Goal: Information Seeking & Learning: Learn about a topic

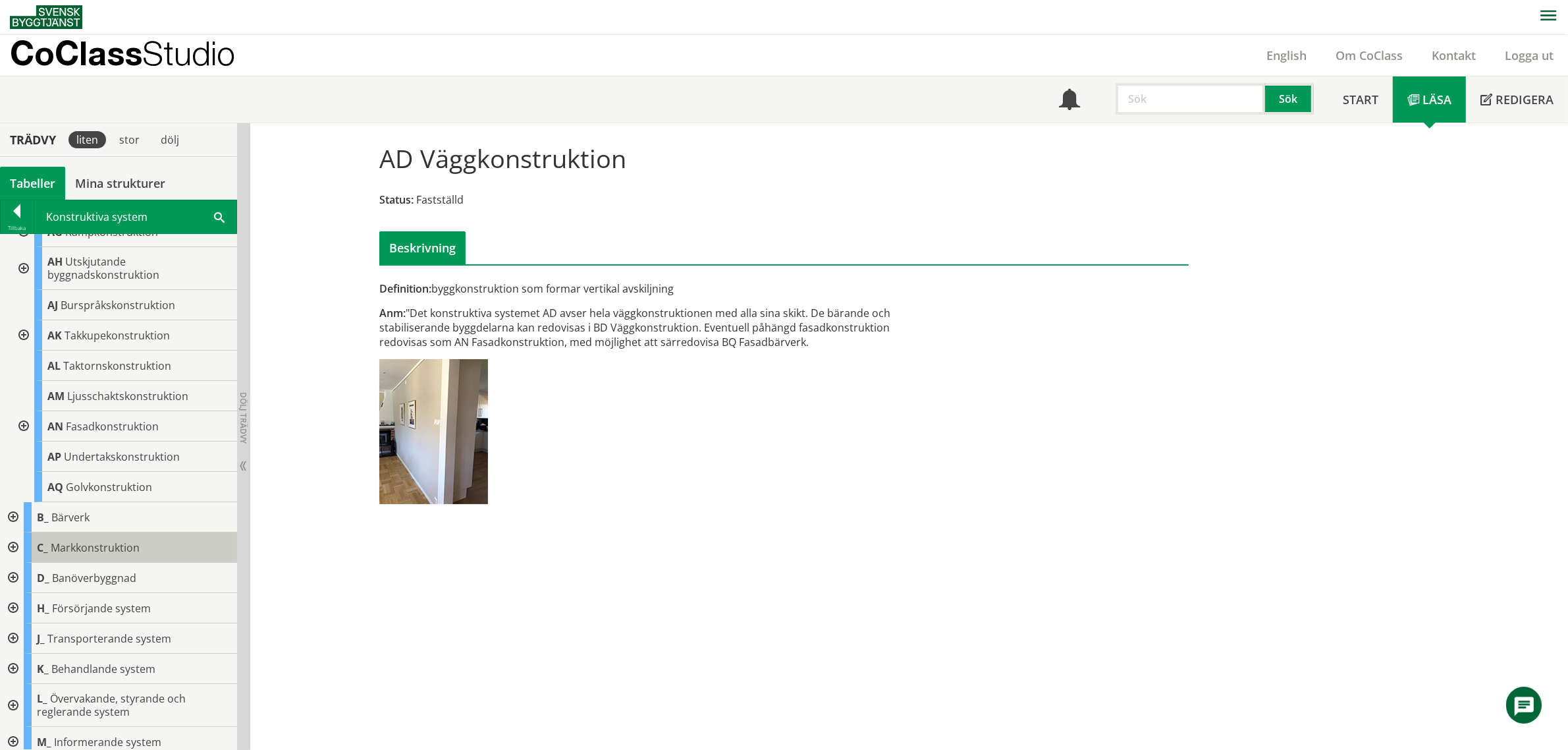
scroll to position [298, 0]
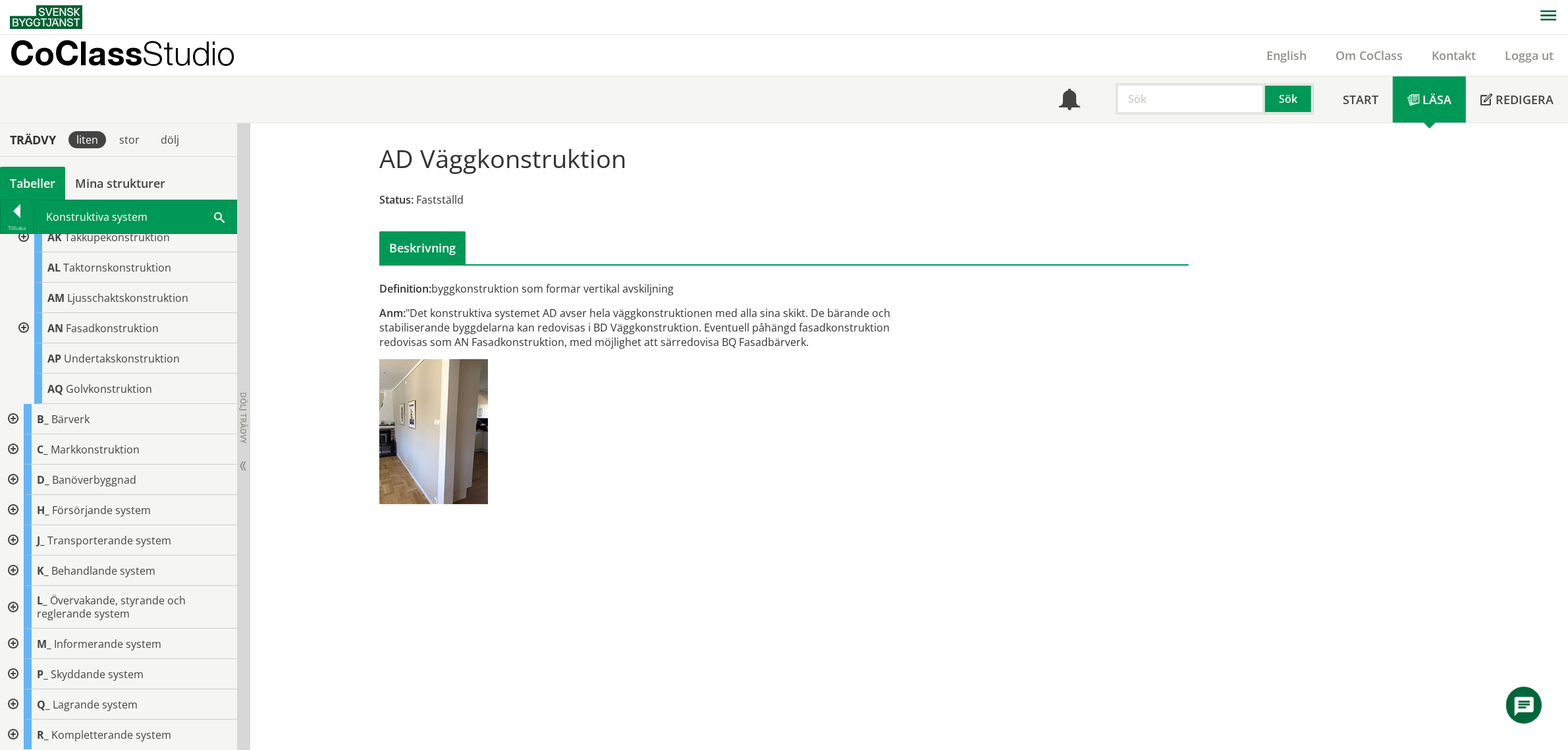
click at [12, 733] on div at bounding box center [12, 734] width 23 height 30
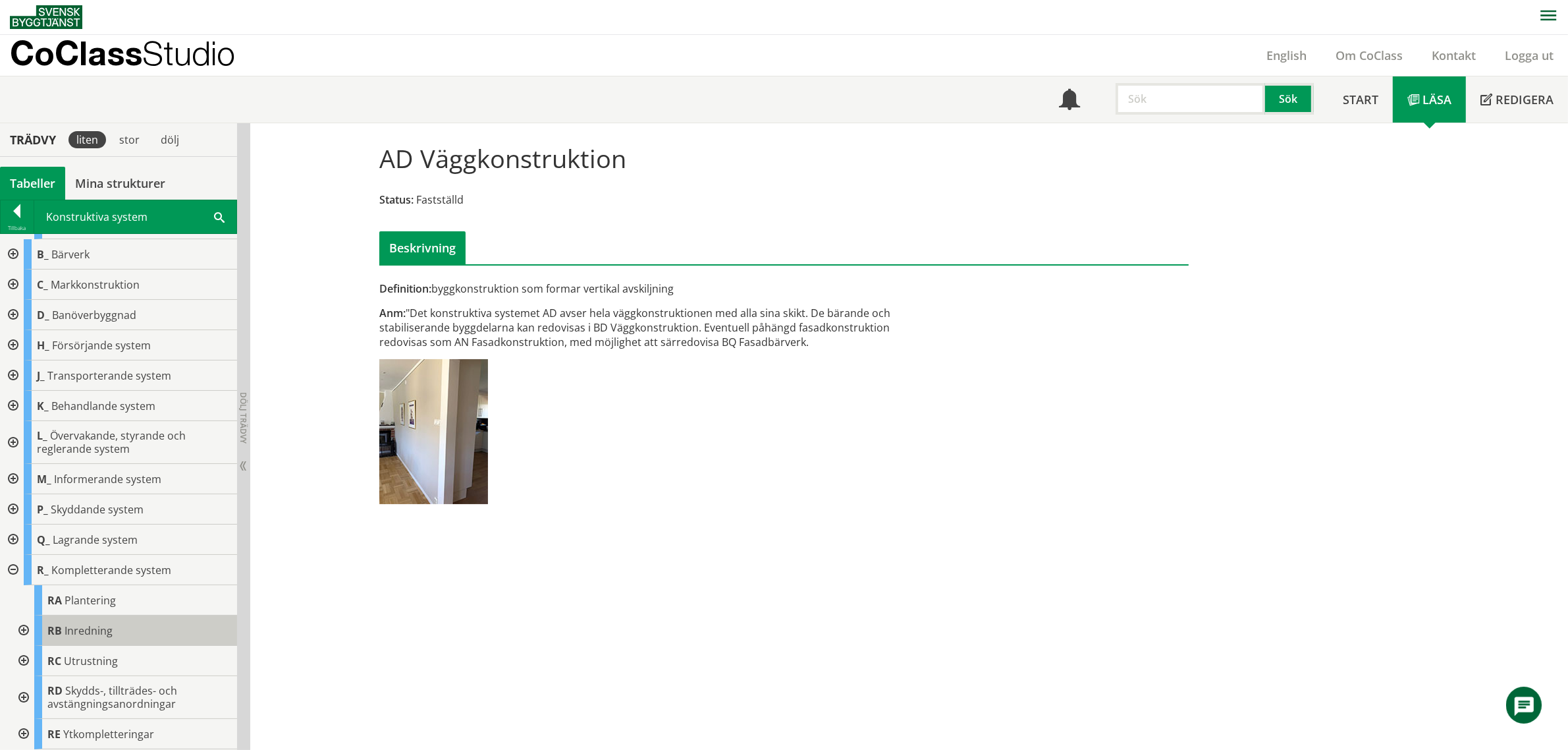
scroll to position [462, 0]
click at [22, 699] on div at bounding box center [23, 697] width 23 height 43
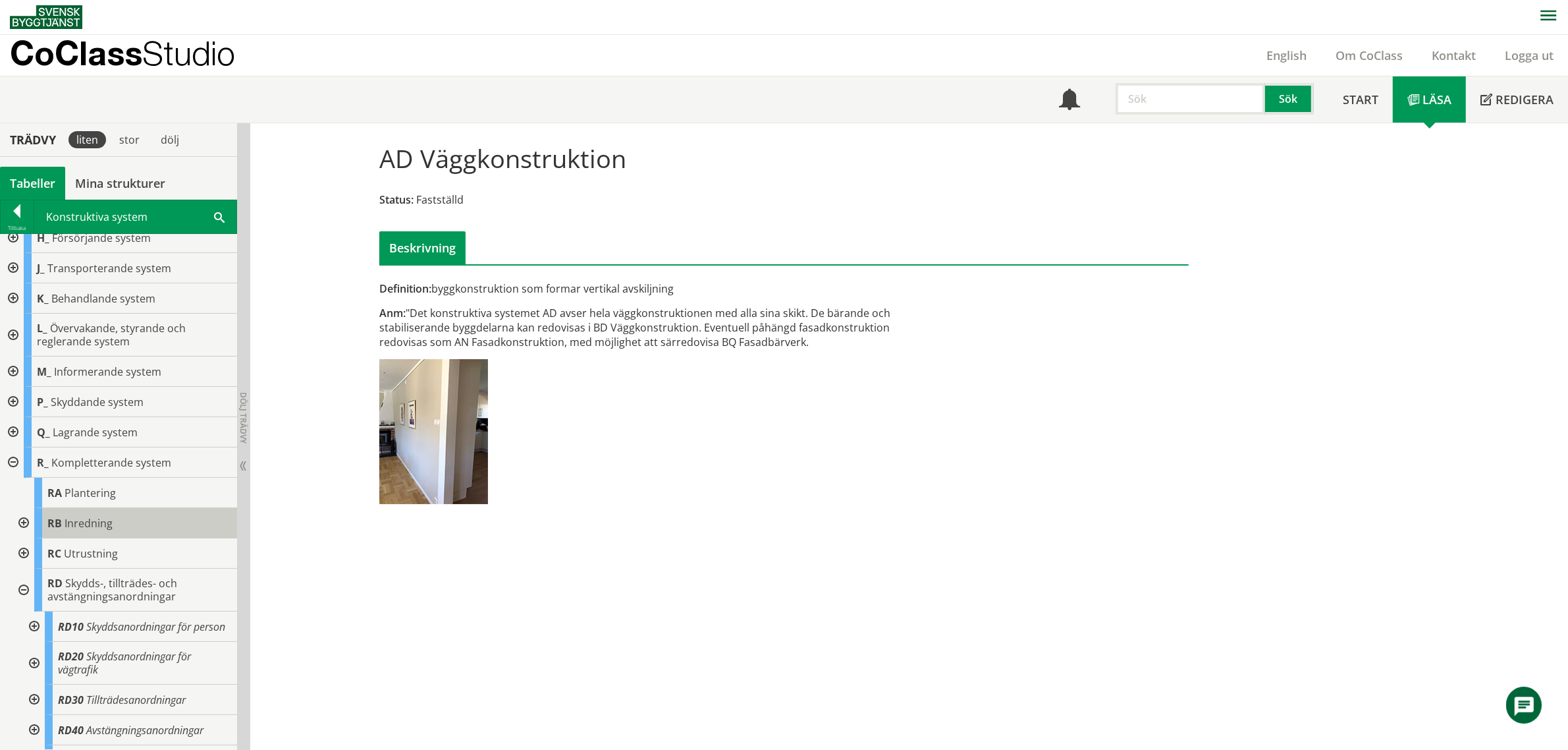
scroll to position [695, 0]
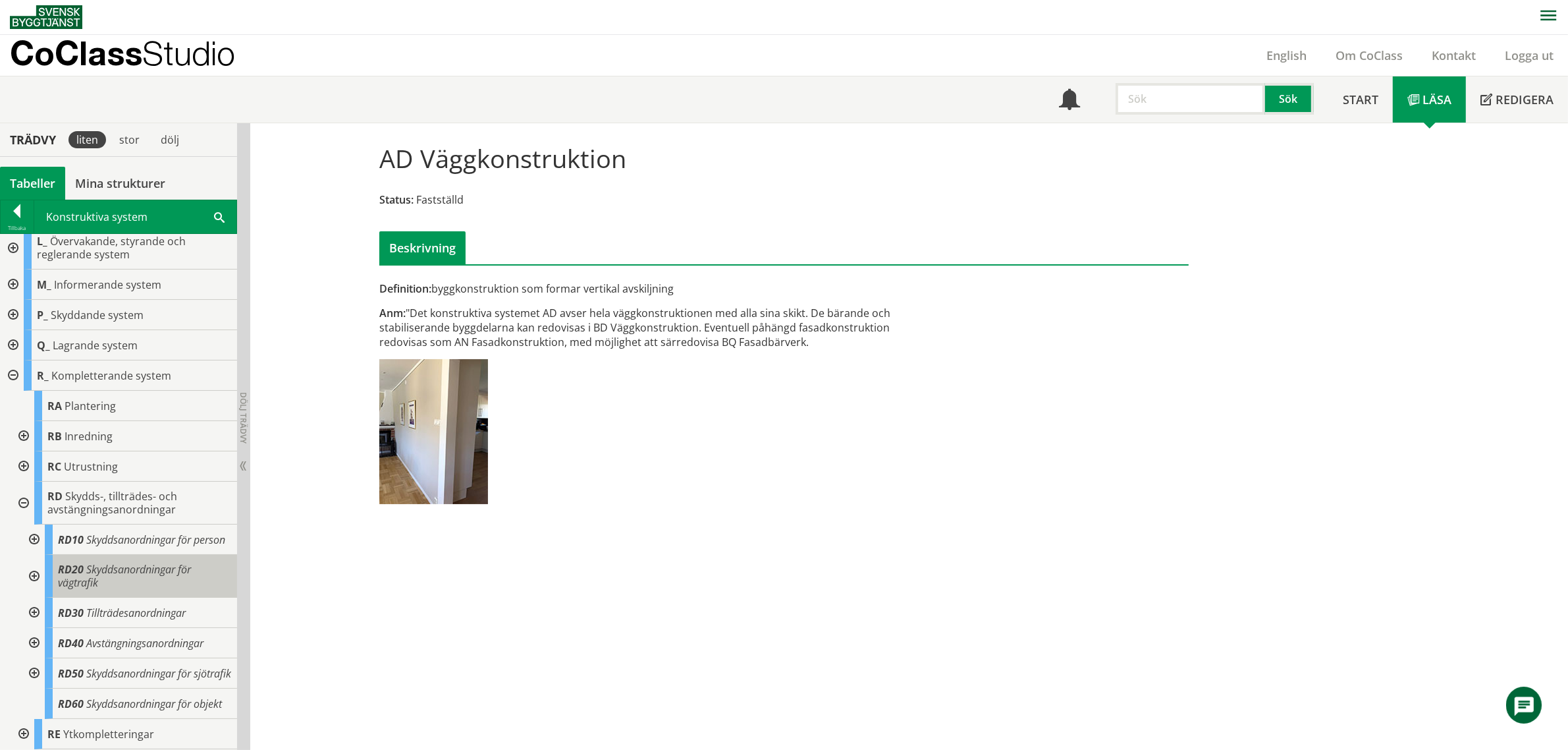
click at [144, 562] on span "Skyddsanordningar för vägtrafik" at bounding box center [124, 576] width 133 height 27
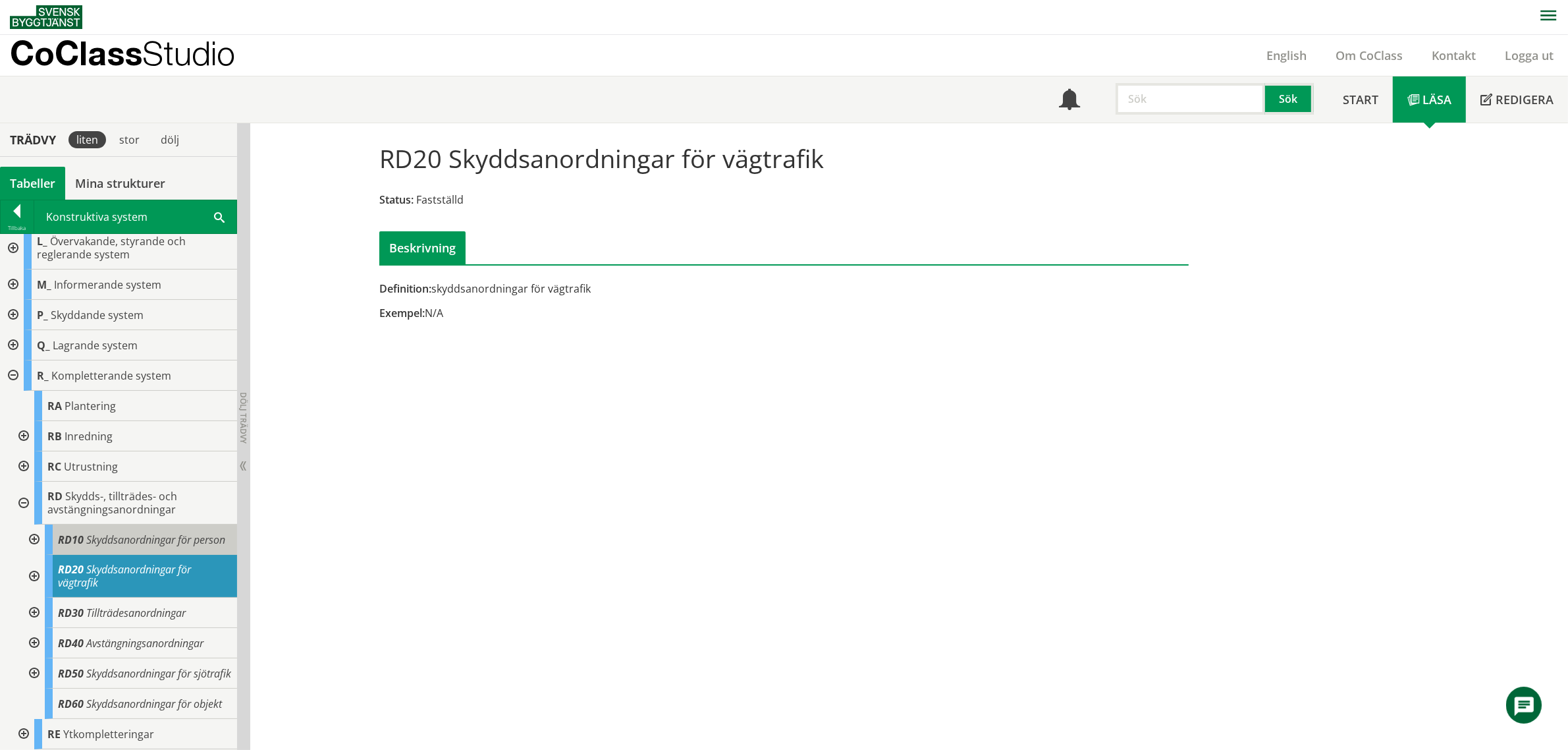
click at [140, 502] on body "AMA AMA Beskrivningsverktyg AMA Funktion BSAB Bygginfo Byggjura Byggkatalogen […" at bounding box center [784, 374] width 1568 height 750
click at [136, 533] on span "Skyddsanordningar för person" at bounding box center [156, 539] width 139 height 15
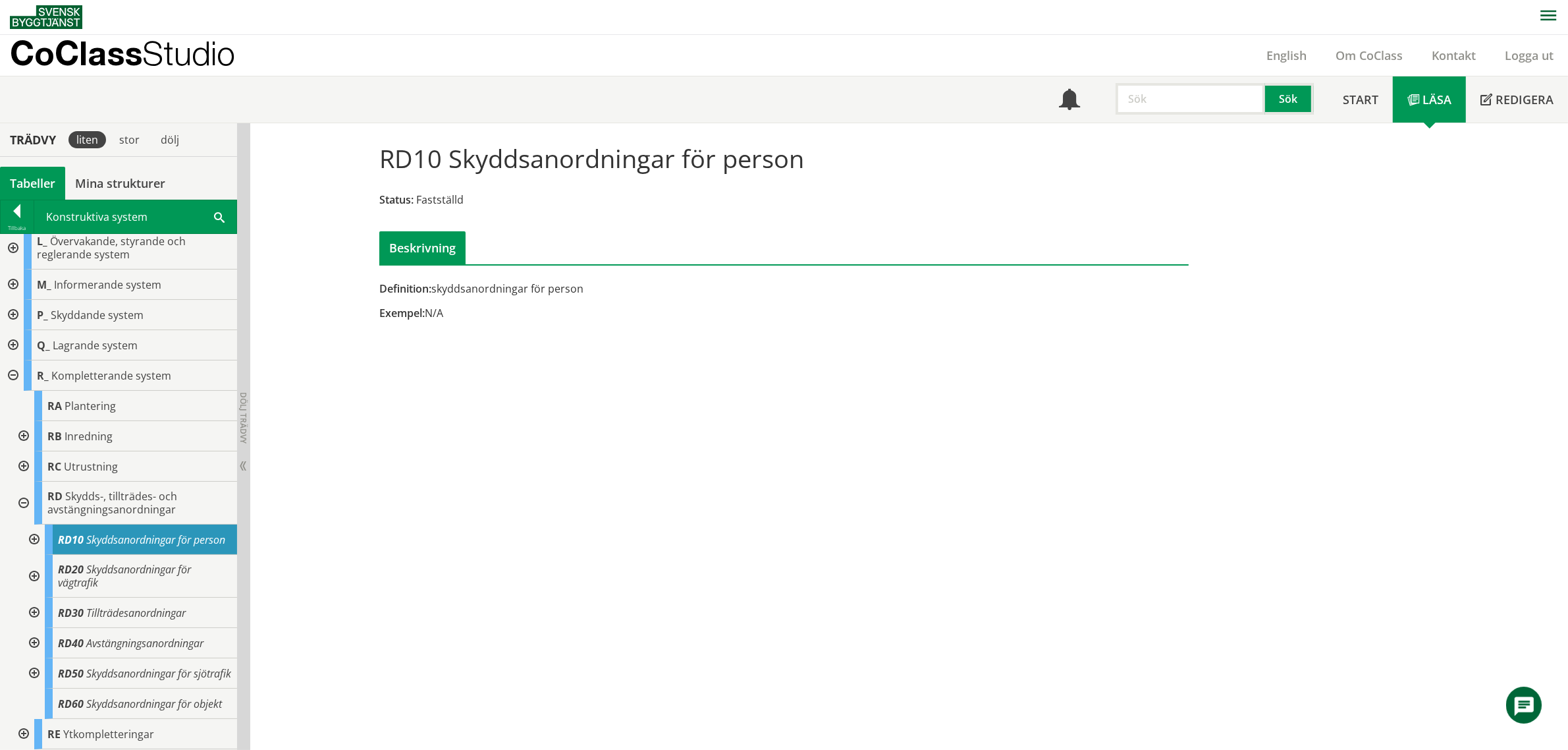
drag, startPoint x: 586, startPoint y: 288, endPoint x: 432, endPoint y: 298, distance: 154.3
click at [433, 300] on div "Definition: skyddsanordningar för person Exempel: N/A" at bounding box center [645, 305] width 553 height 49
drag, startPoint x: 441, startPoint y: 157, endPoint x: 756, endPoint y: 156, distance: 315.0
click at [756, 156] on h1 "RD10 Skyddsanordningar för person" at bounding box center [591, 159] width 425 height 29
click at [134, 524] on div "RD10 Skyddsanordningar för person" at bounding box center [141, 539] width 192 height 30
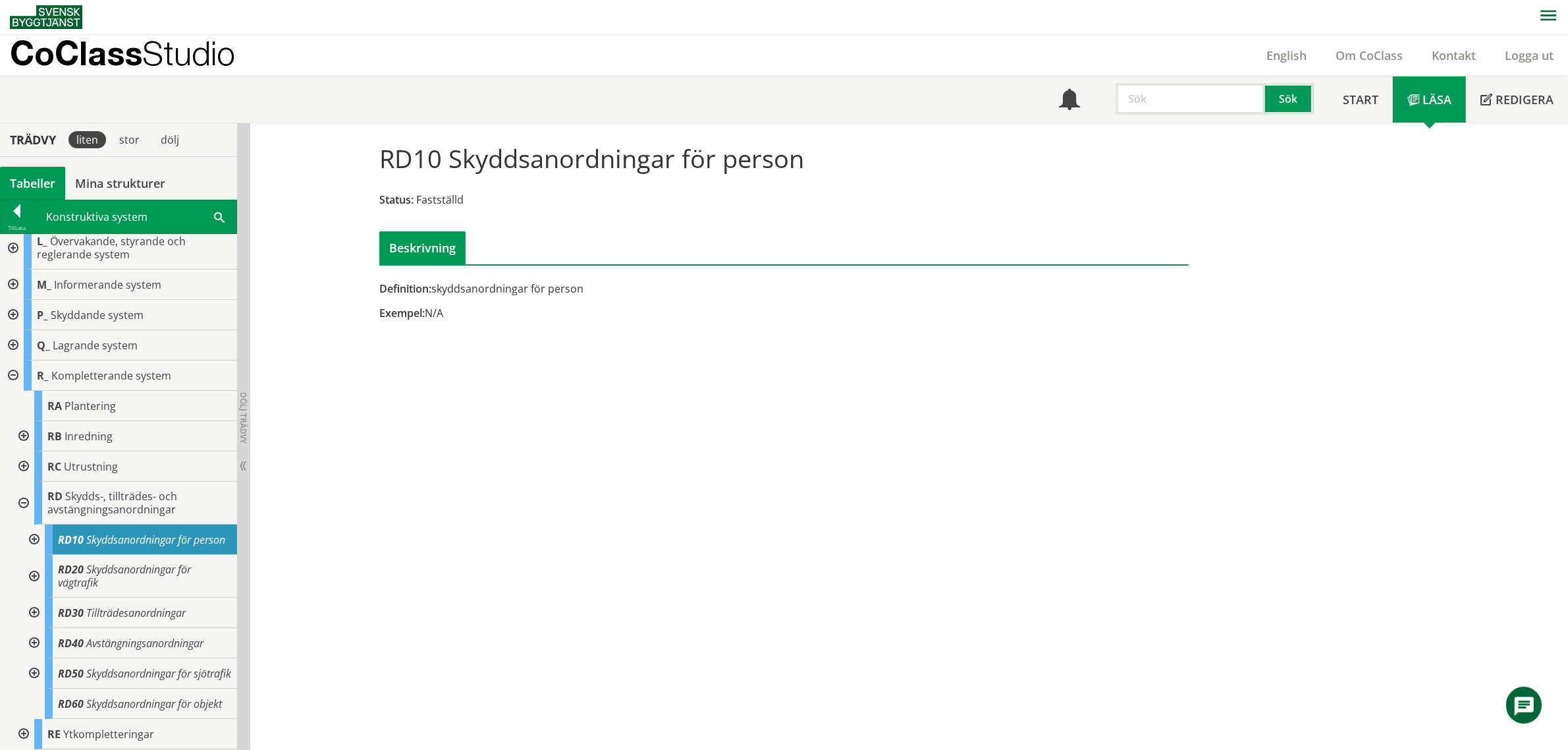
click at [31, 524] on div at bounding box center [33, 539] width 23 height 30
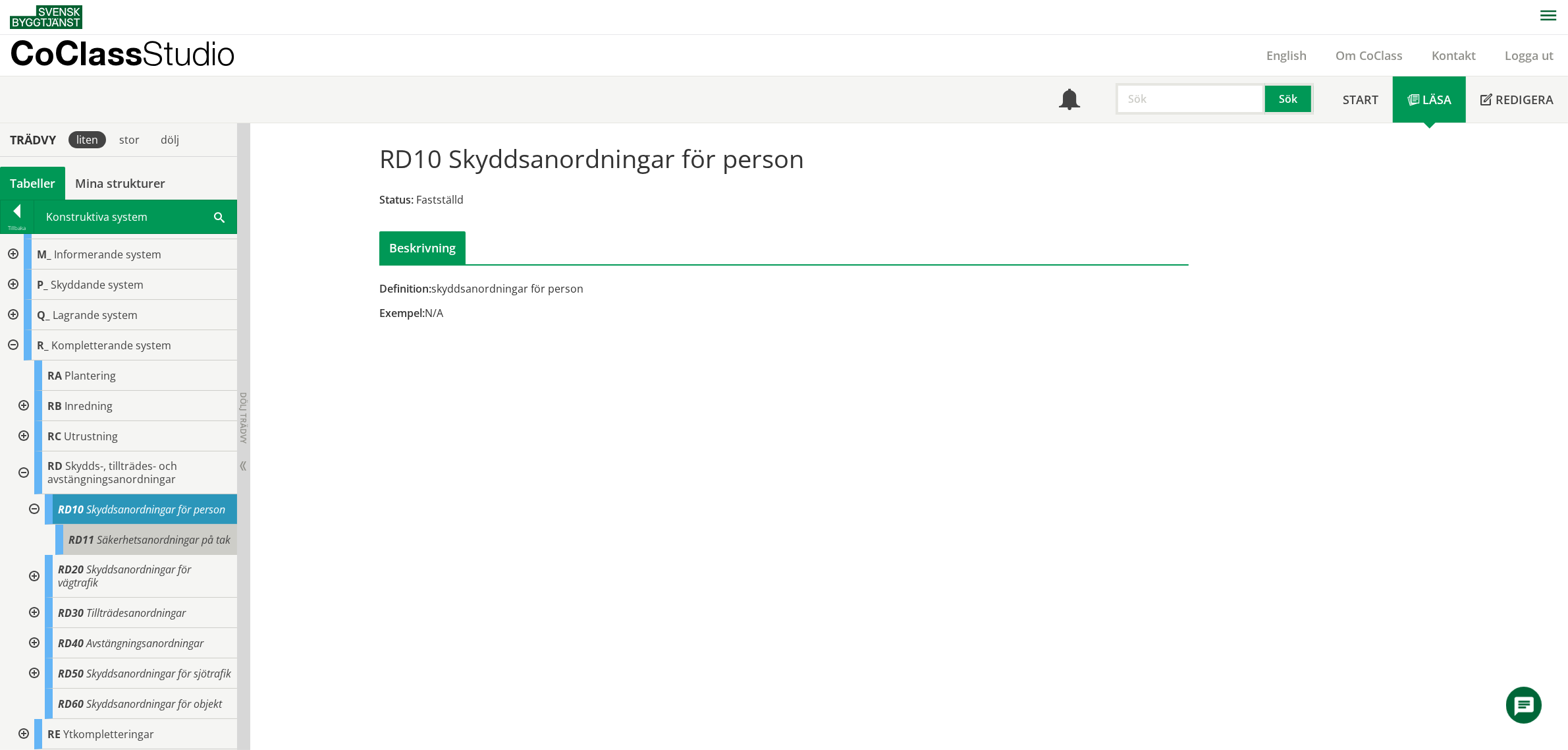
click at [178, 554] on div "RD11 Säkerhetsanordningar på tak" at bounding box center [147, 539] width 182 height 30
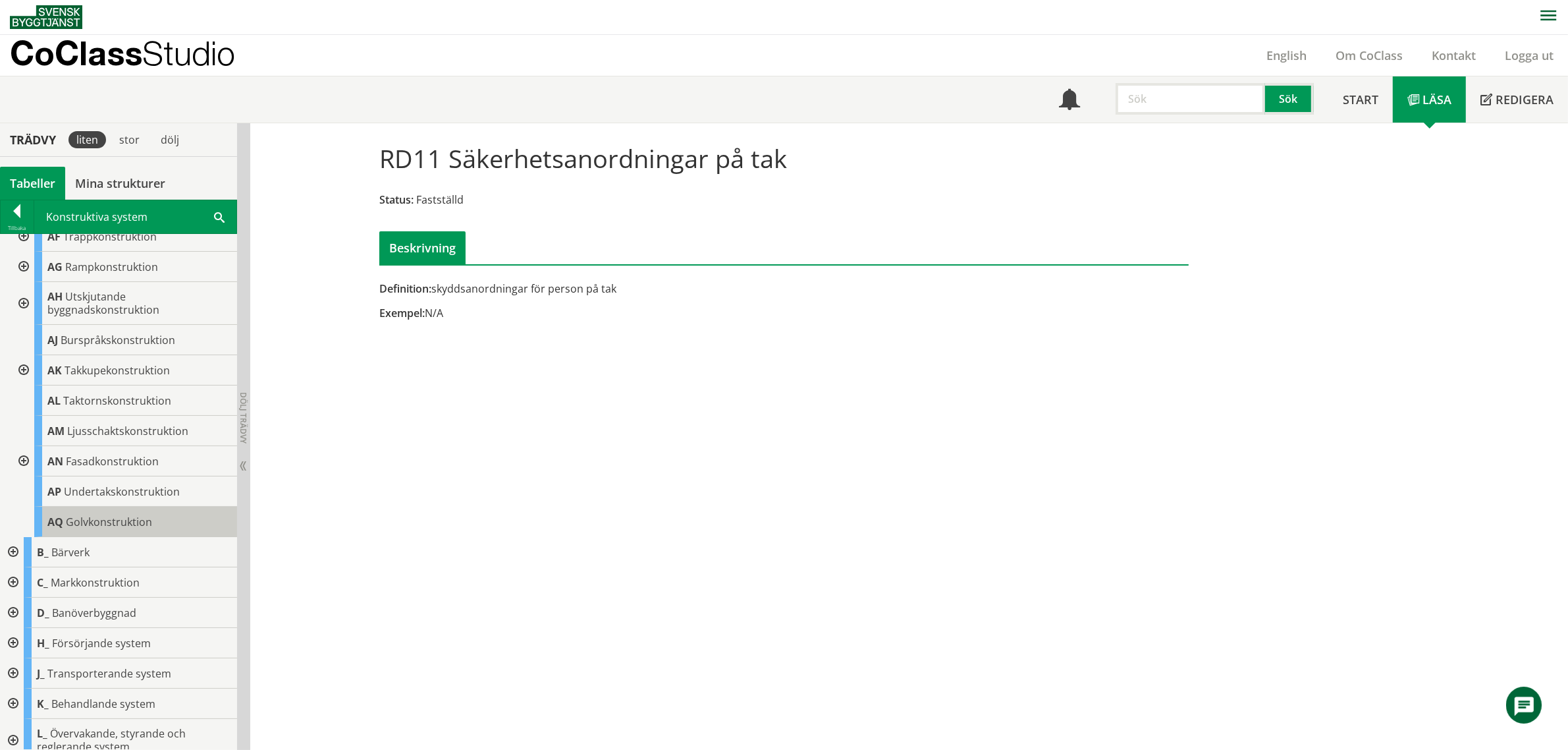
scroll to position [247, 0]
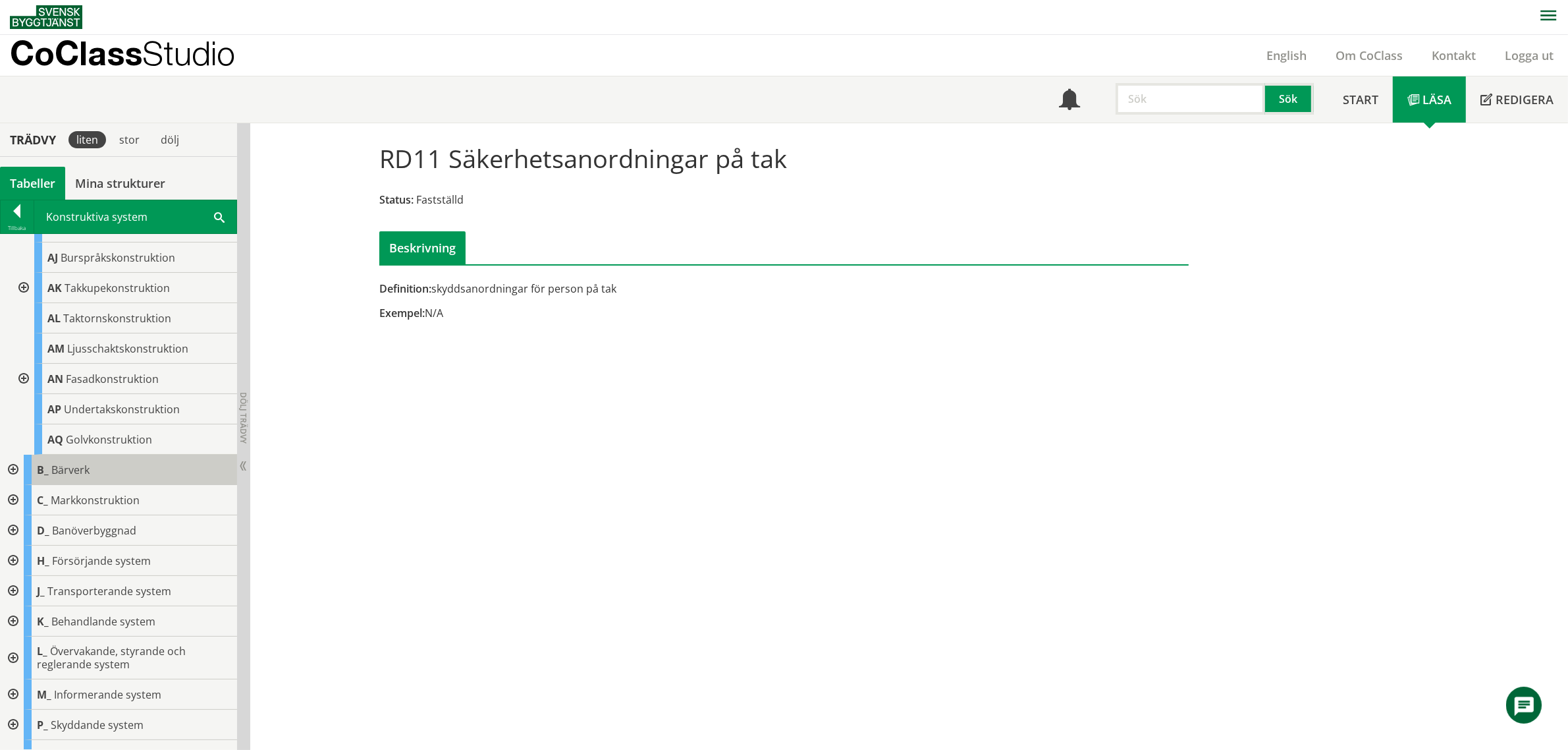
click at [43, 477] on span "B_" at bounding box center [43, 469] width 12 height 15
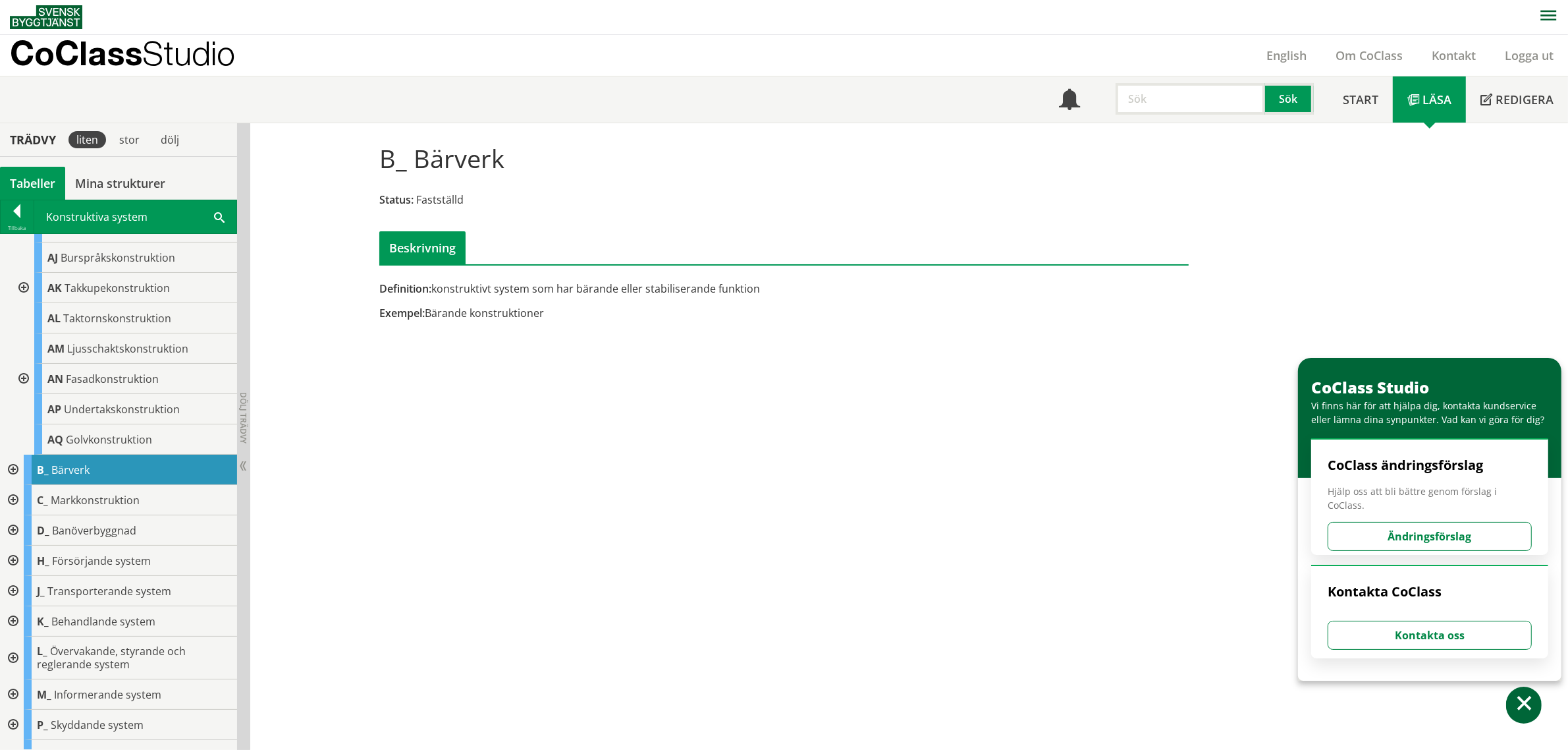
click at [14, 470] on div at bounding box center [12, 469] width 23 height 30
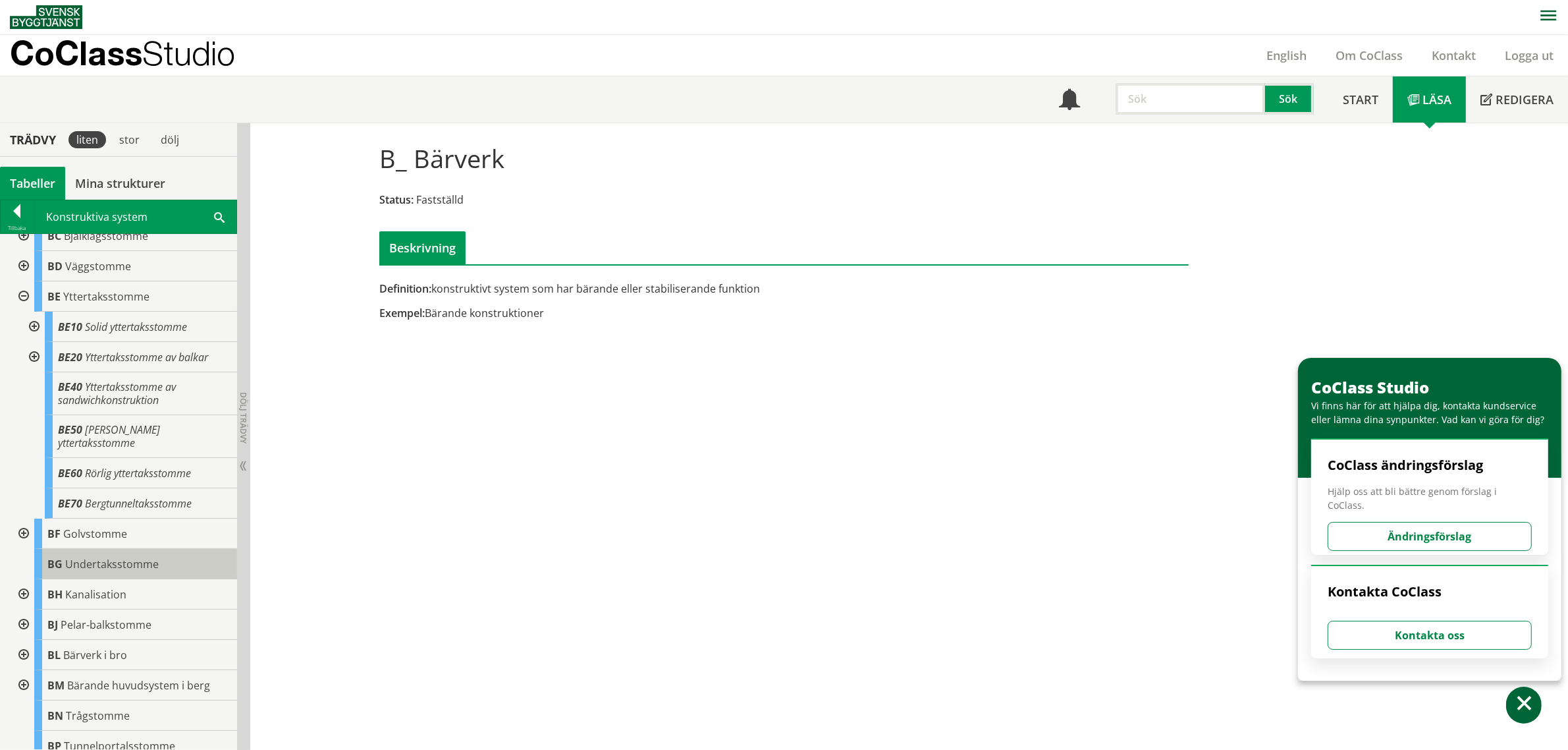
scroll to position [577, 0]
click at [31, 353] on div at bounding box center [33, 352] width 23 height 30
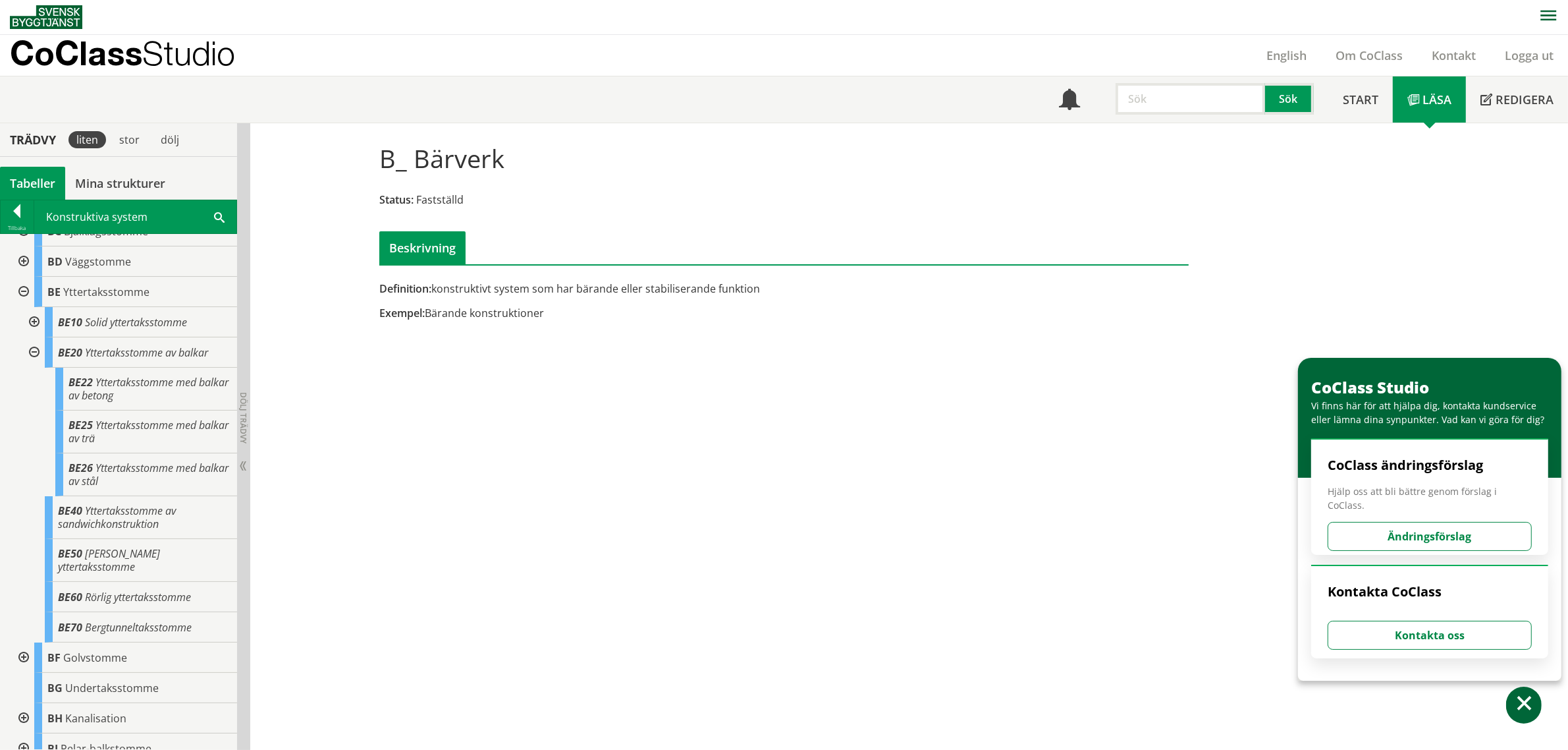
click at [31, 353] on div at bounding box center [33, 352] width 23 height 30
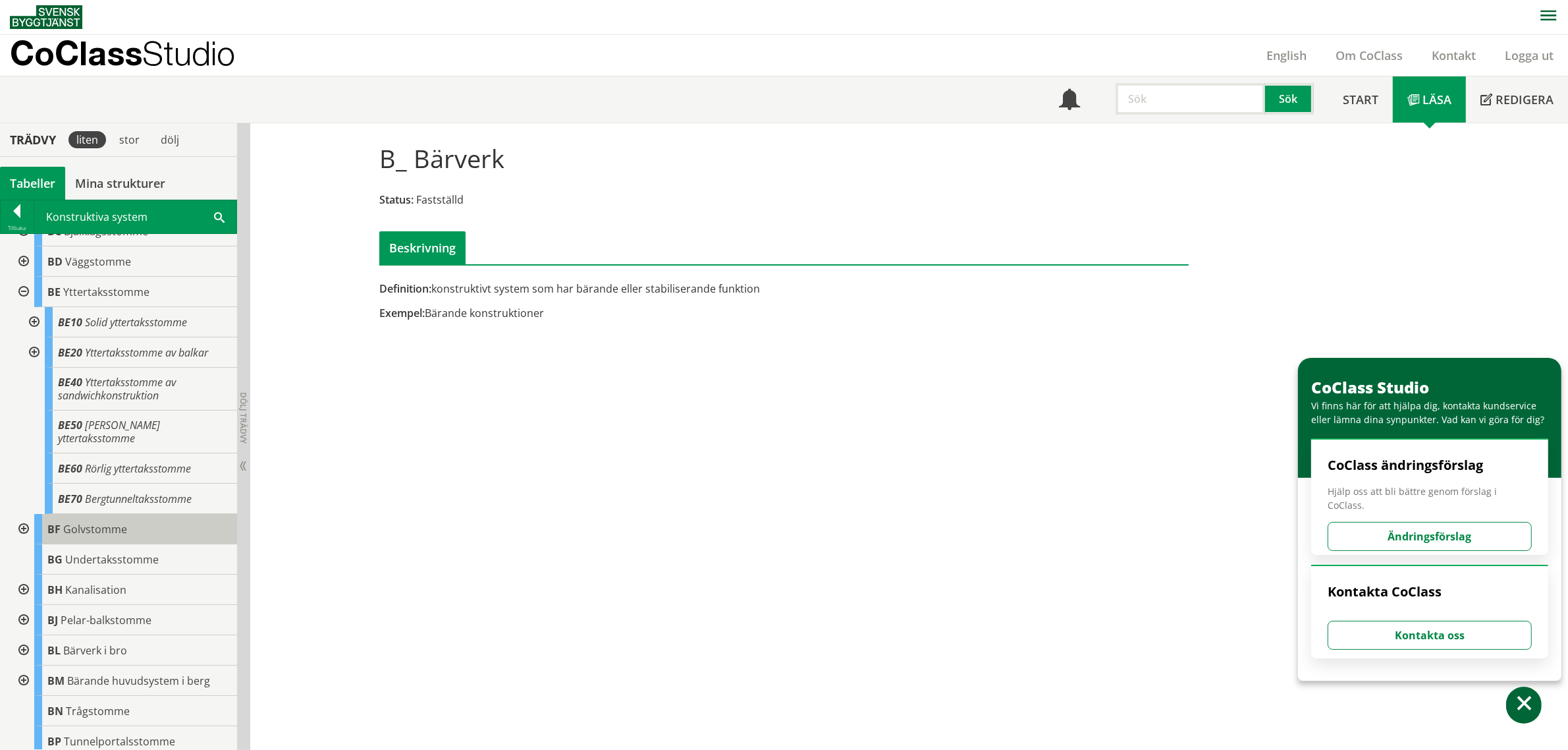
click at [60, 521] on div "BF Golvstomme" at bounding box center [135, 529] width 203 height 30
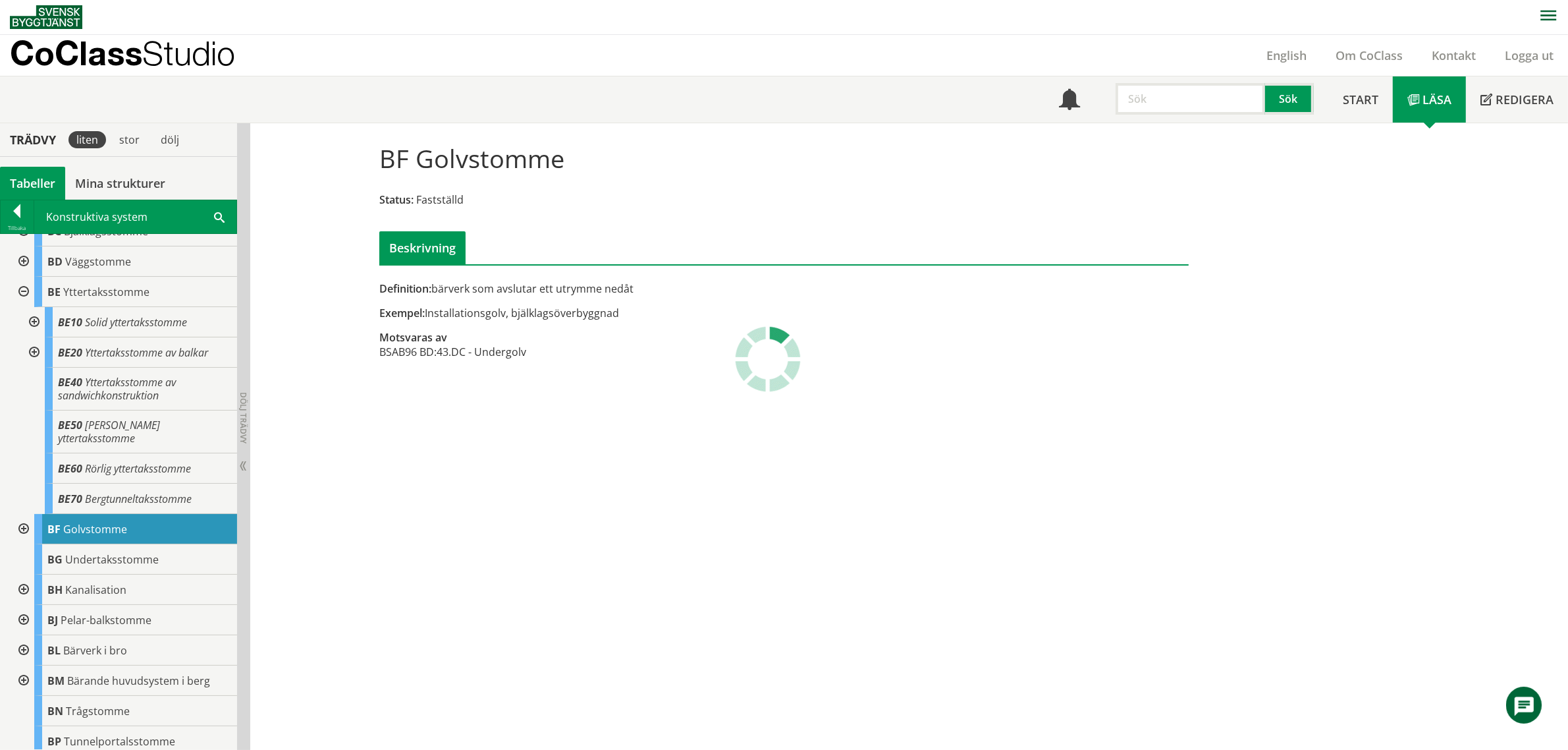
click at [22, 517] on div at bounding box center [23, 529] width 23 height 30
click at [494, 353] on td "43.DC - Undergolv" at bounding box center [481, 352] width 89 height 15
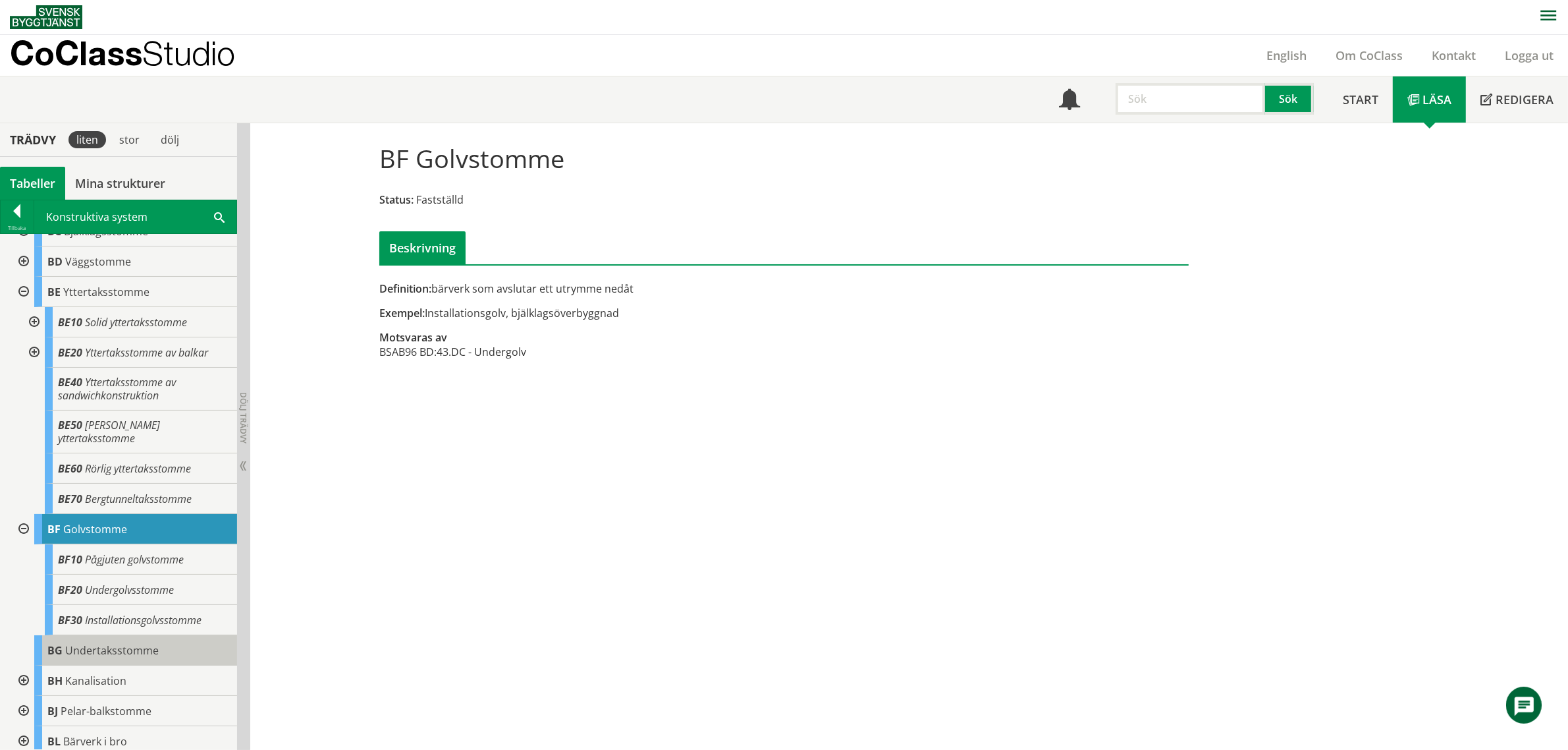
click at [126, 643] on span "Undertaksstomme" at bounding box center [113, 650] width 94 height 15
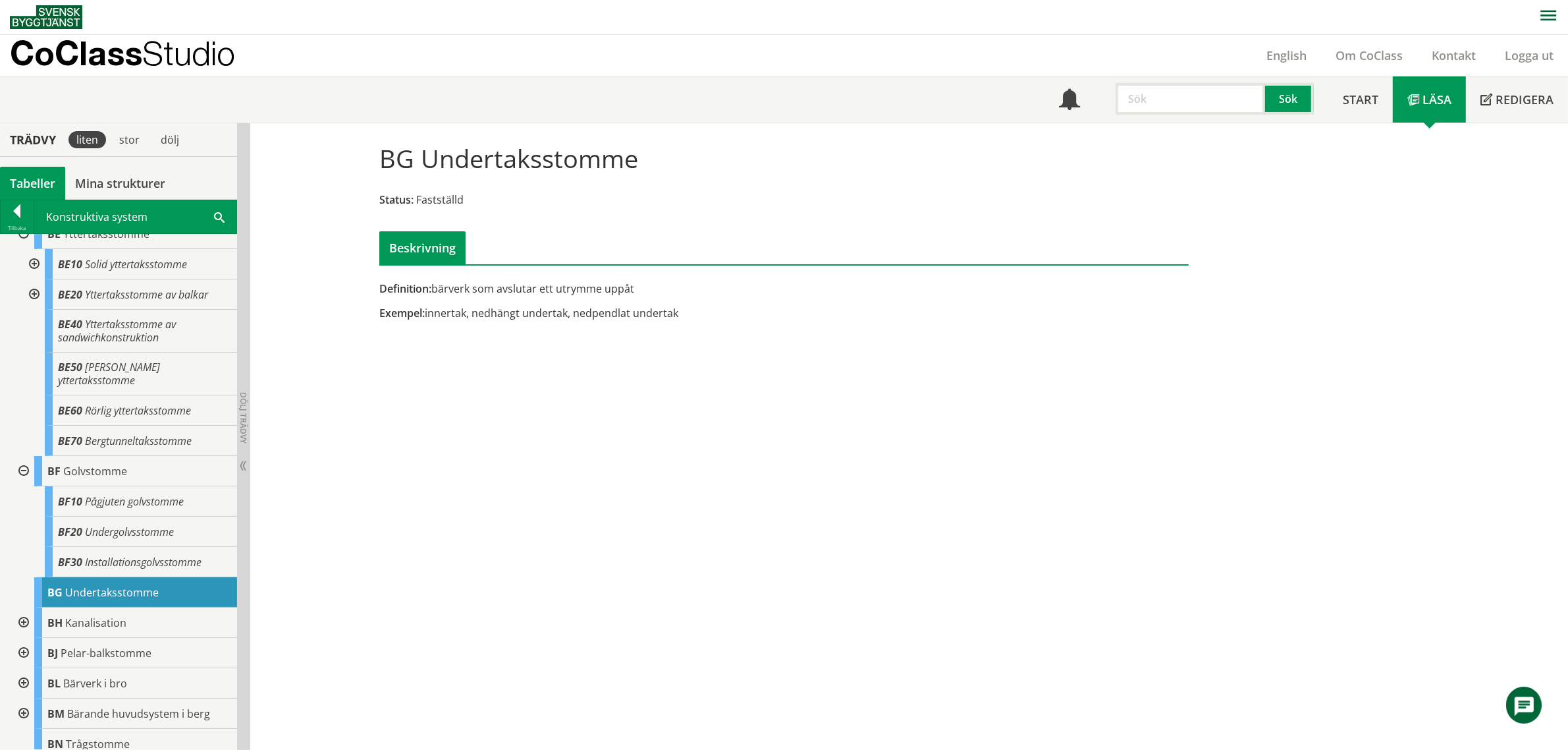
scroll to position [659, 0]
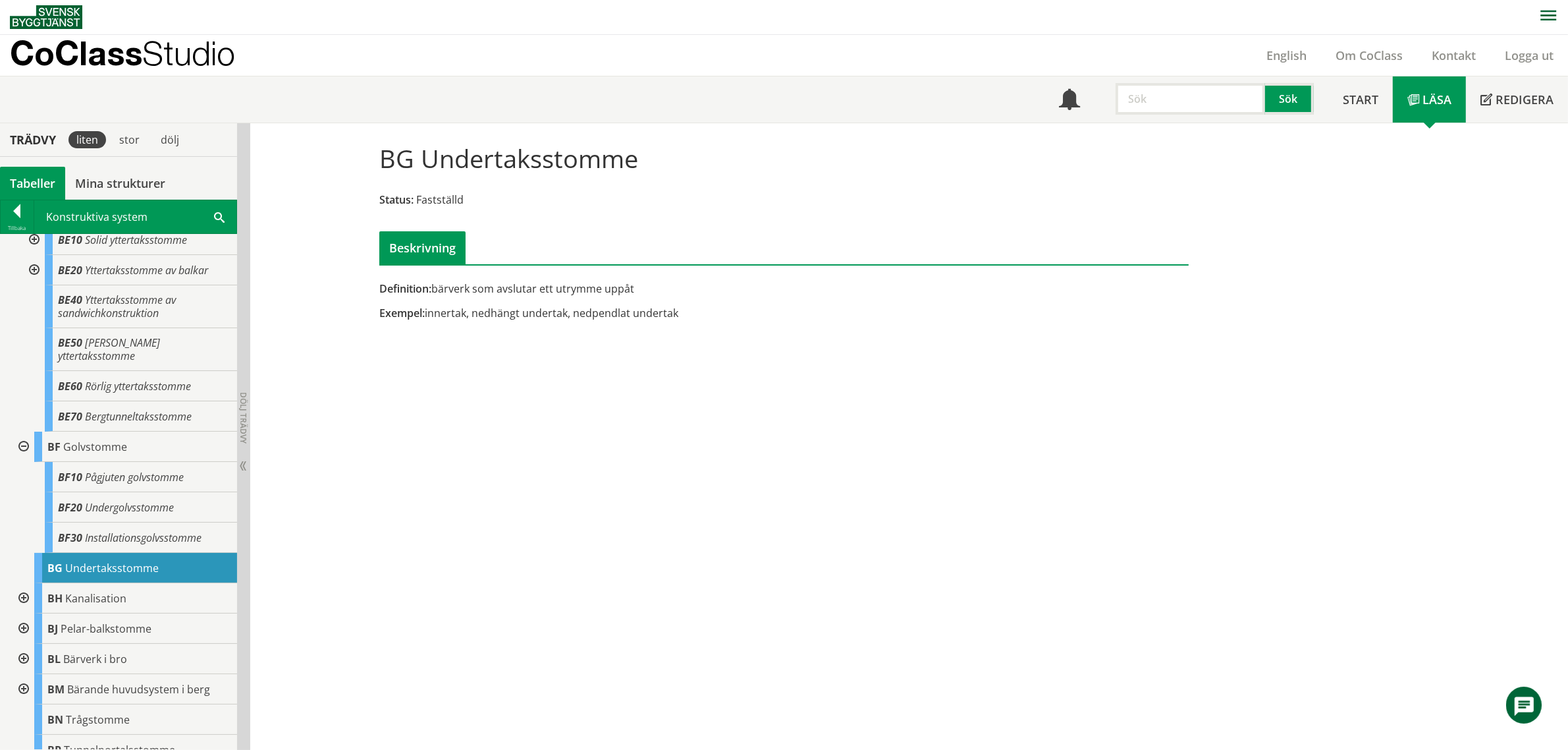
click at [23, 436] on div at bounding box center [23, 446] width 23 height 30
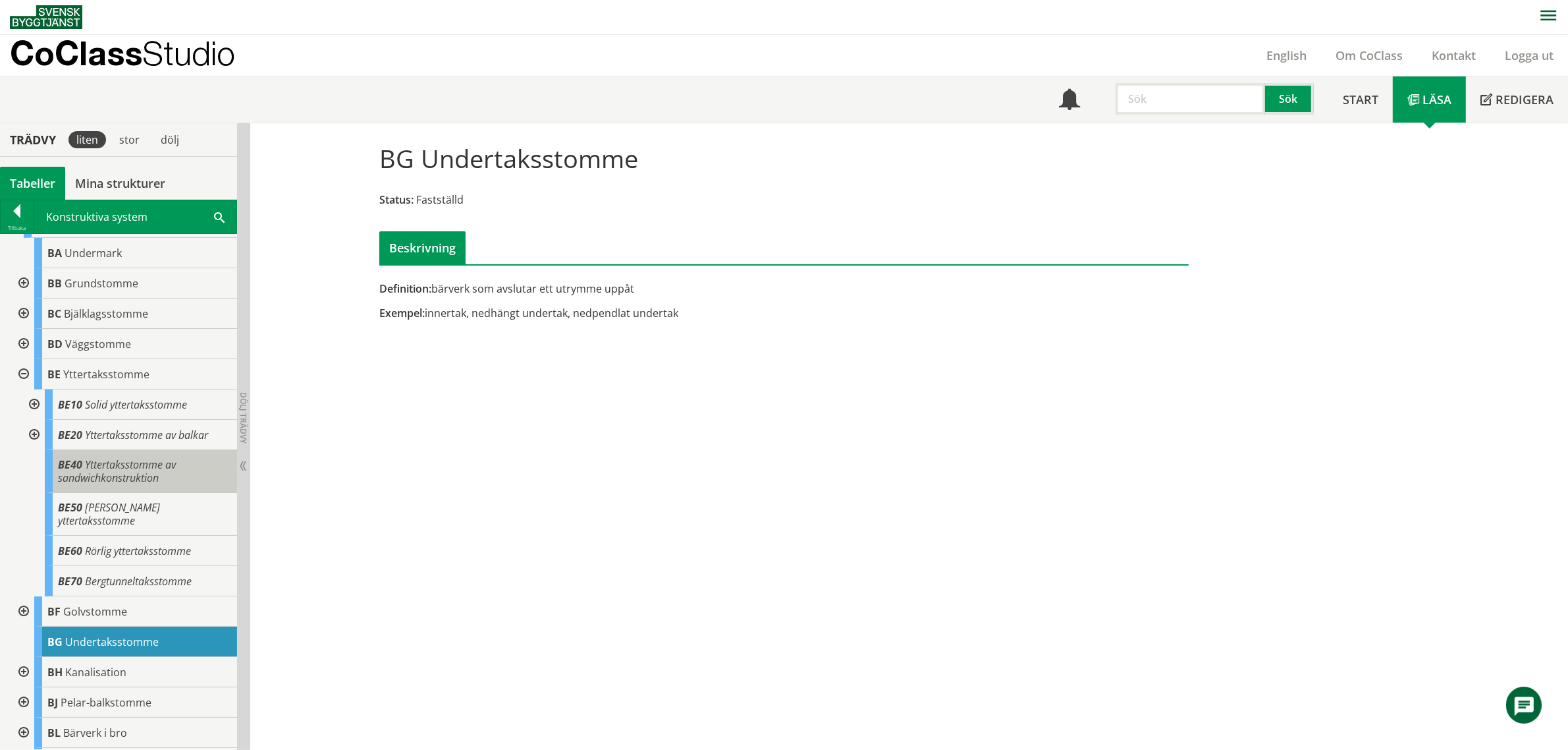
scroll to position [411, 0]
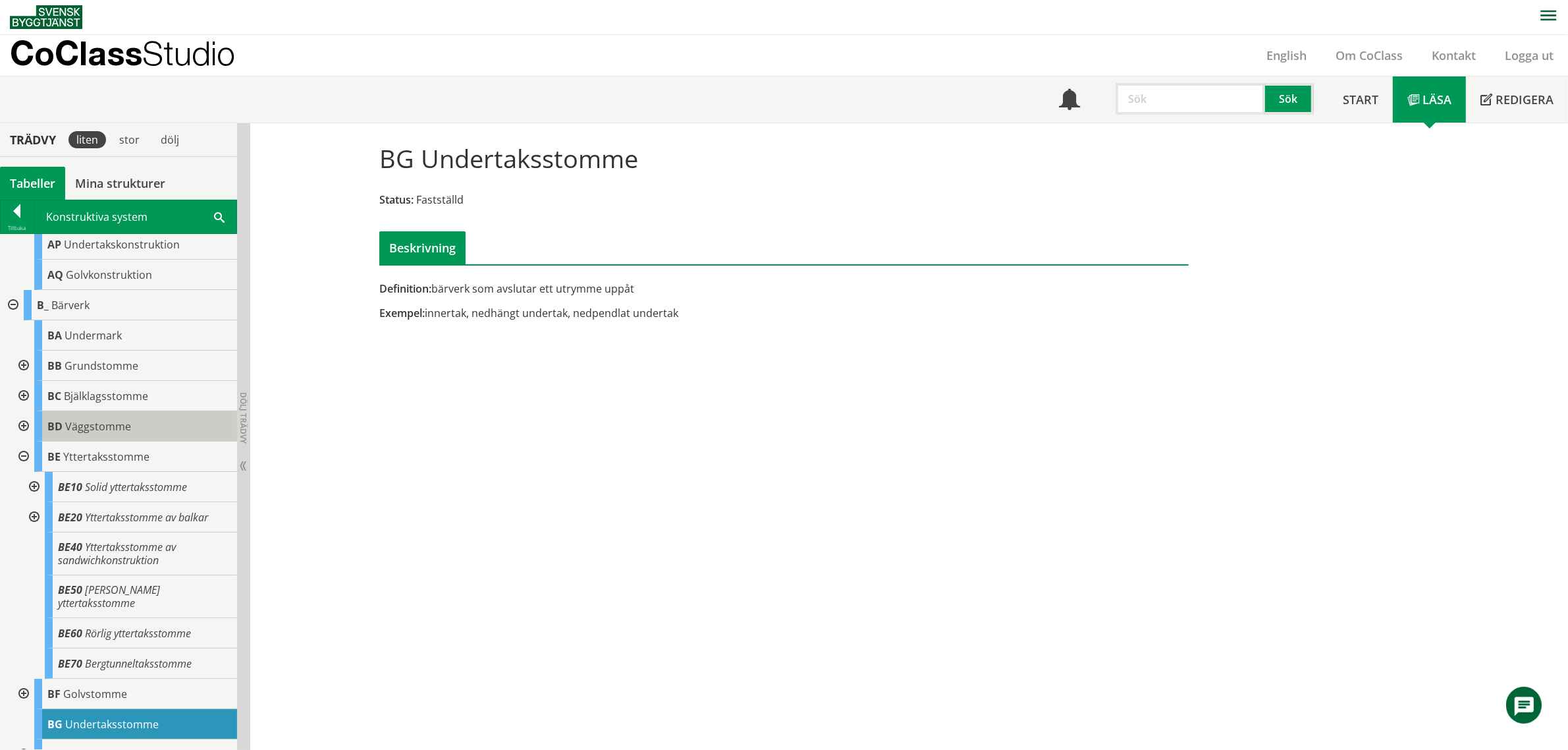
click at [73, 424] on body "AMA AMA Beskrivningsverktyg AMA Funktion BSAB Bygginfo Byggjura Byggkatalogen […" at bounding box center [784, 374] width 1568 height 750
click at [21, 420] on div at bounding box center [23, 426] width 23 height 30
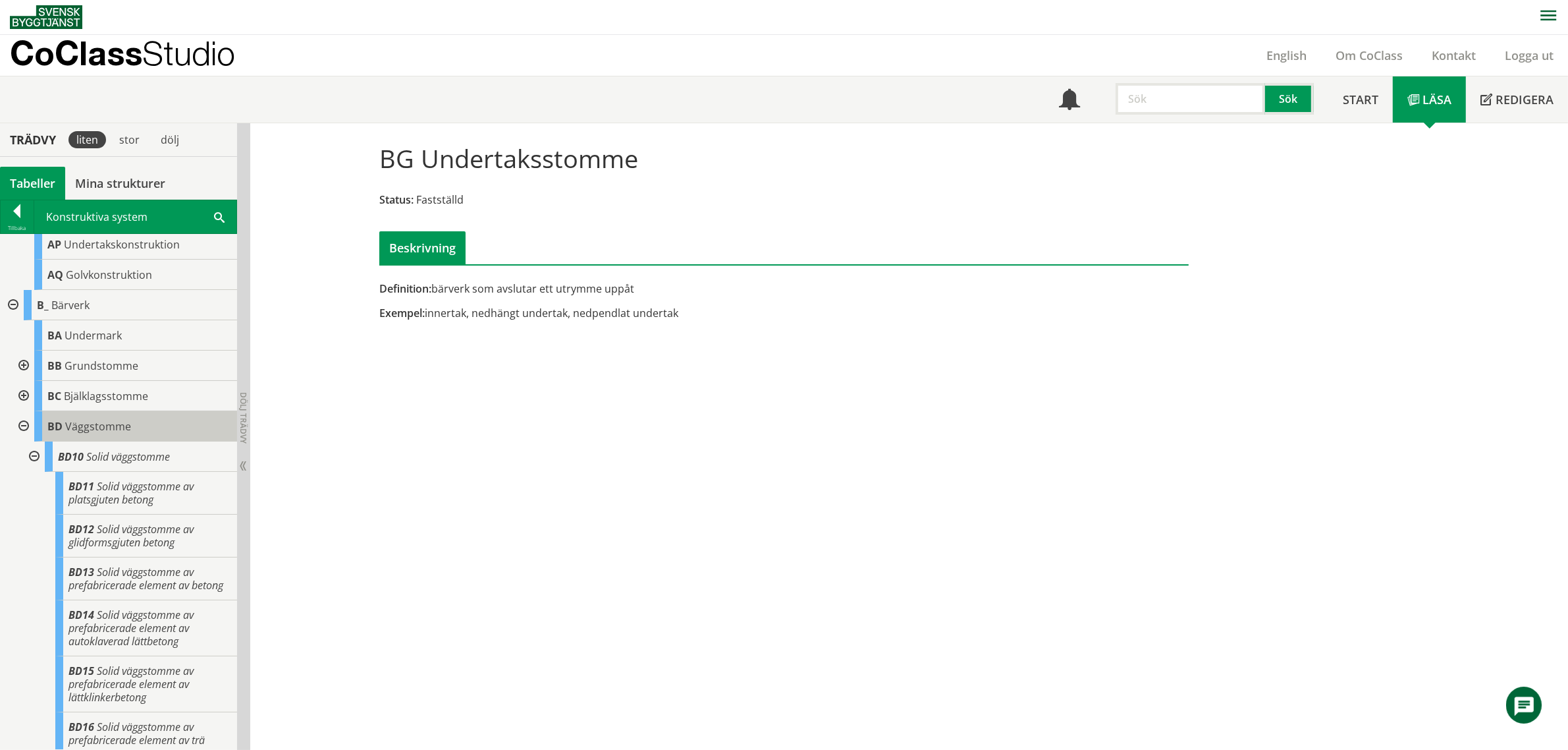
click at [74, 430] on span "Väggstomme" at bounding box center [98, 426] width 66 height 15
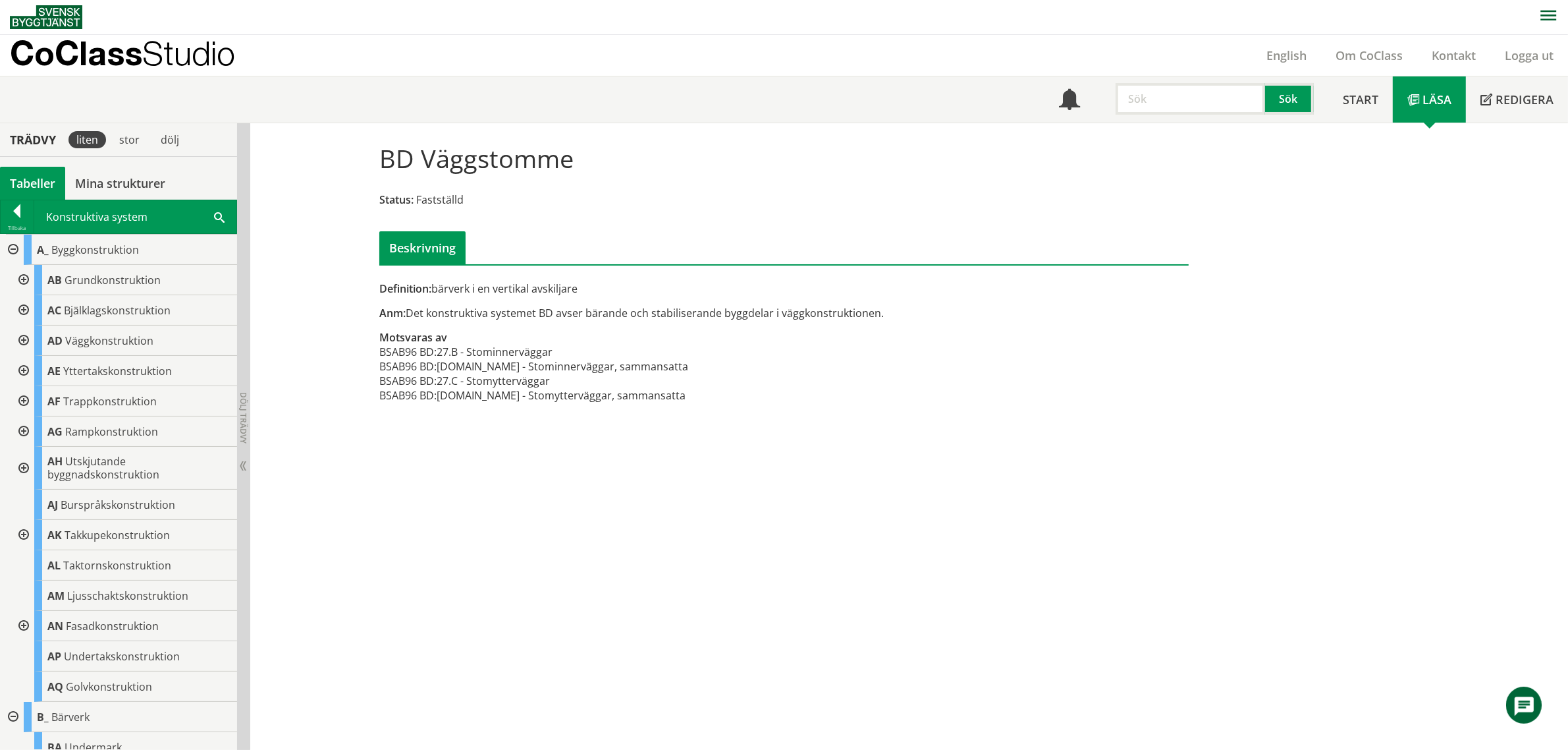
click at [21, 341] on div at bounding box center [23, 340] width 23 height 30
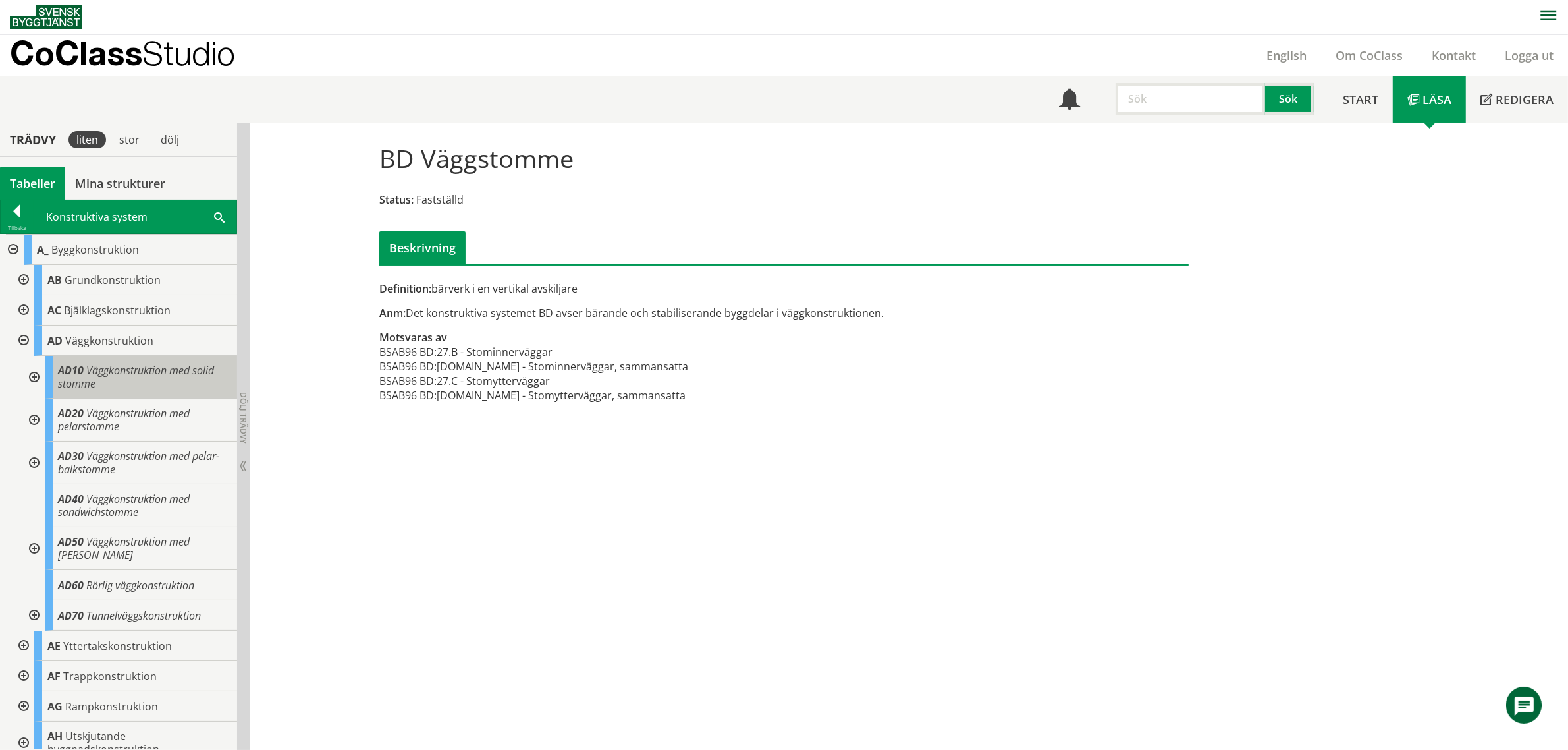
click at [145, 394] on div "AD10 Väggkonstruktion med solid stomme" at bounding box center [141, 377] width 192 height 43
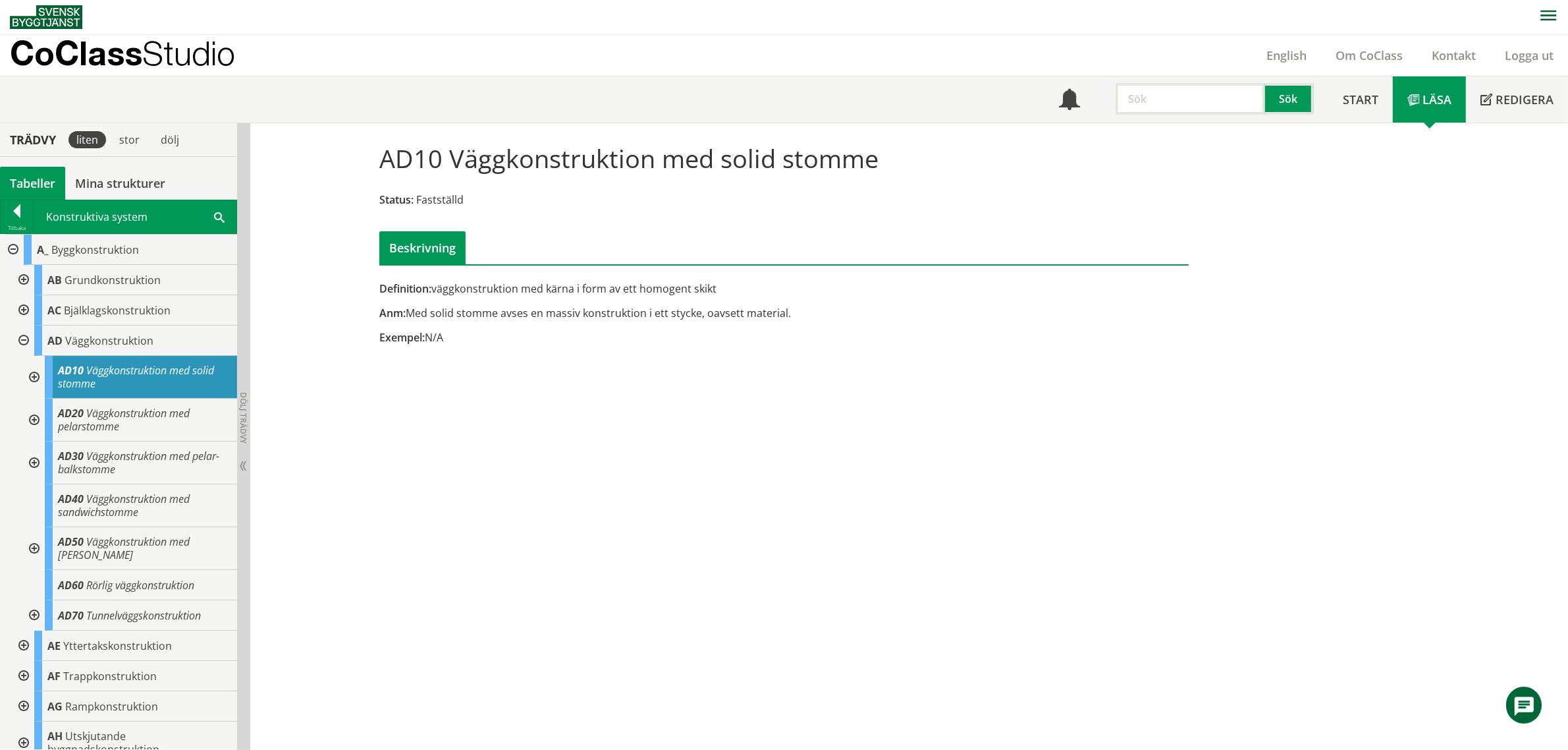
click at [31, 376] on div at bounding box center [33, 377] width 23 height 43
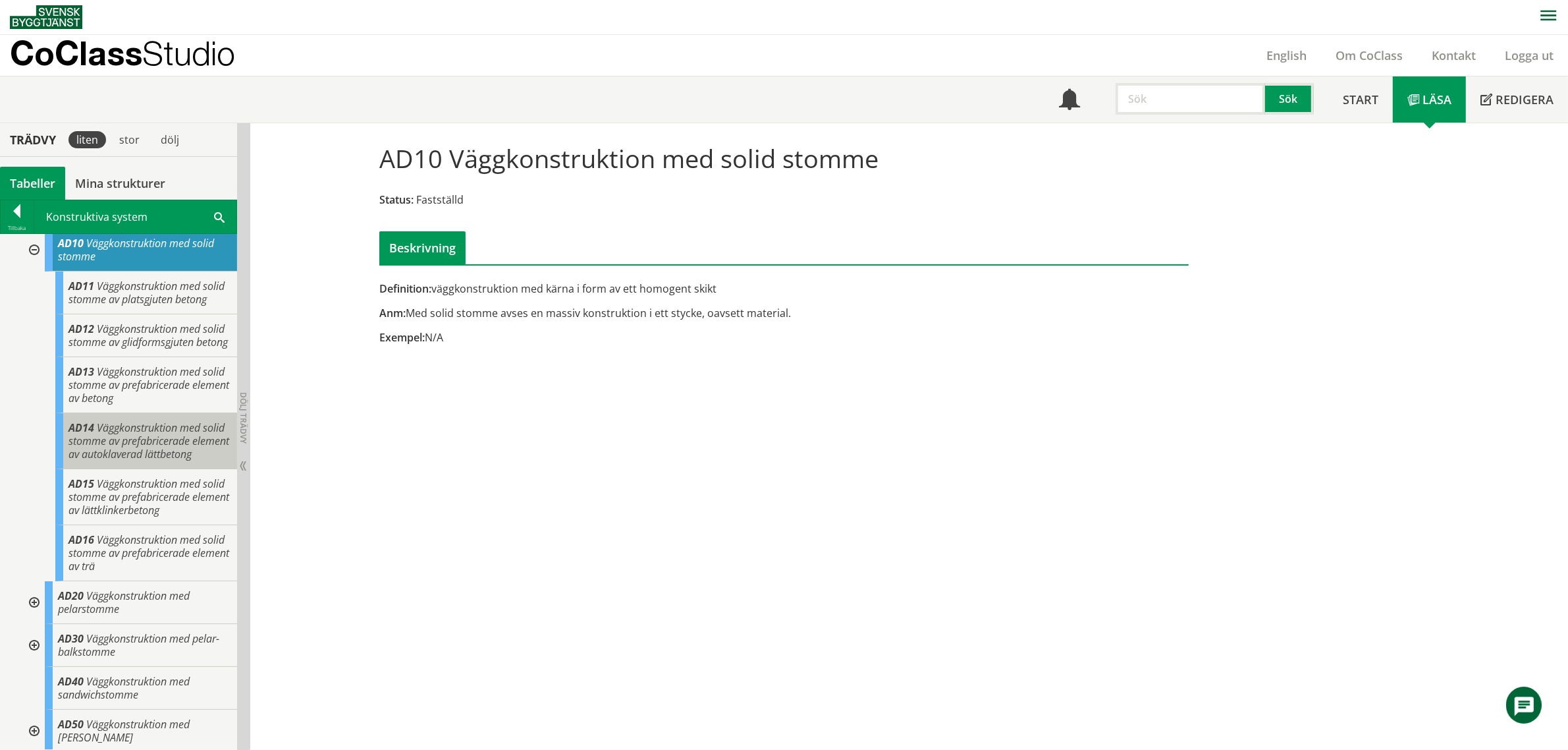
scroll to position [164, 0]
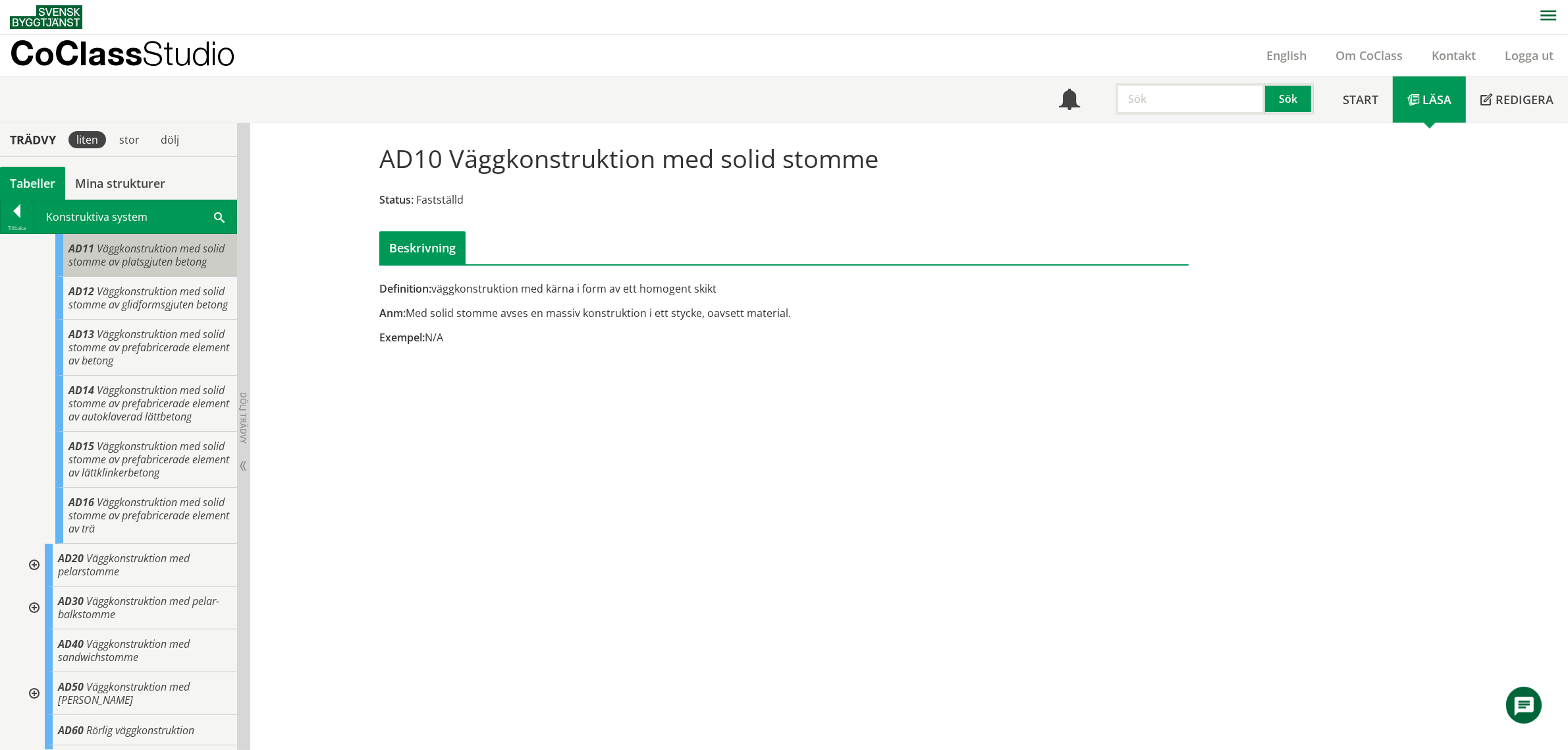
click at [162, 266] on span "Väggkonstruktion med solid stomme av platsgjuten betong" at bounding box center [146, 255] width 156 height 27
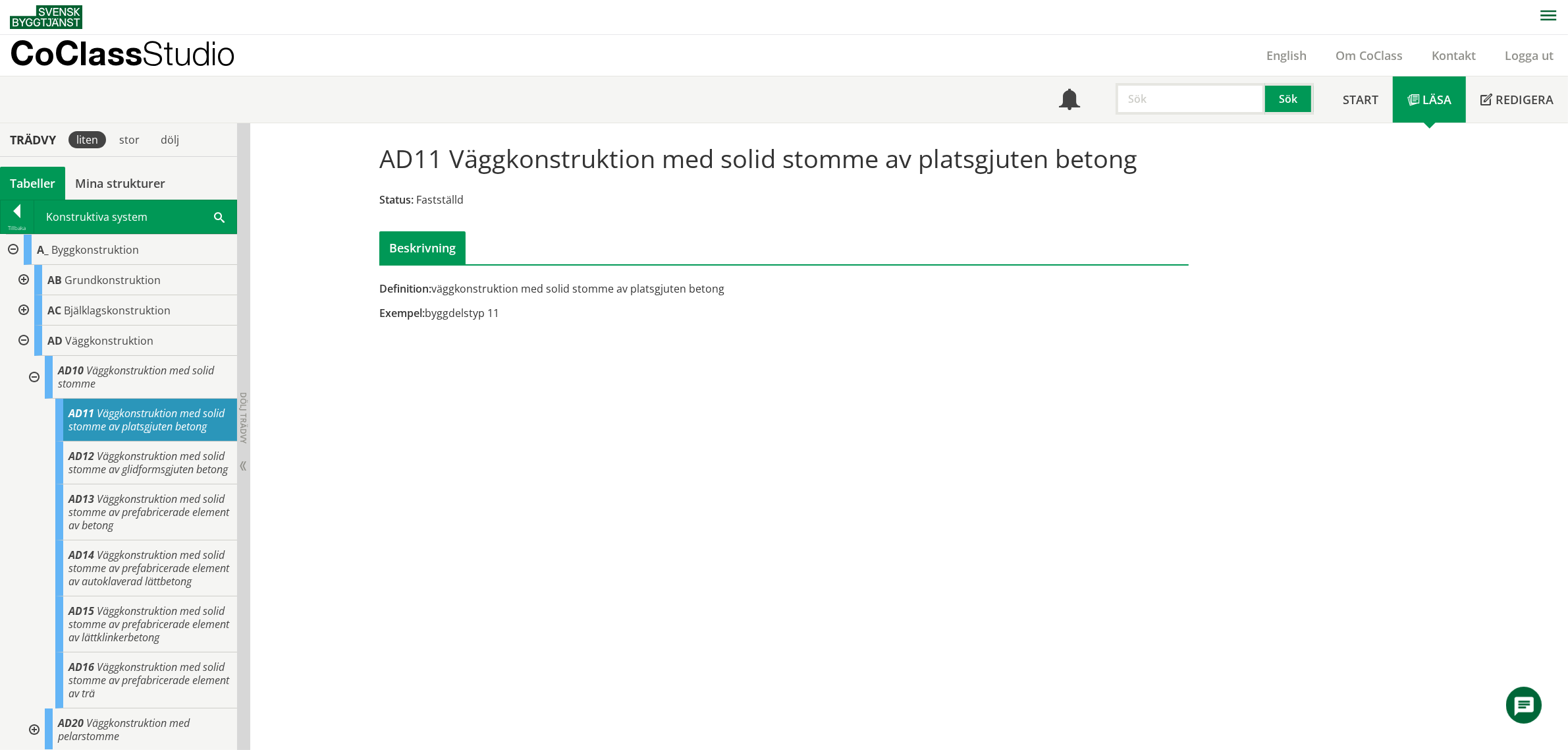
drag, startPoint x: 37, startPoint y: 376, endPoint x: 33, endPoint y: 363, distance: 13.6
click at [37, 376] on div at bounding box center [33, 377] width 23 height 43
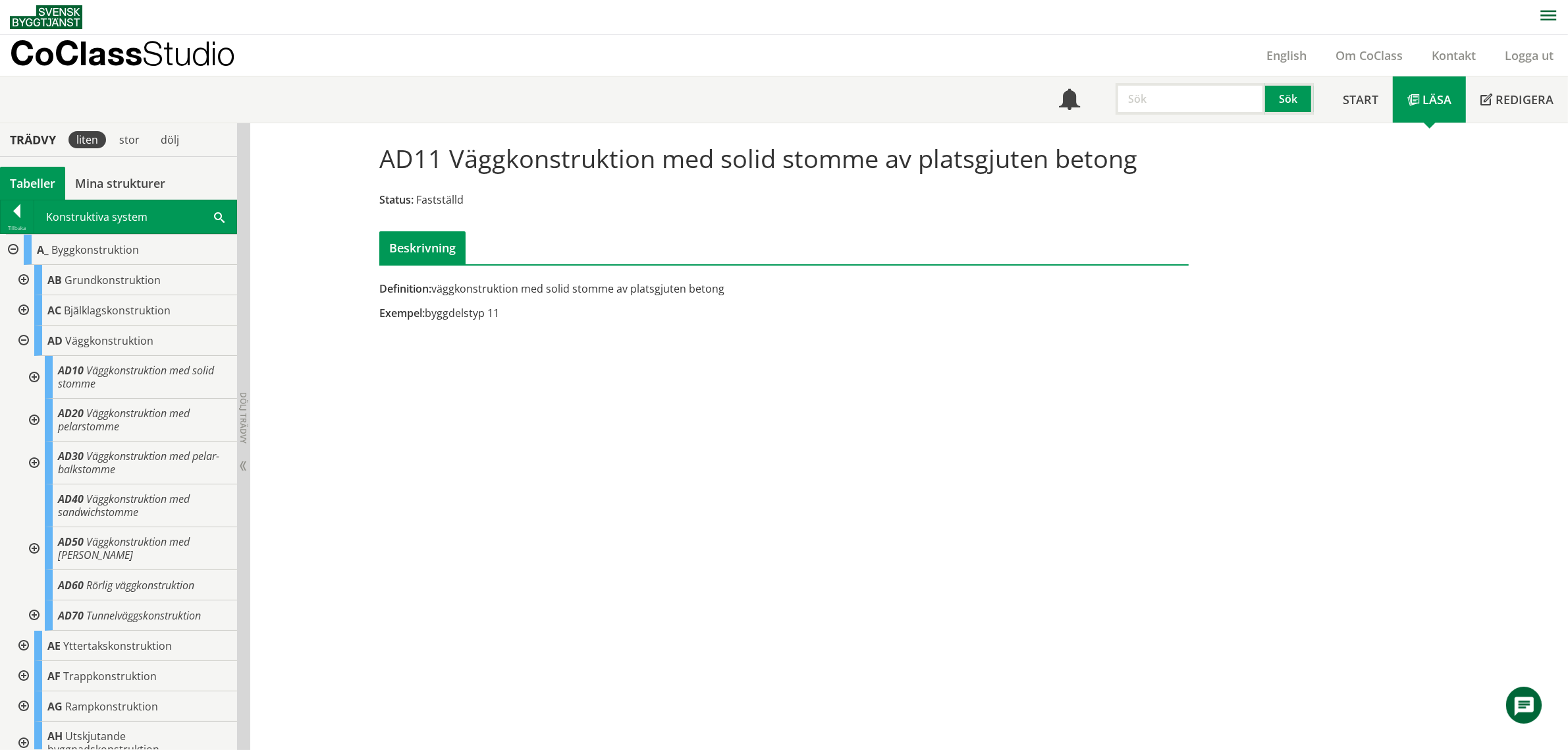
click at [20, 335] on div at bounding box center [23, 340] width 23 height 30
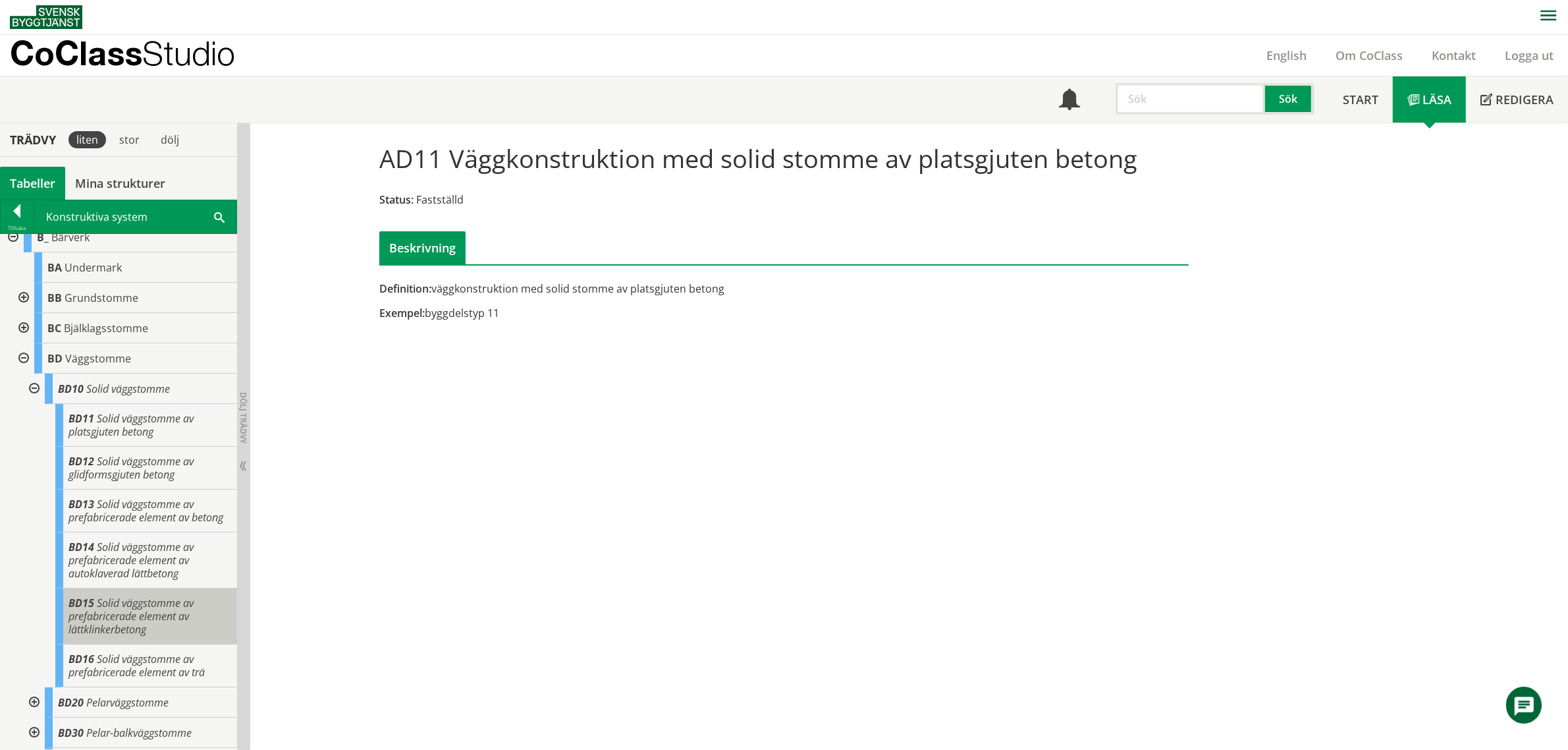
scroll to position [494, 0]
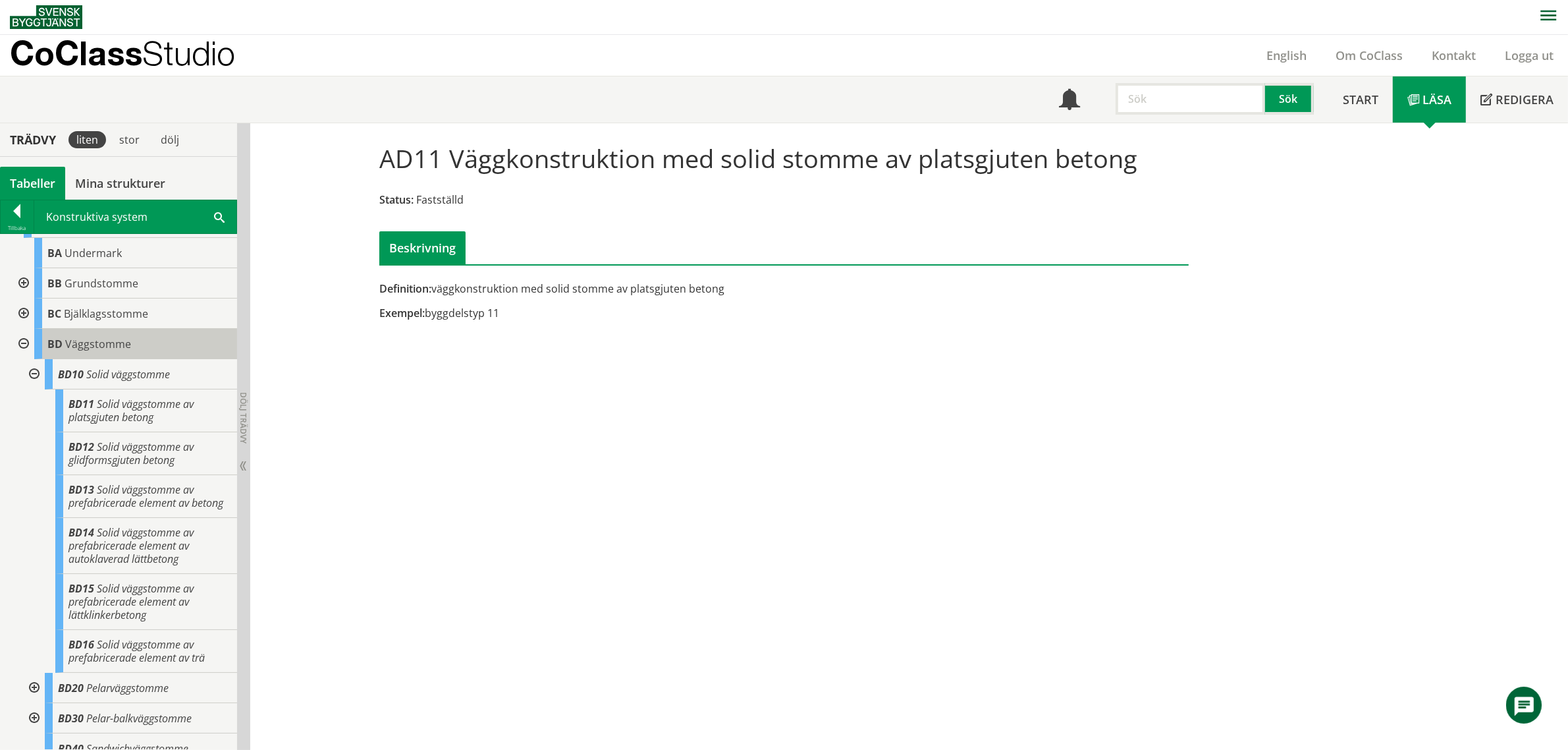
click at [121, 347] on span "Väggstomme" at bounding box center [98, 344] width 66 height 15
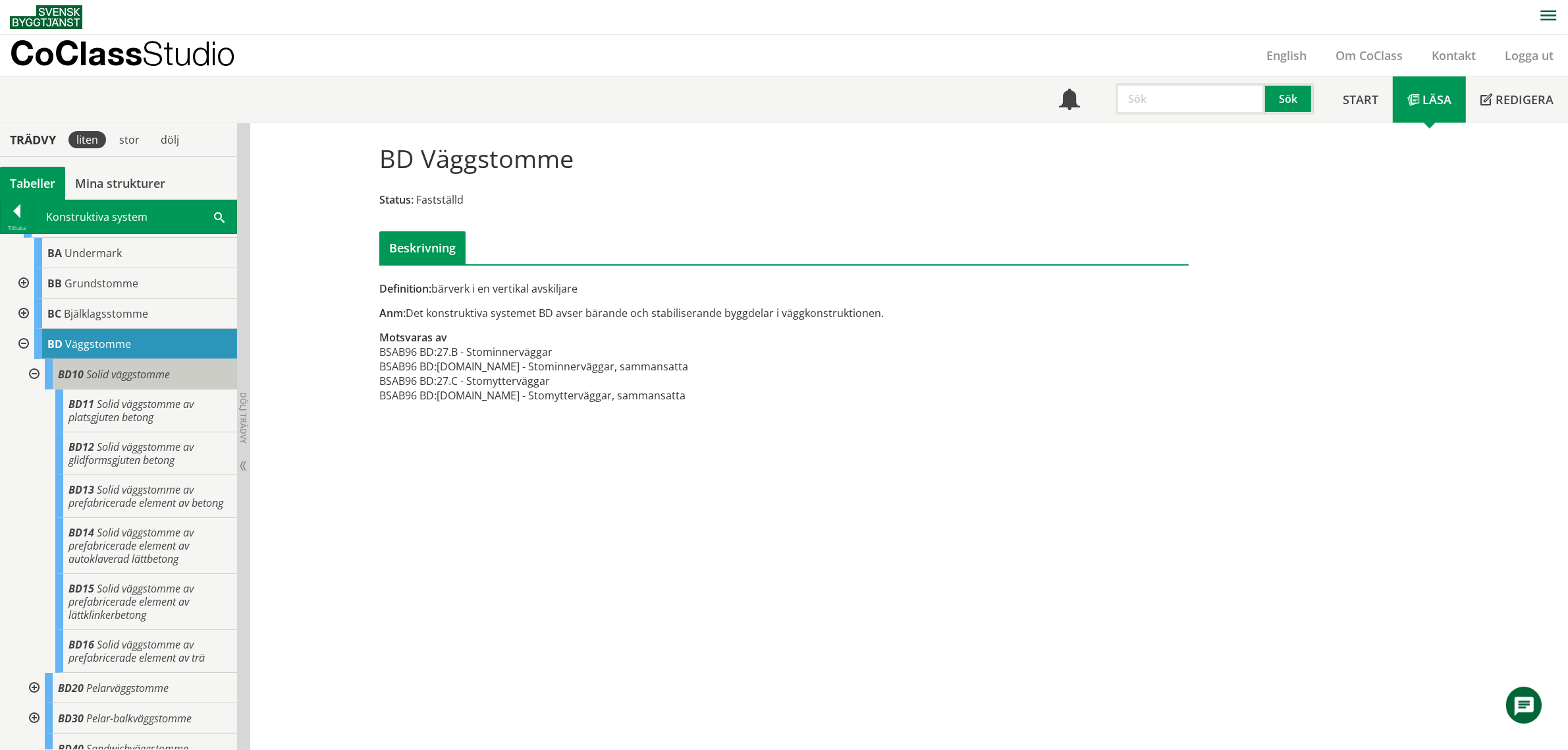
click at [106, 373] on span "Solid väggstomme" at bounding box center [127, 374] width 83 height 15
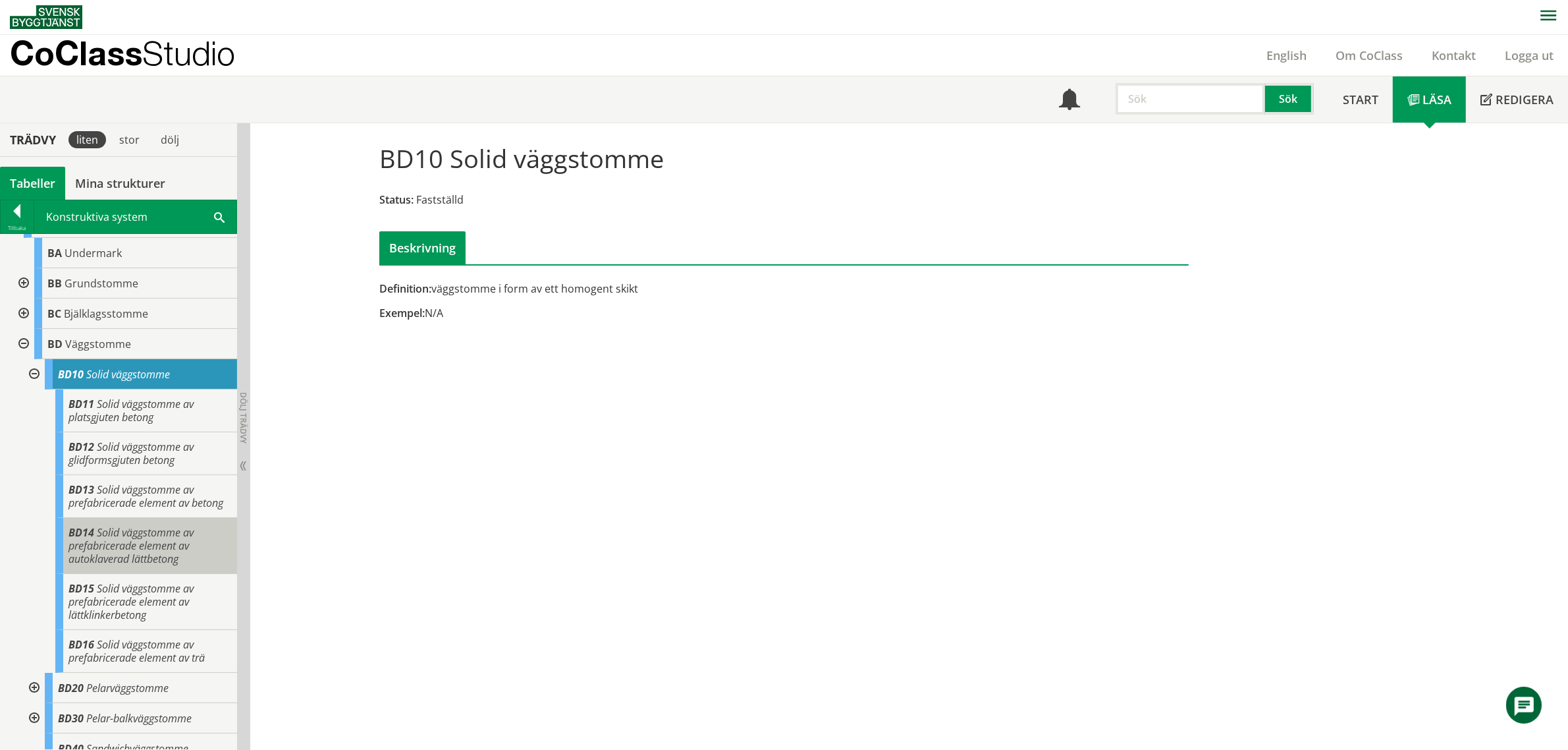
click at [198, 574] on div "BD14 Solid väggstomme av prefabricerade element av autoklaverad lättbetong" at bounding box center [147, 545] width 182 height 56
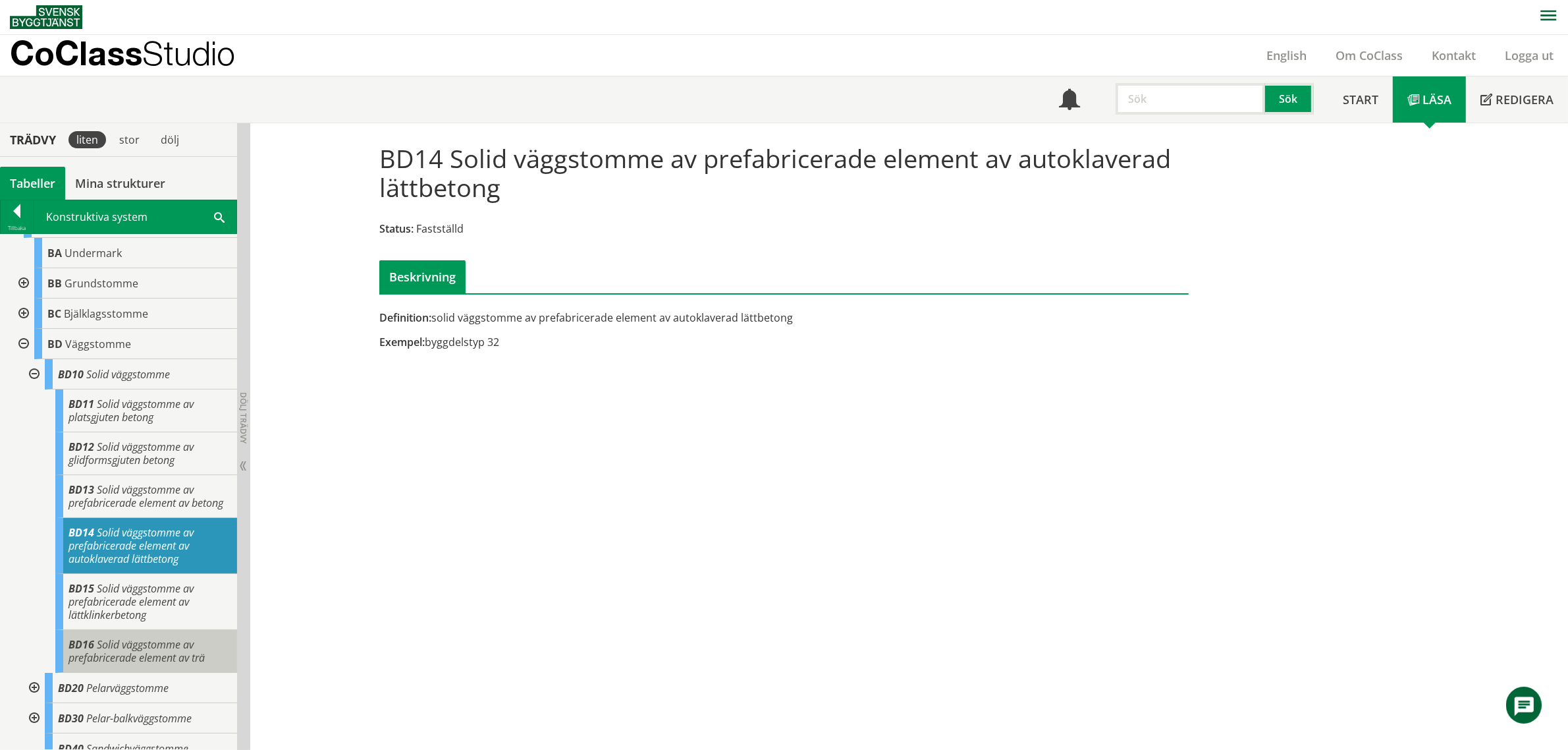
click at [172, 665] on span "Solid väggstomme av prefabricerade element av trä" at bounding box center [136, 650] width 136 height 27
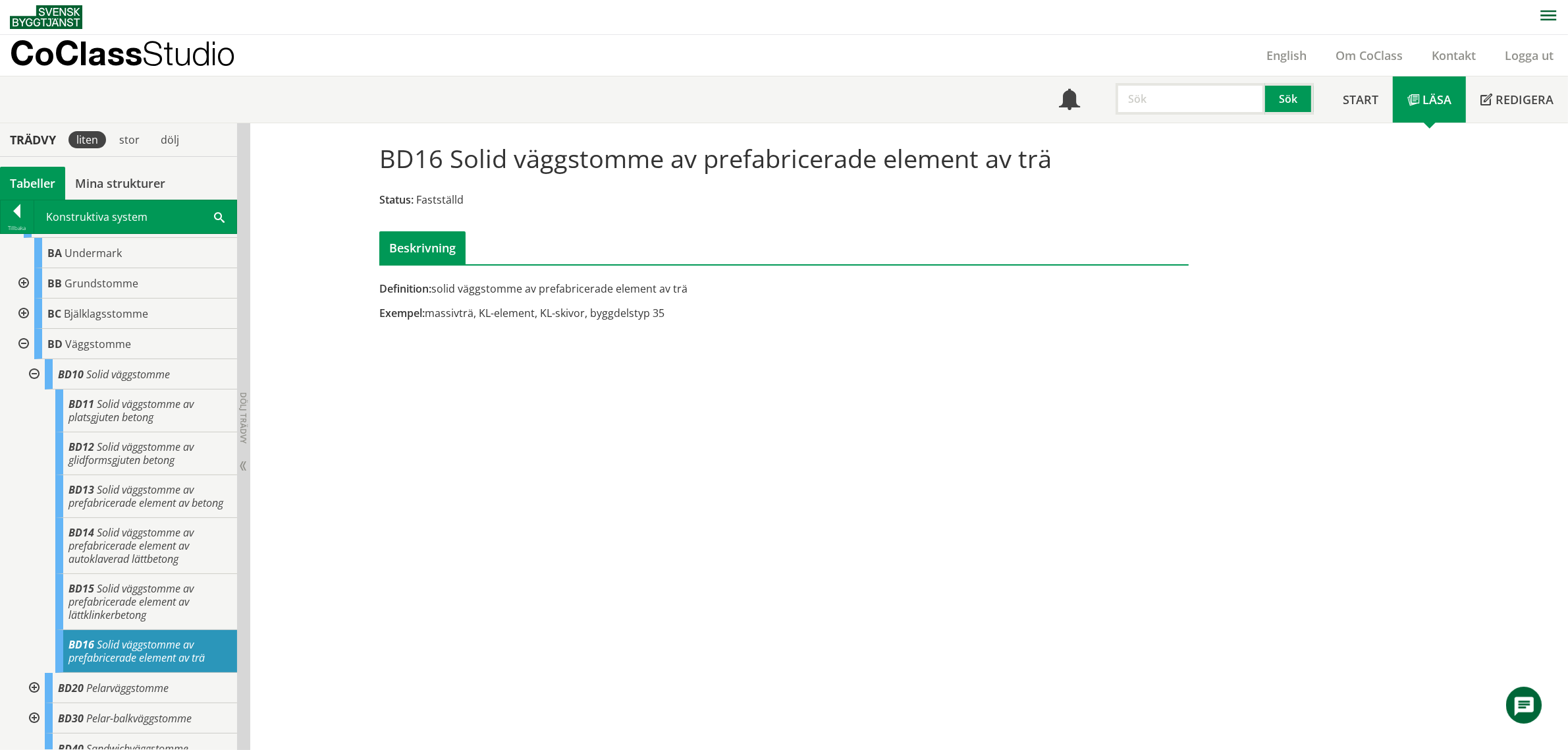
drag, startPoint x: 1038, startPoint y: 163, endPoint x: 719, endPoint y: 164, distance: 319.0
click at [719, 164] on h1 "BD16 Solid väggstomme av prefabricerade element av trä" at bounding box center [715, 159] width 672 height 29
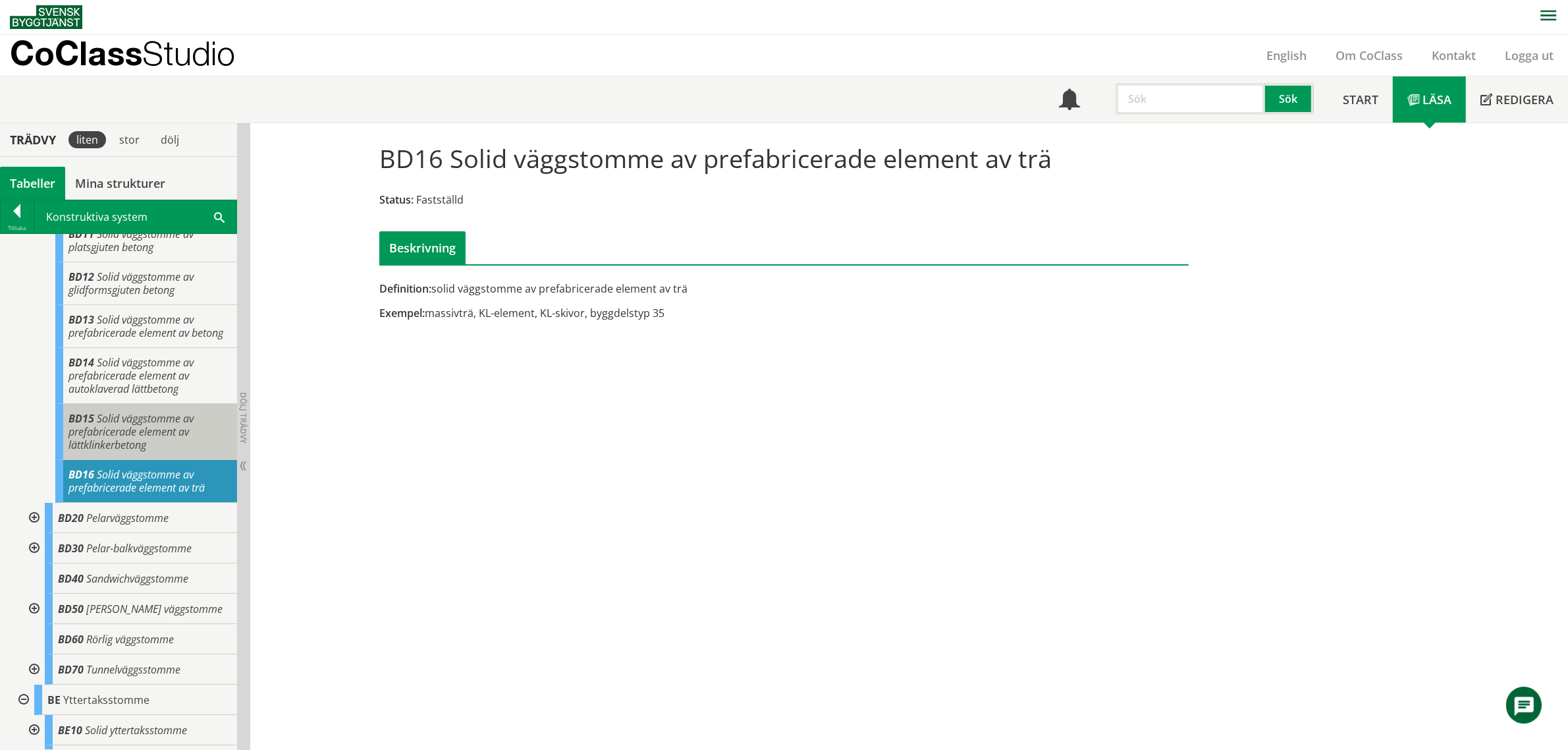
scroll to position [823, 0]
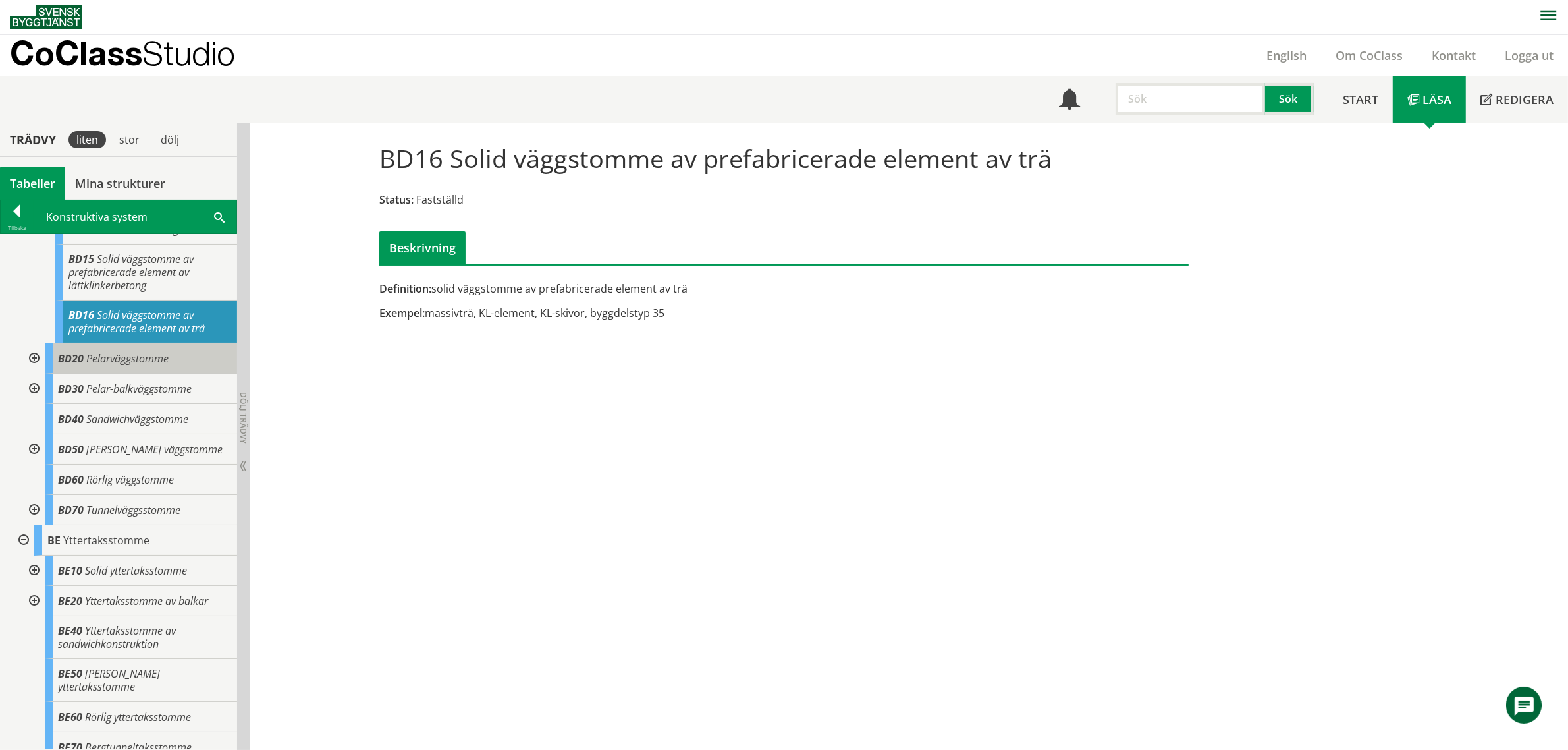
click at [139, 365] on span "Pelarväggstomme" at bounding box center [127, 358] width 82 height 15
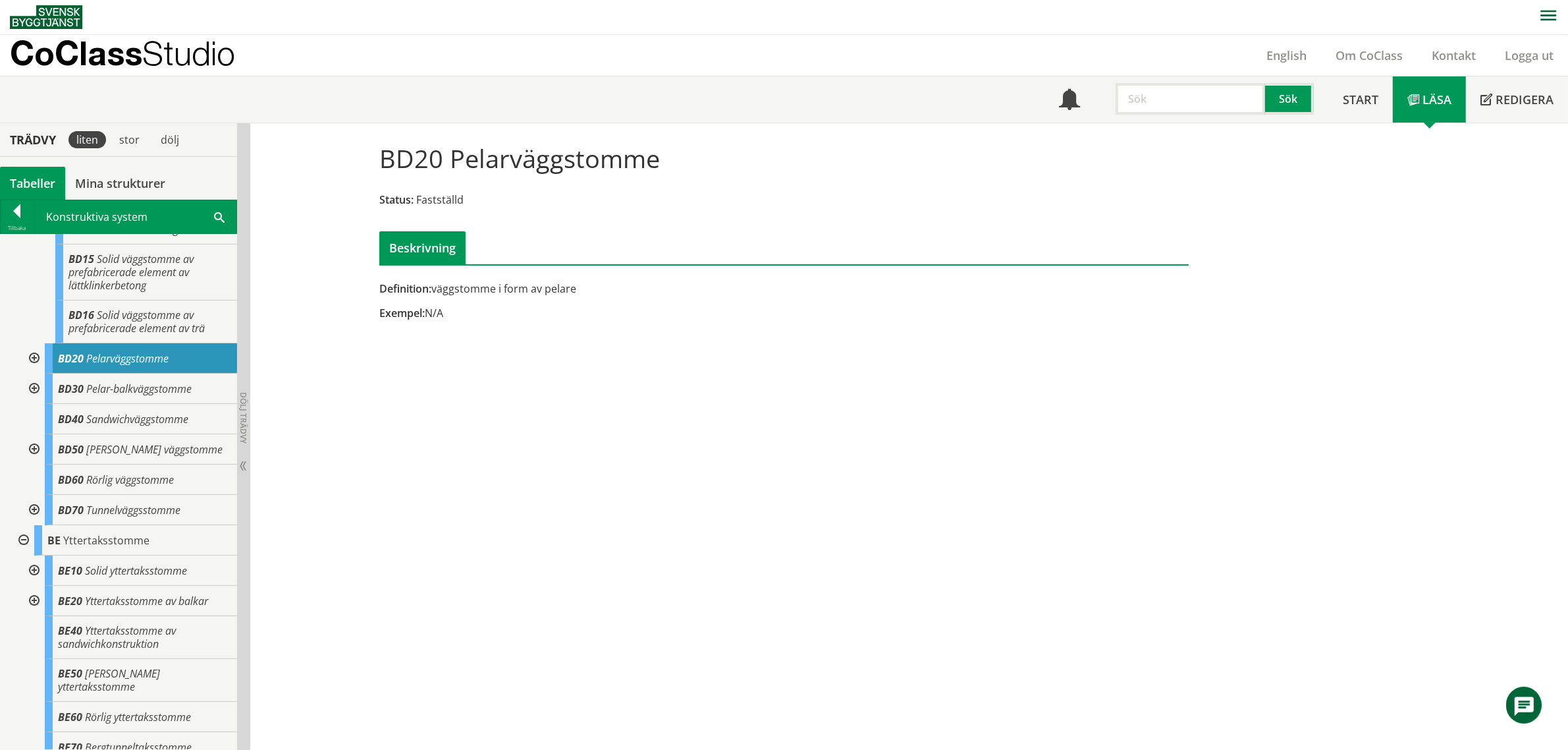
click at [31, 373] on div at bounding box center [33, 357] width 23 height 30
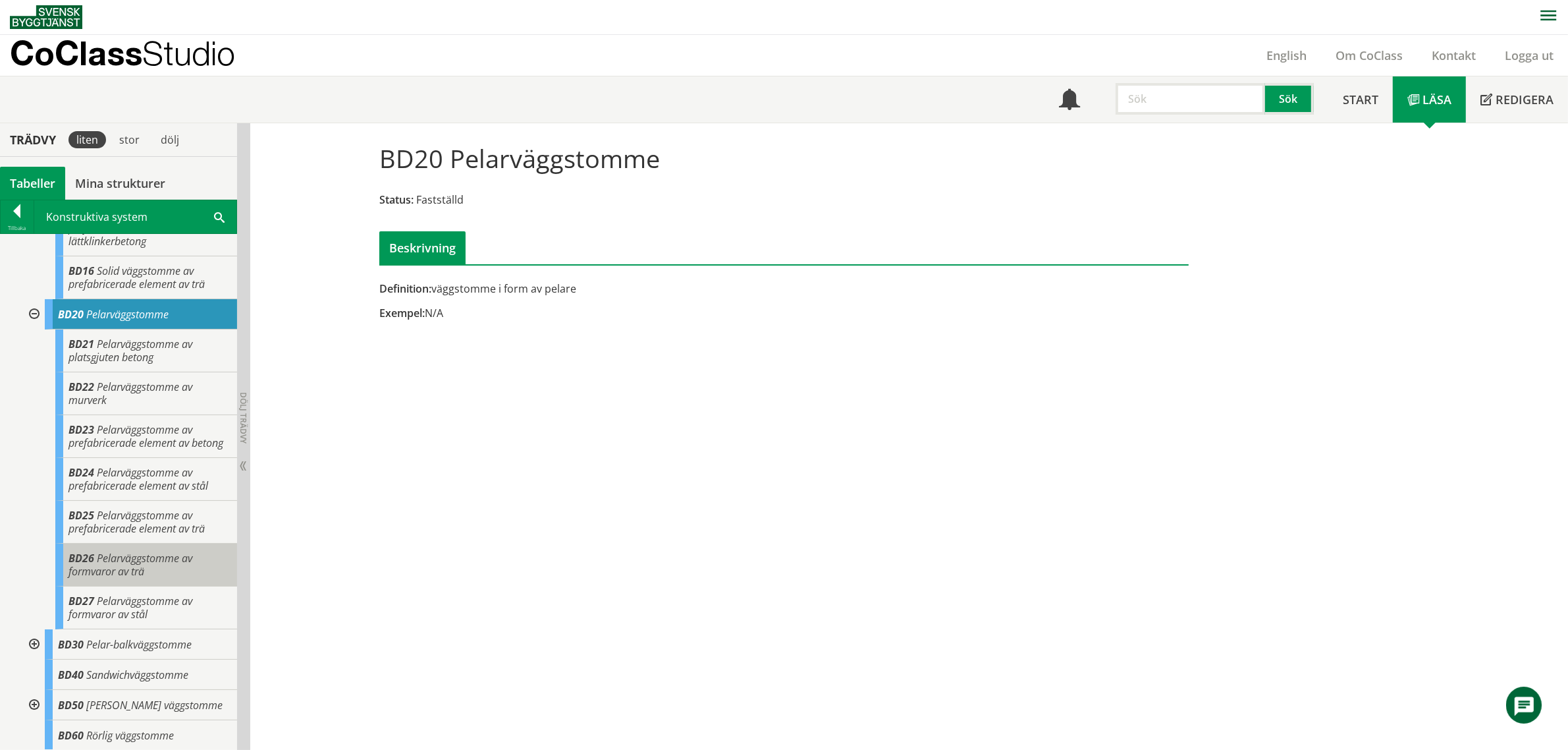
scroll to position [906, 0]
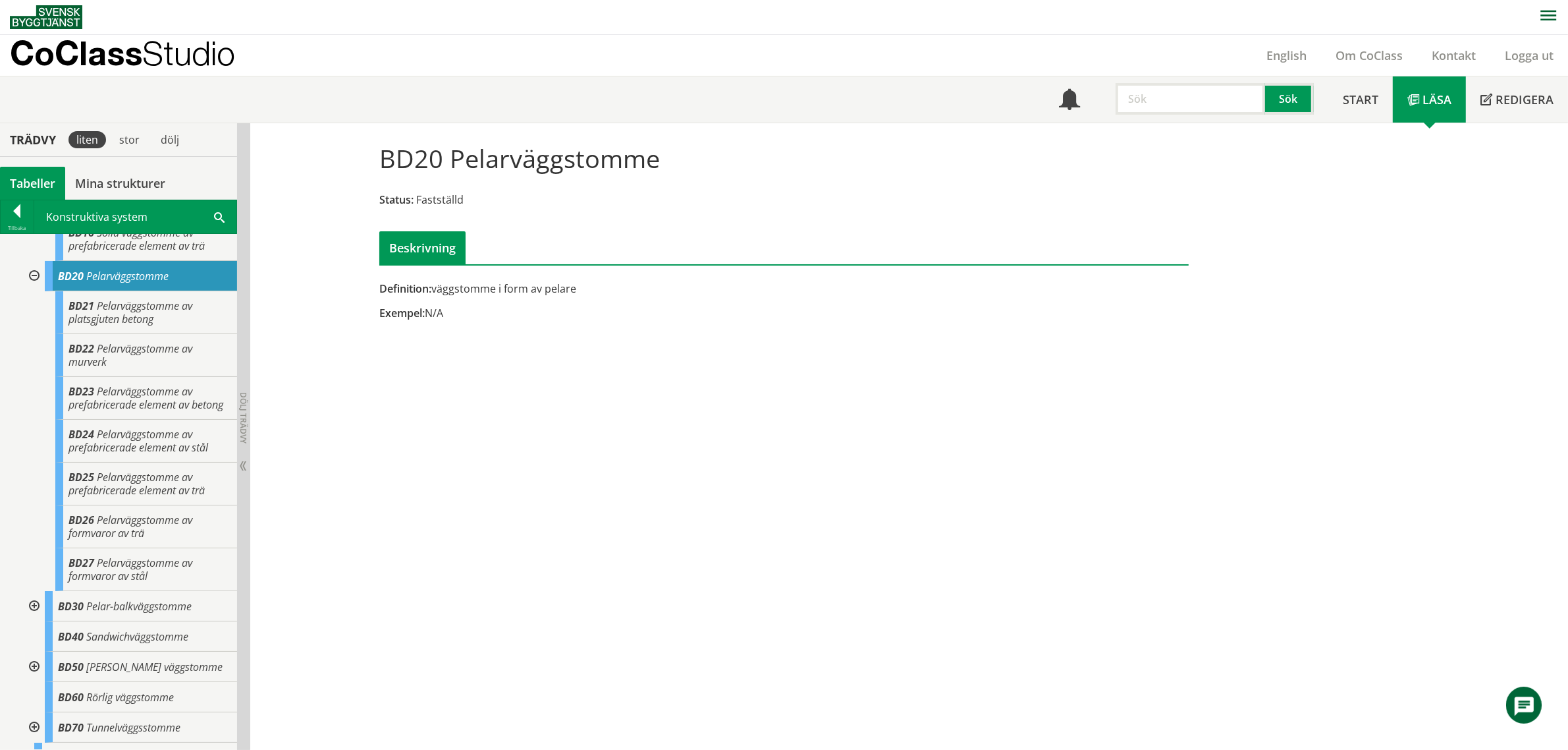
click at [31, 621] on div at bounding box center [33, 605] width 23 height 30
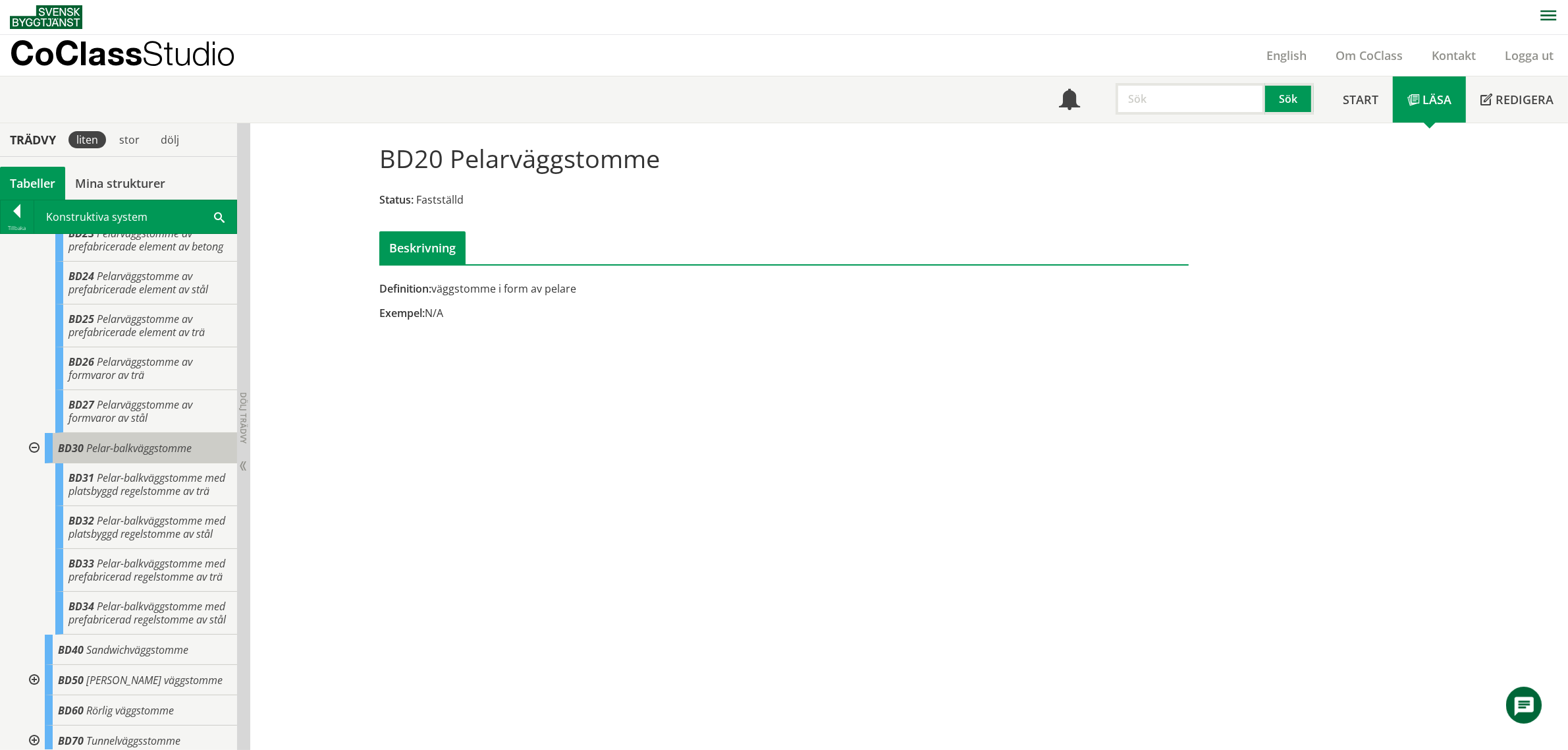
scroll to position [1152, 0]
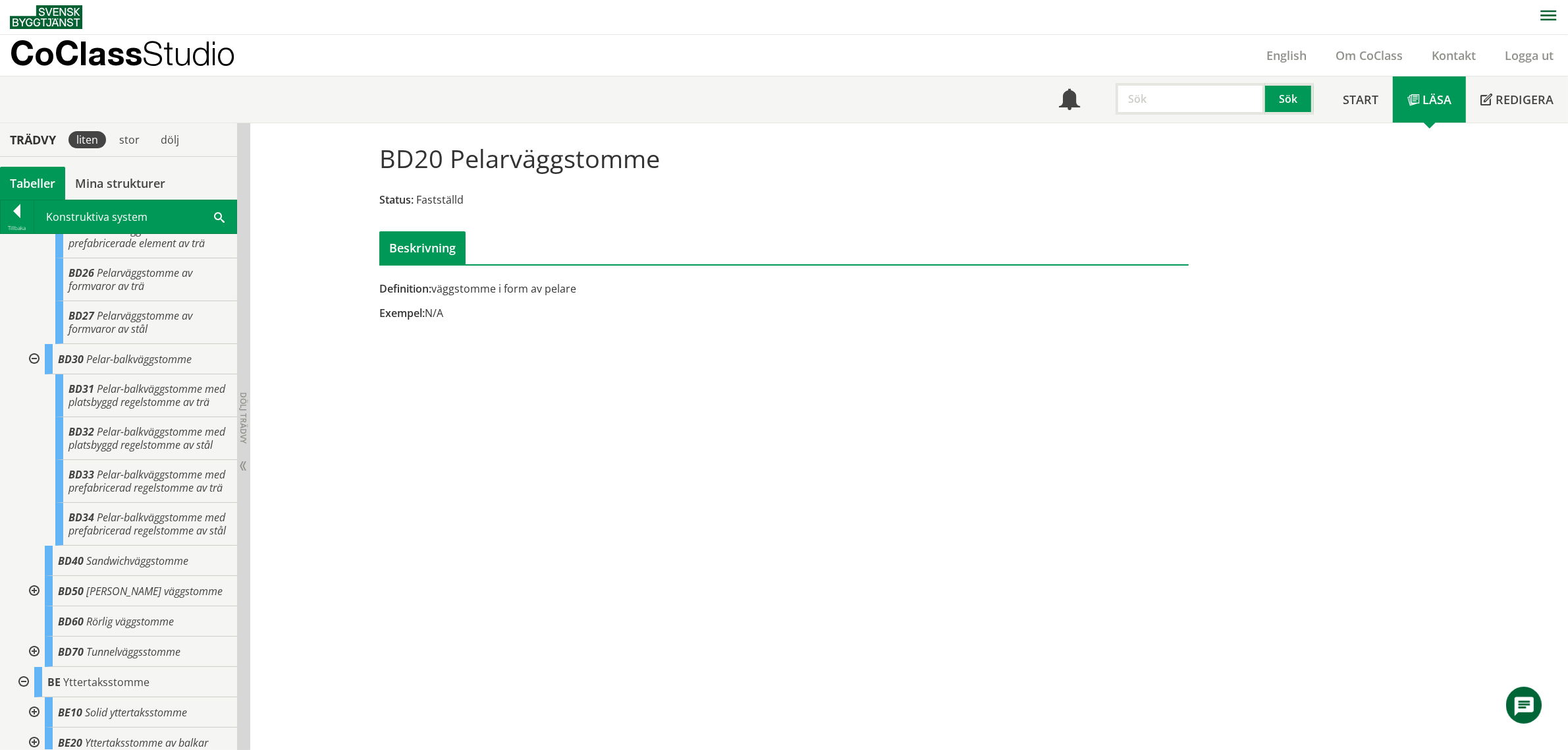
click at [35, 606] on div at bounding box center [33, 590] width 23 height 30
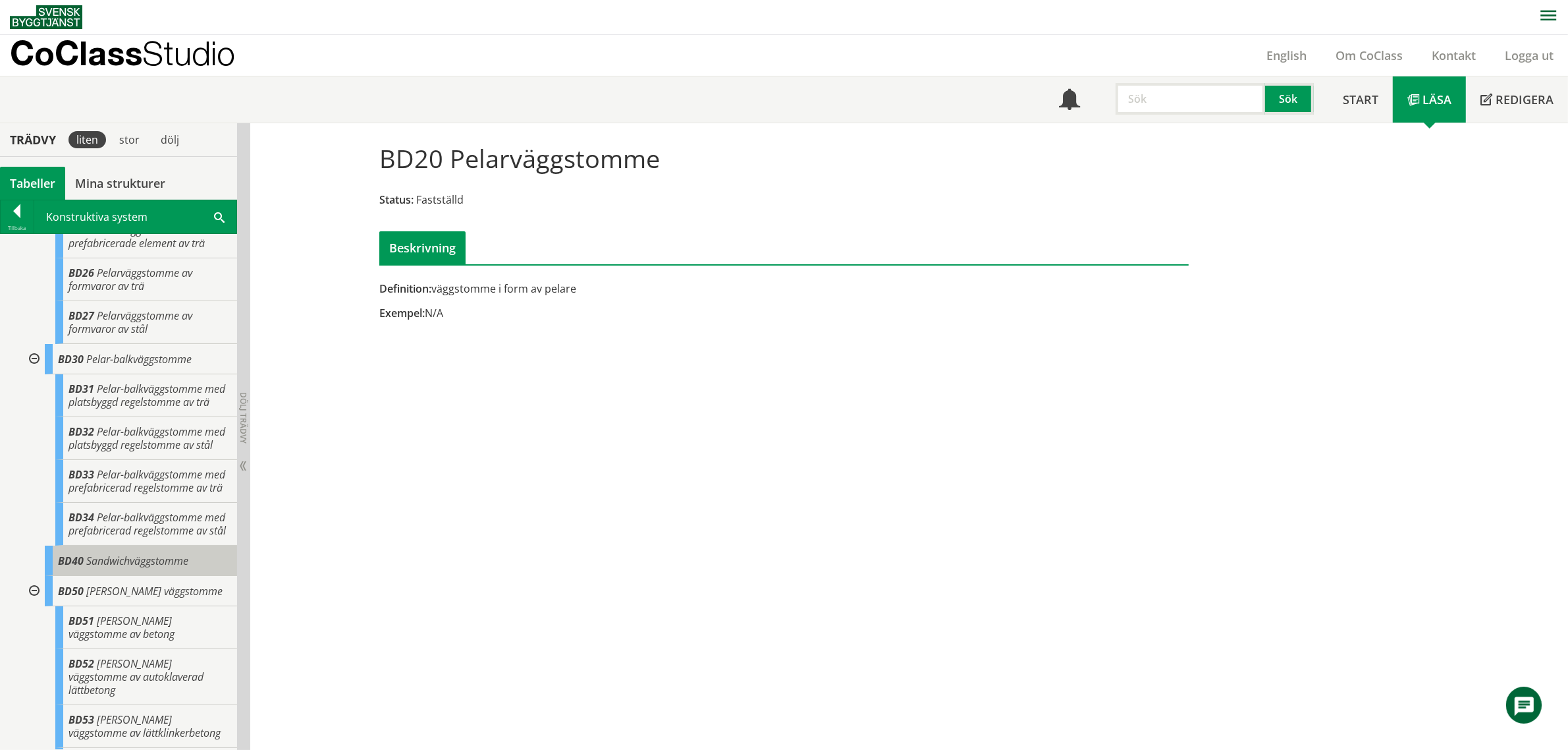
click at [161, 568] on span "Sandwichväggstomme" at bounding box center [137, 560] width 102 height 15
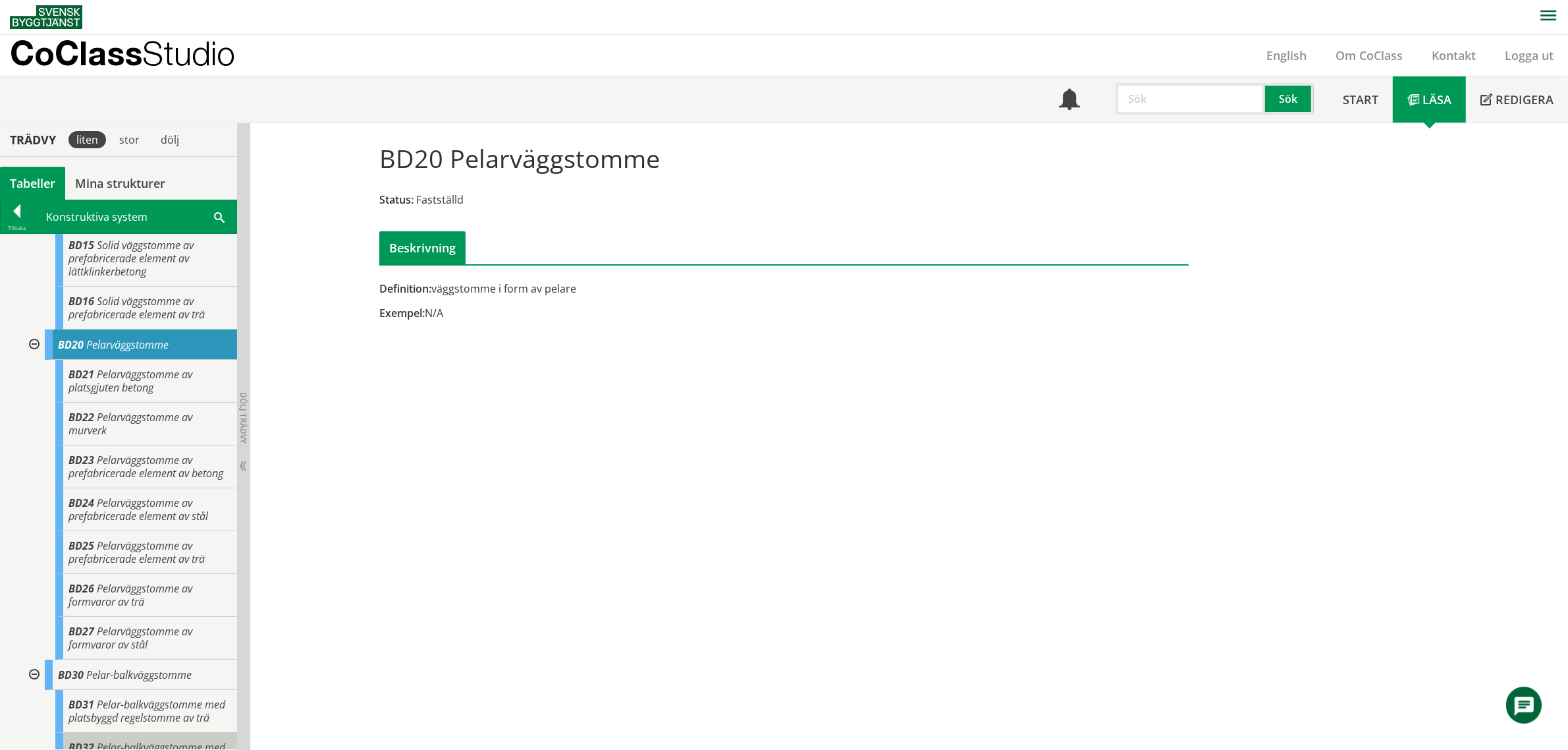
scroll to position [823, 0]
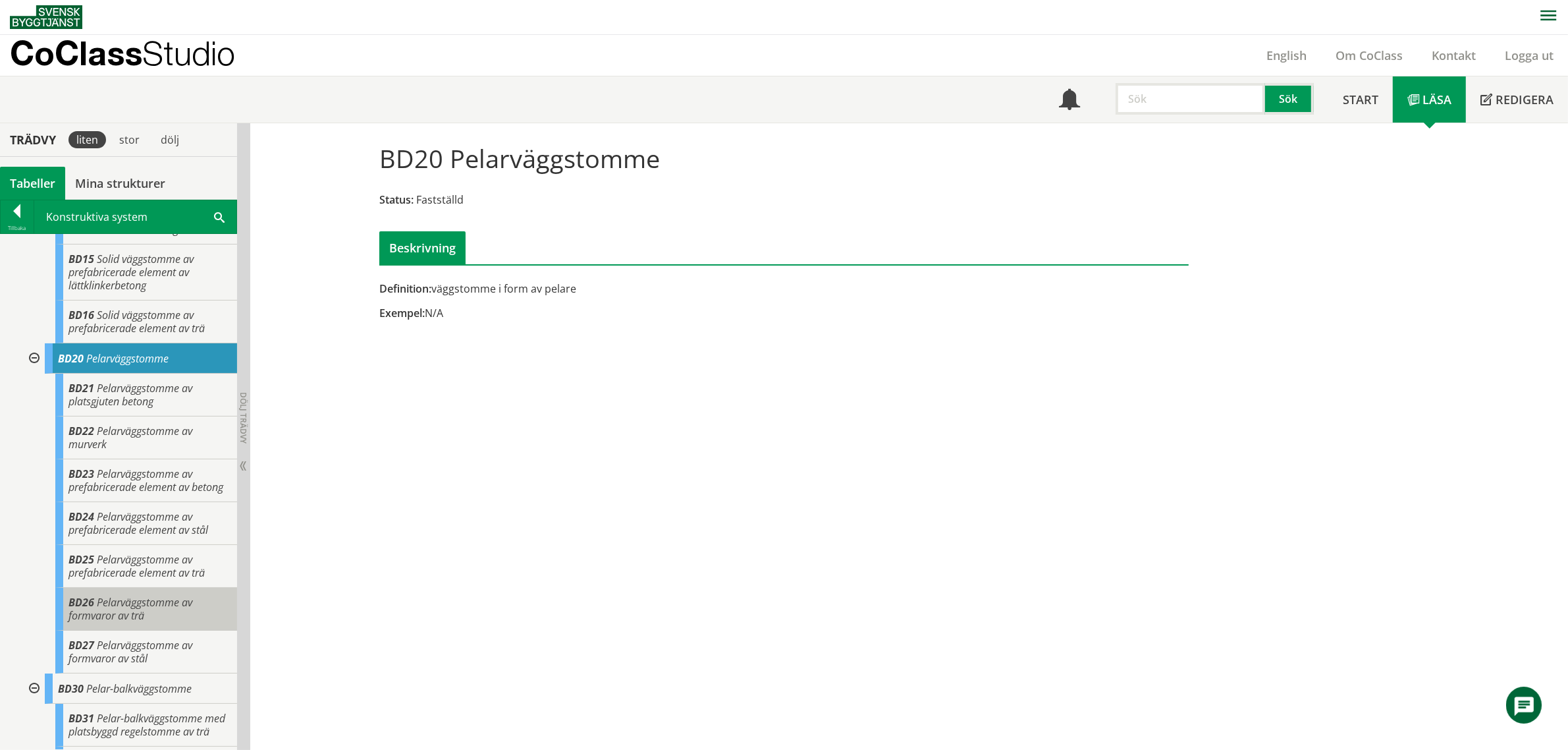
click at [163, 631] on div "BD26 Pelarväggstomme av formvaror av trä" at bounding box center [147, 609] width 182 height 43
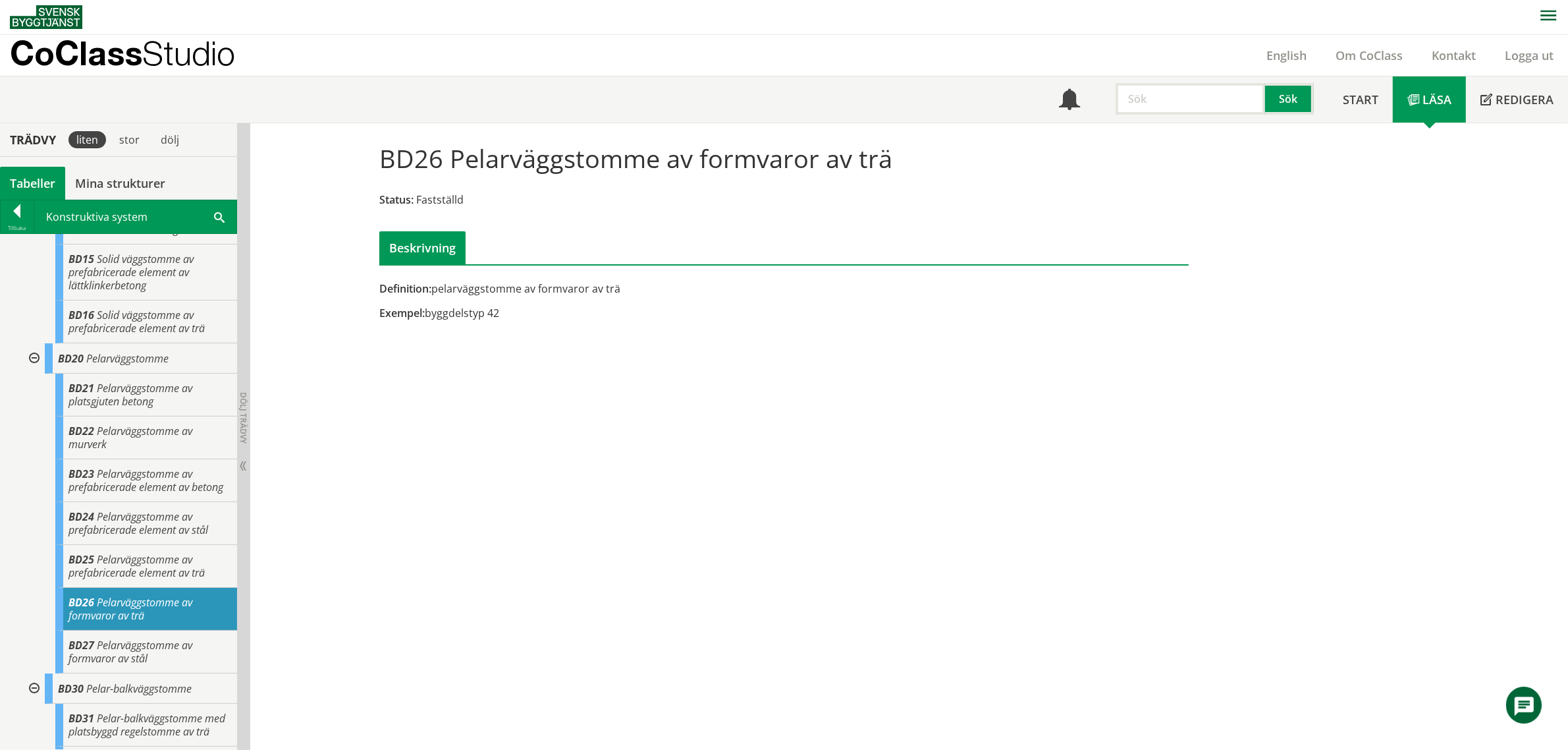
click at [30, 373] on div at bounding box center [33, 357] width 23 height 30
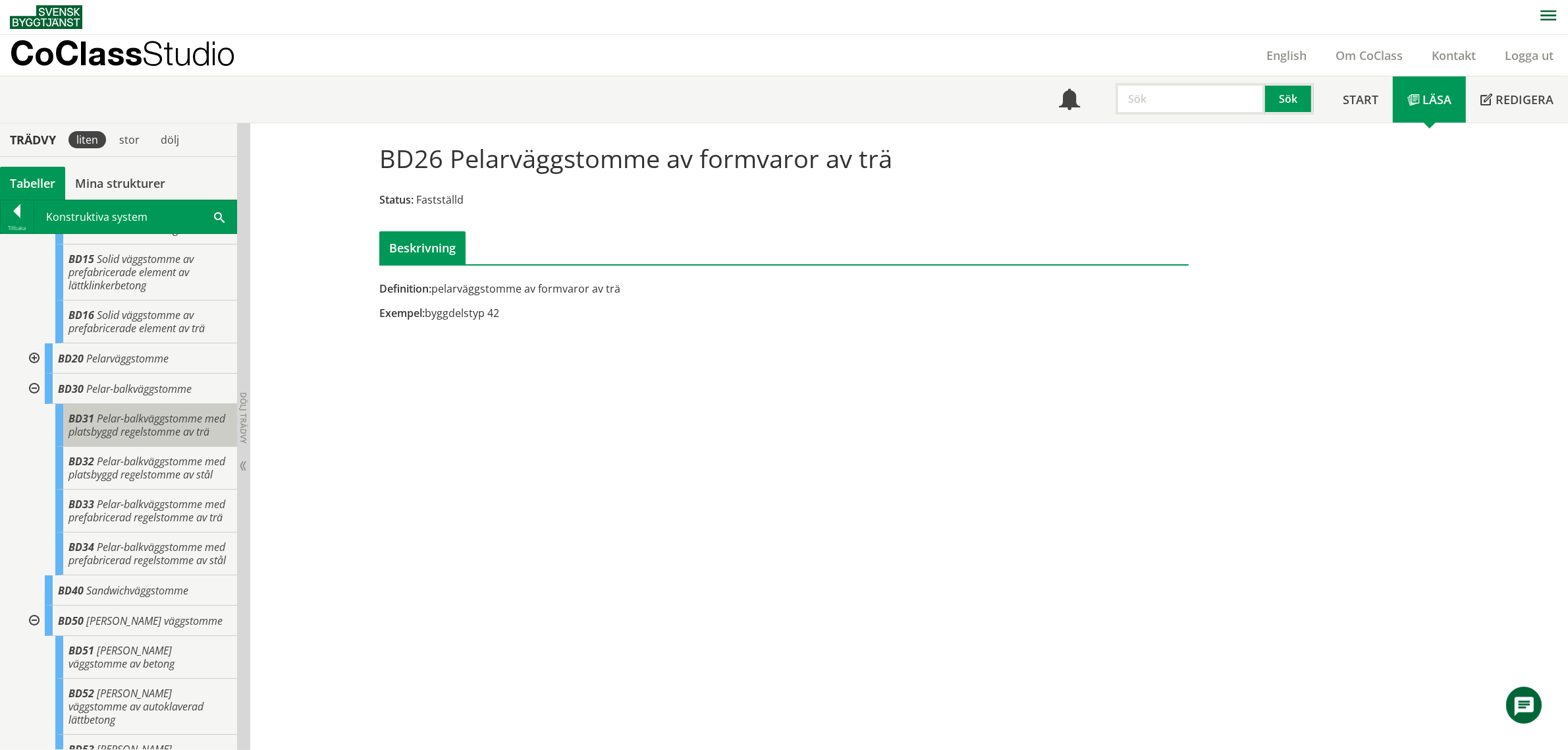
click at [110, 446] on div "BD31 Pelar-balkväggstomme med platsbyggd regelstomme av trä" at bounding box center [147, 425] width 182 height 43
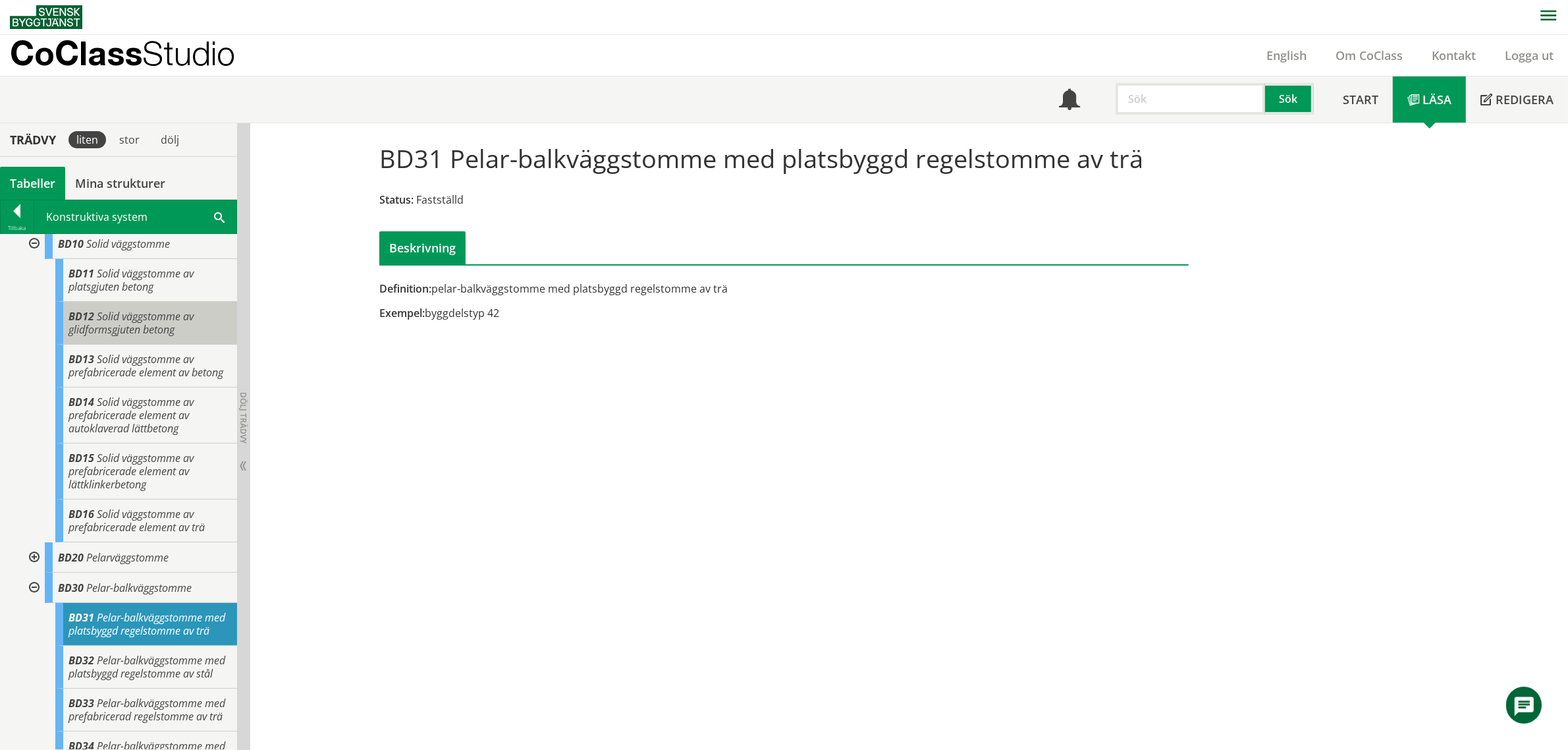
scroll to position [577, 0]
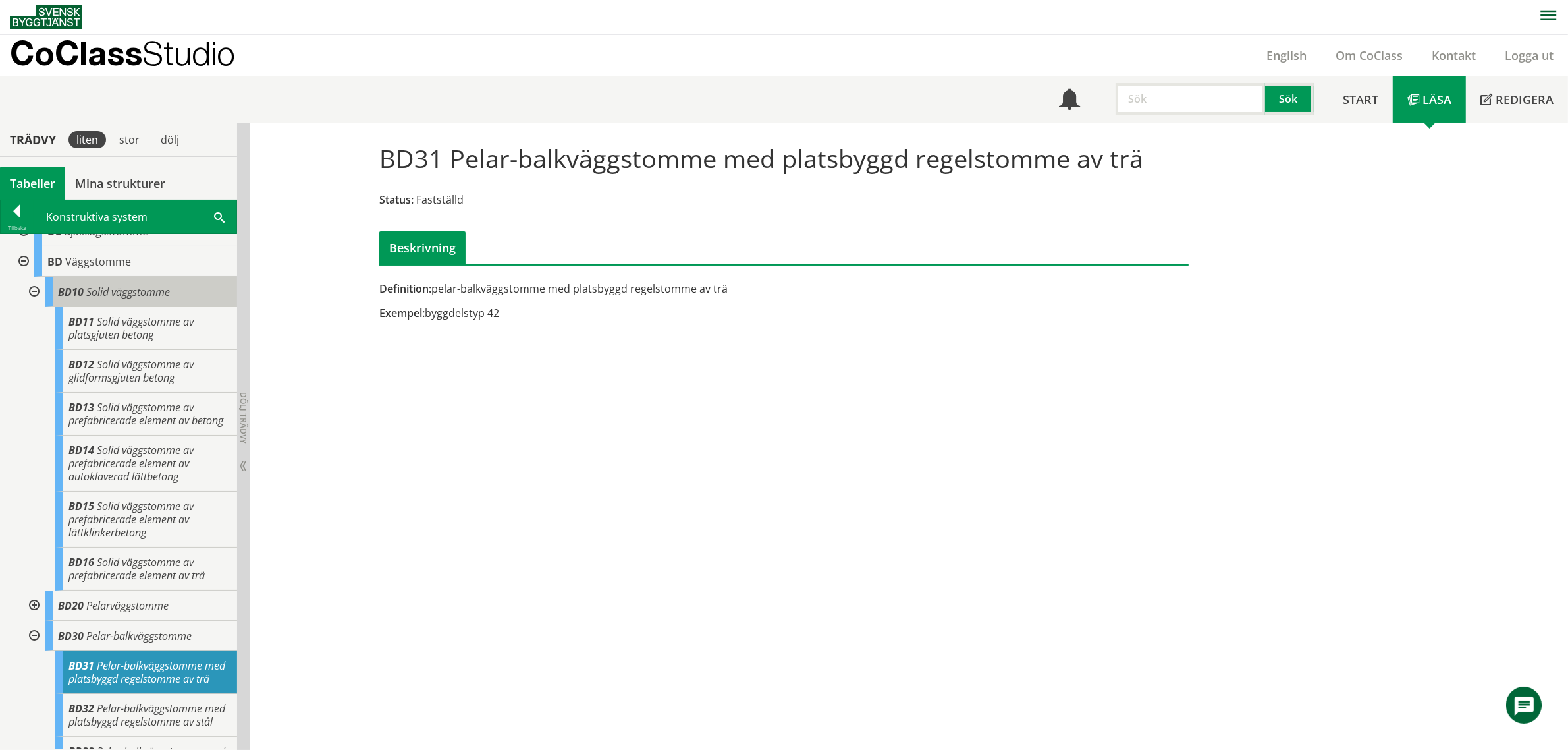
click at [115, 300] on div "BD10 Solid väggstomme" at bounding box center [141, 292] width 192 height 30
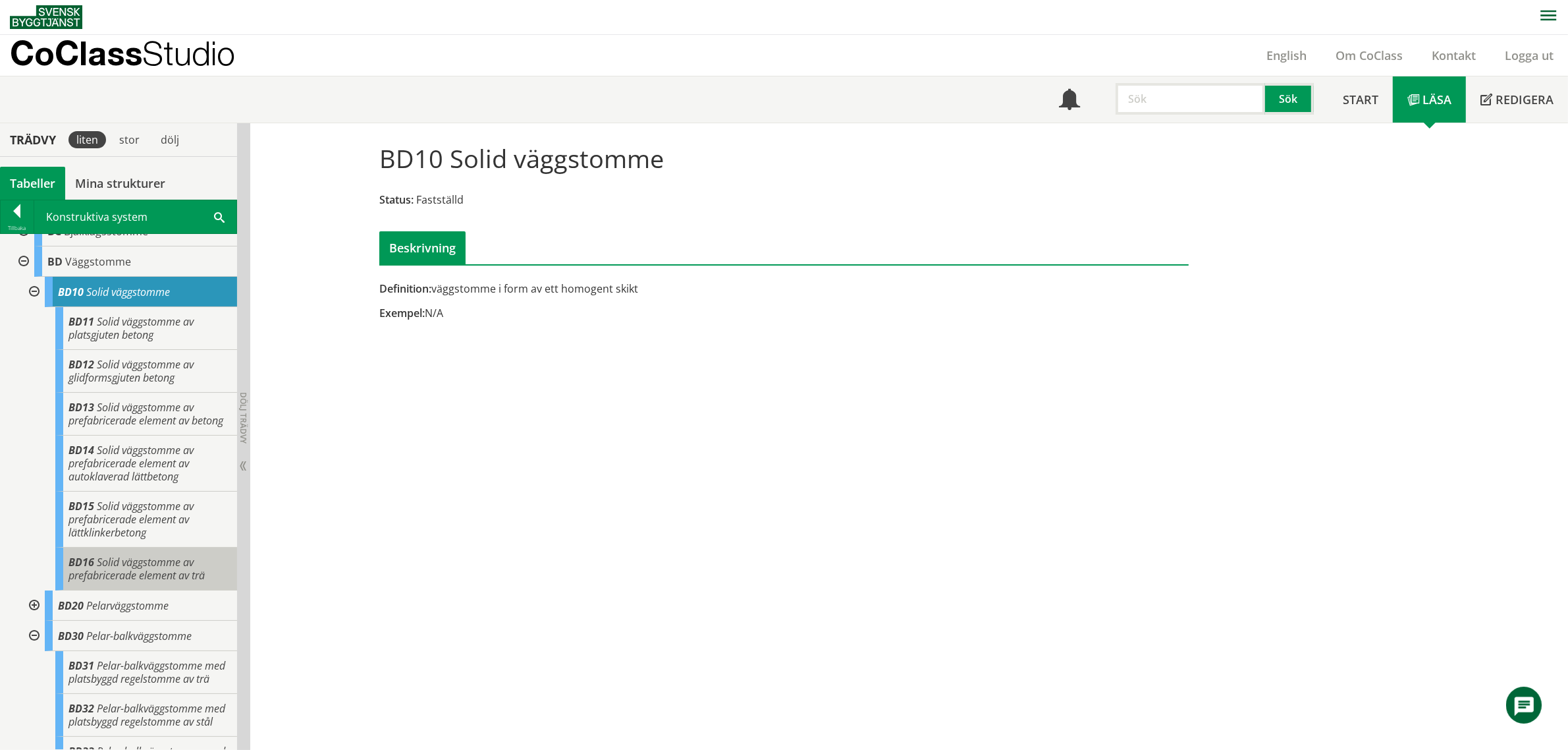
click at [173, 583] on span "Solid väggstomme av prefabricerade element av trä" at bounding box center [136, 568] width 136 height 27
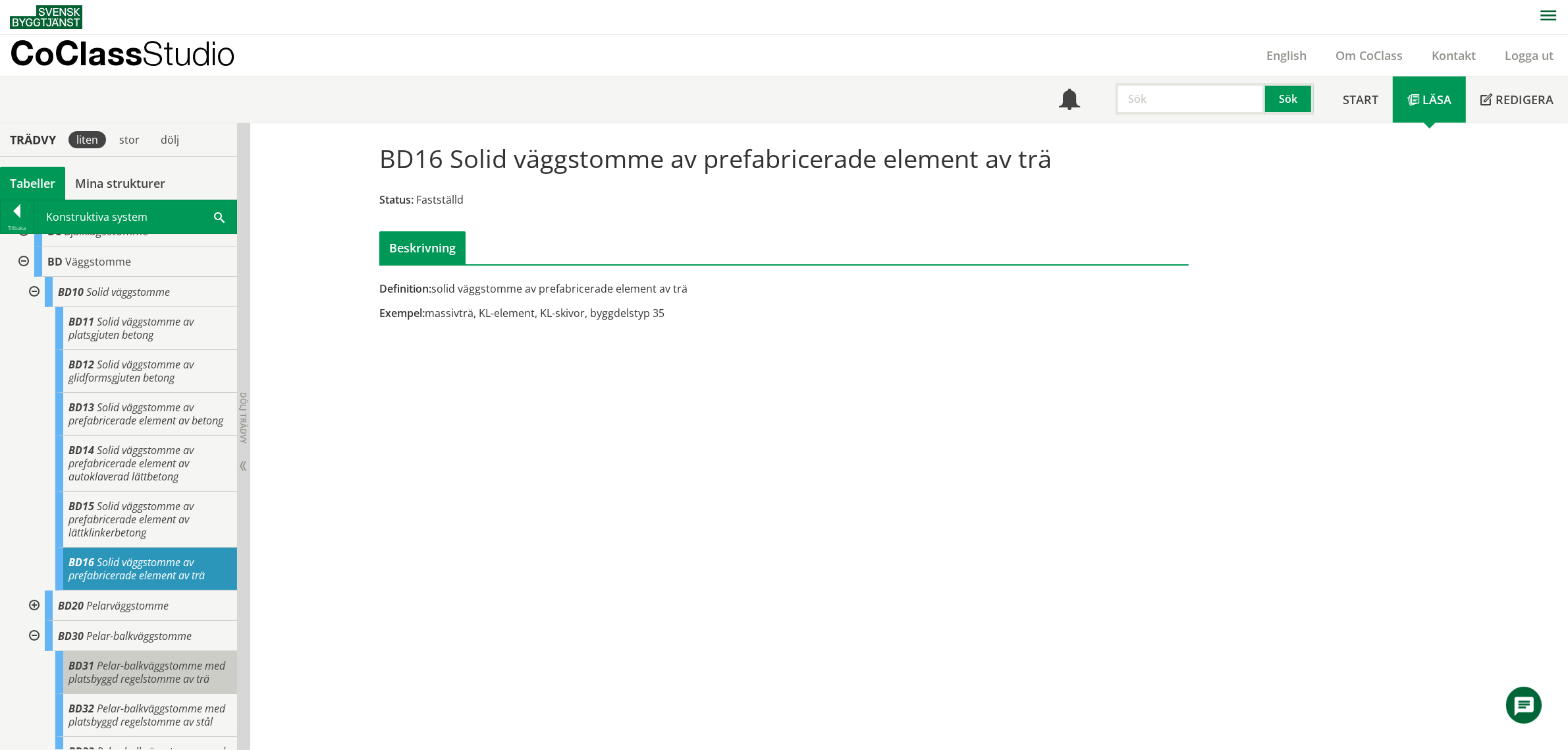
click at [136, 685] on span "Pelar-balkväggstomme med platsbyggd regelstomme av trä" at bounding box center [147, 672] width 157 height 27
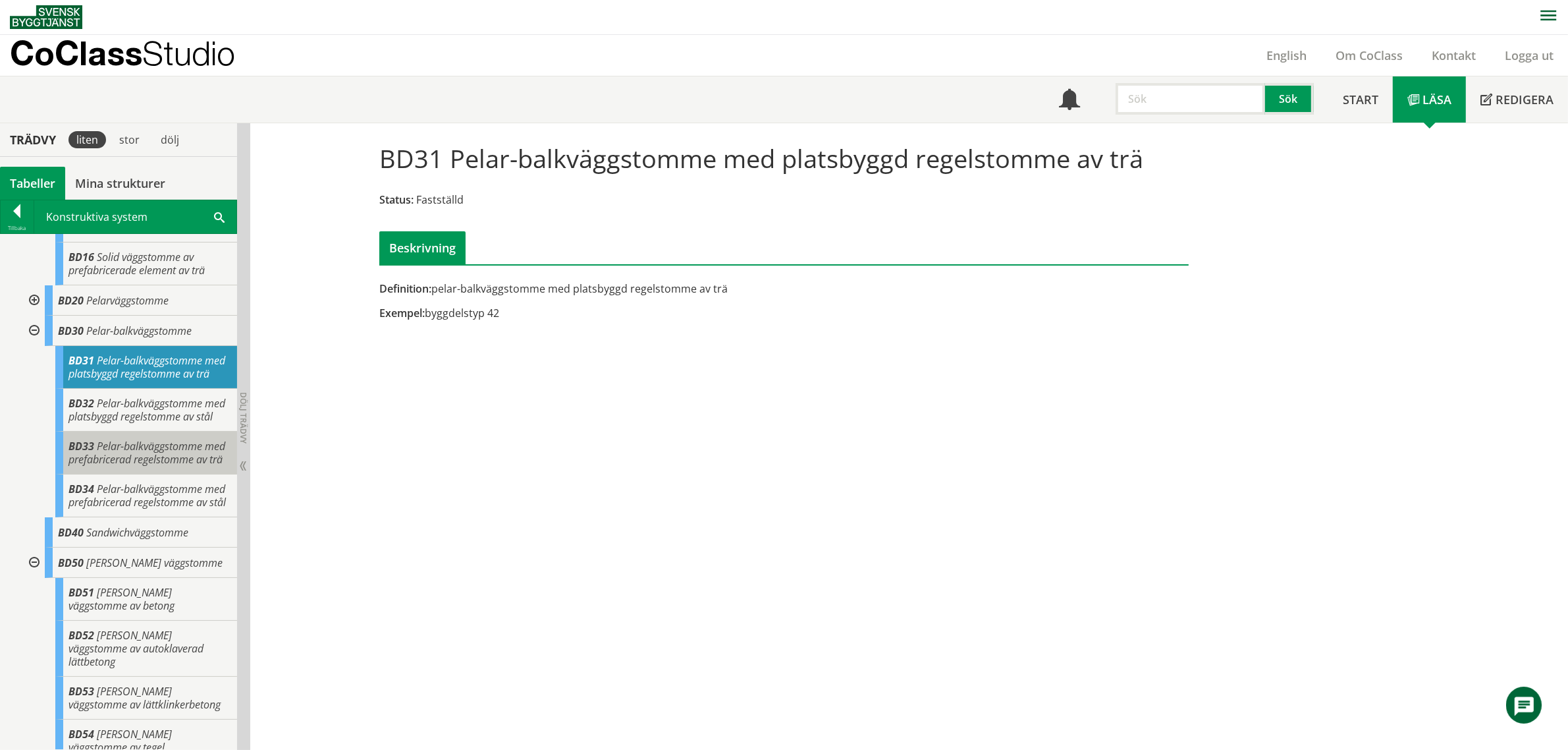
scroll to position [906, 0]
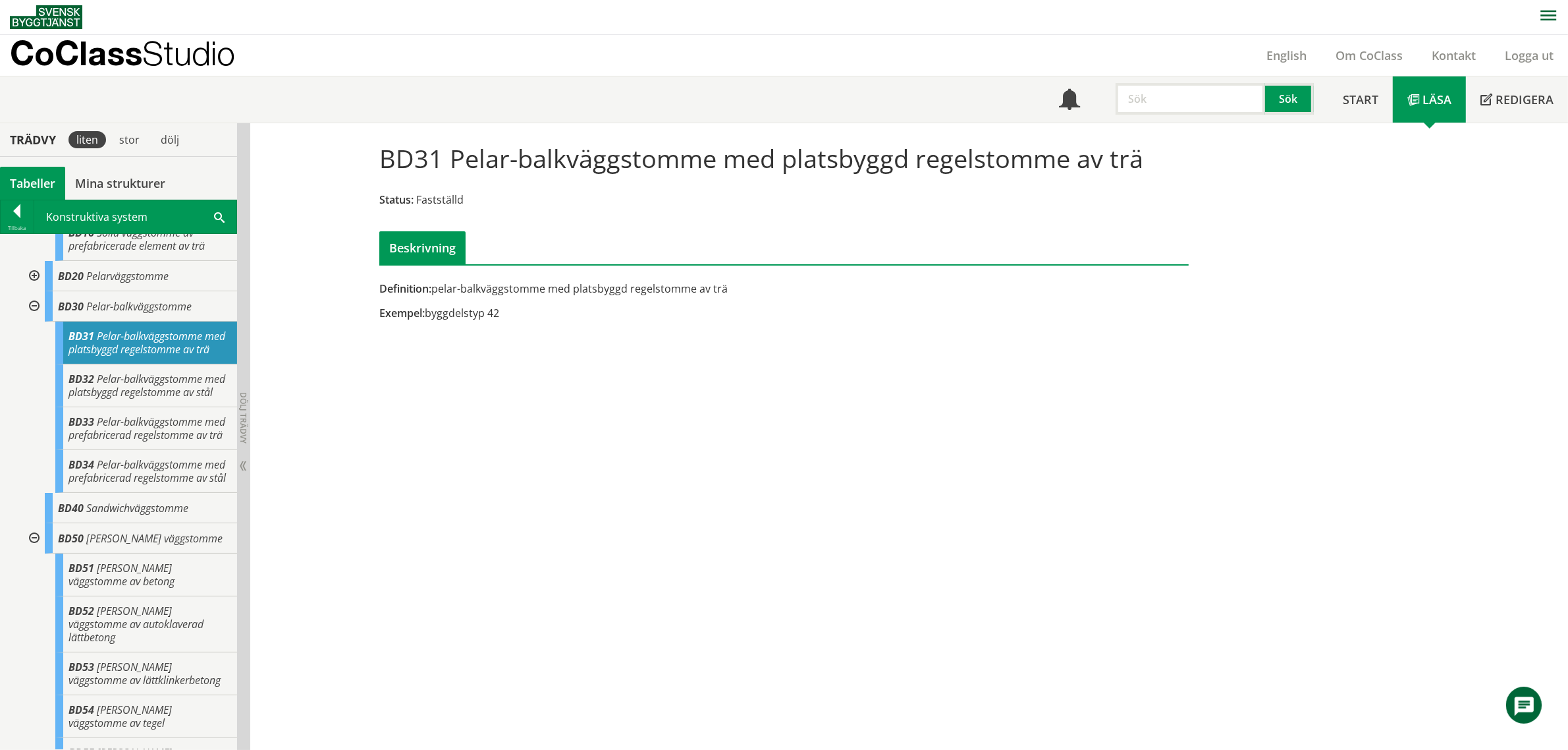
click at [157, 364] on div "BD31 Pelar-balkväggstomme med platsbyggd regelstomme av trä" at bounding box center [147, 343] width 182 height 43
drag, startPoint x: 427, startPoint y: 163, endPoint x: 870, endPoint y: 175, distance: 443.2
click at [870, 175] on div "BD31 Pelar-balkväggstomme med platsbyggd regelstomme av trä Status: Fastställd …" at bounding box center [784, 199] width 830 height 131
click at [453, 313] on div "Exempel: byggdelstyp 42" at bounding box center [645, 312] width 532 height 15
drag, startPoint x: 508, startPoint y: 314, endPoint x: 419, endPoint y: 309, distance: 89.1
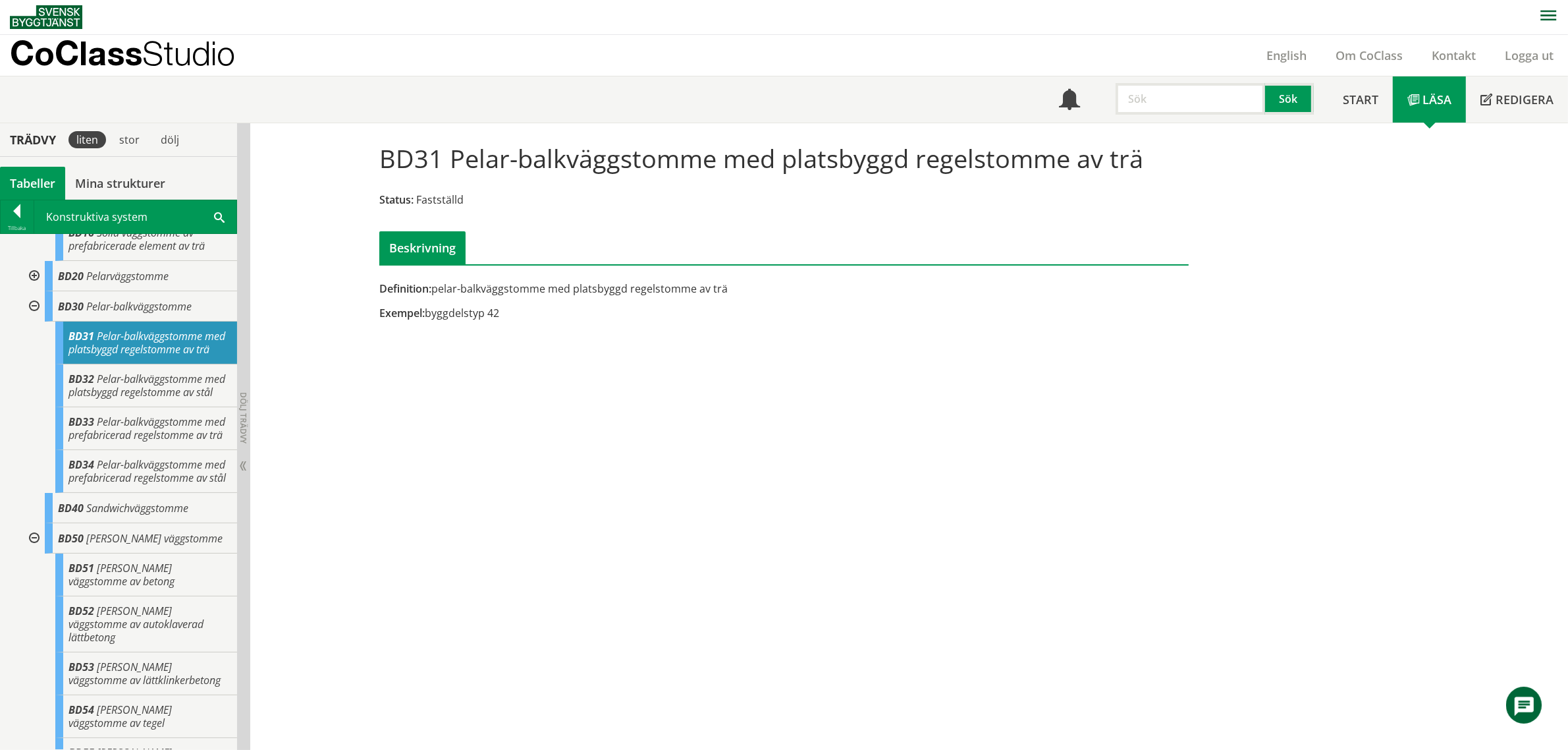
click at [419, 309] on div "Exempel: byggdelstyp 42" at bounding box center [645, 312] width 532 height 15
click at [1190, 108] on input "text" at bounding box center [1190, 99] width 150 height 31
type input "AD Väggsystem"
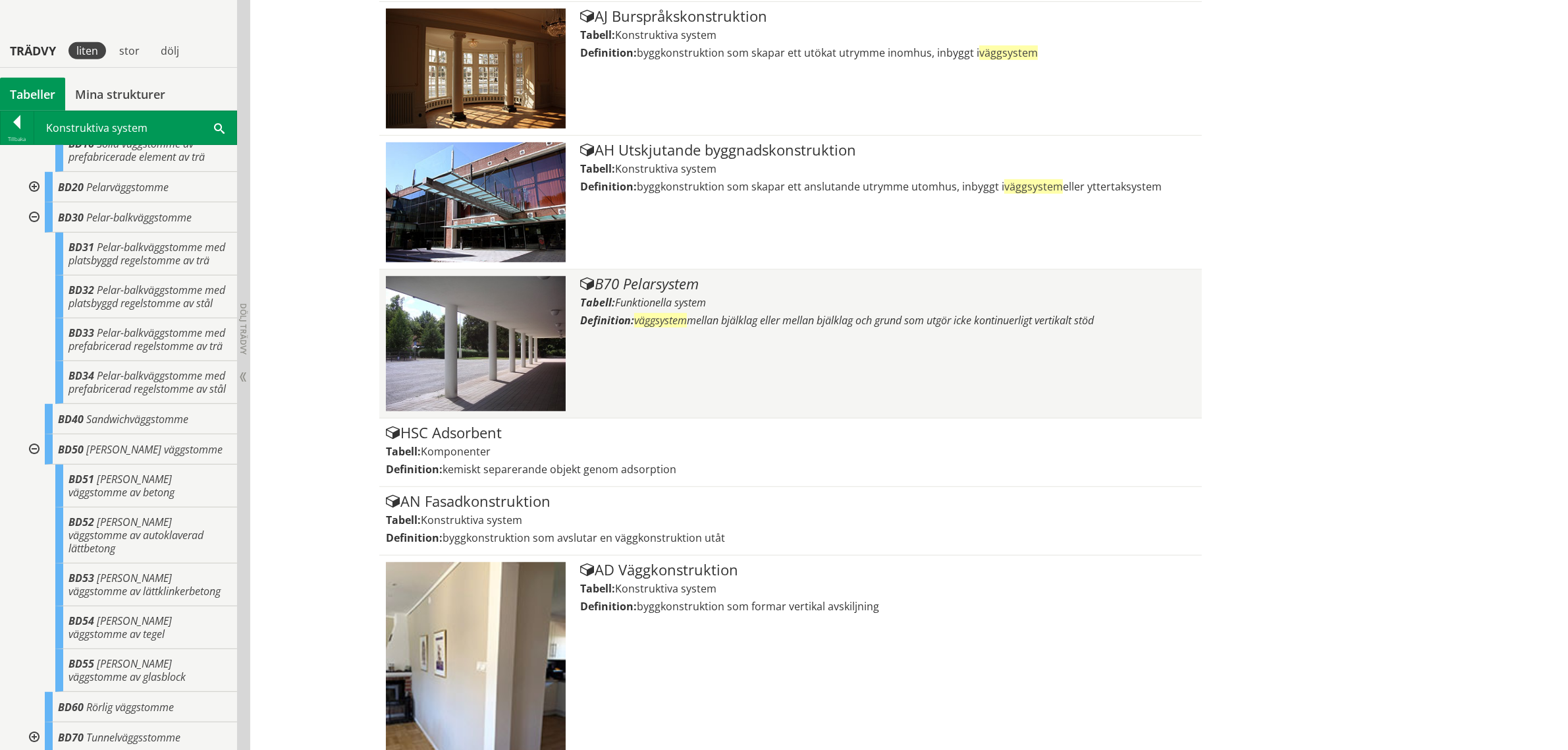
scroll to position [1023, 0]
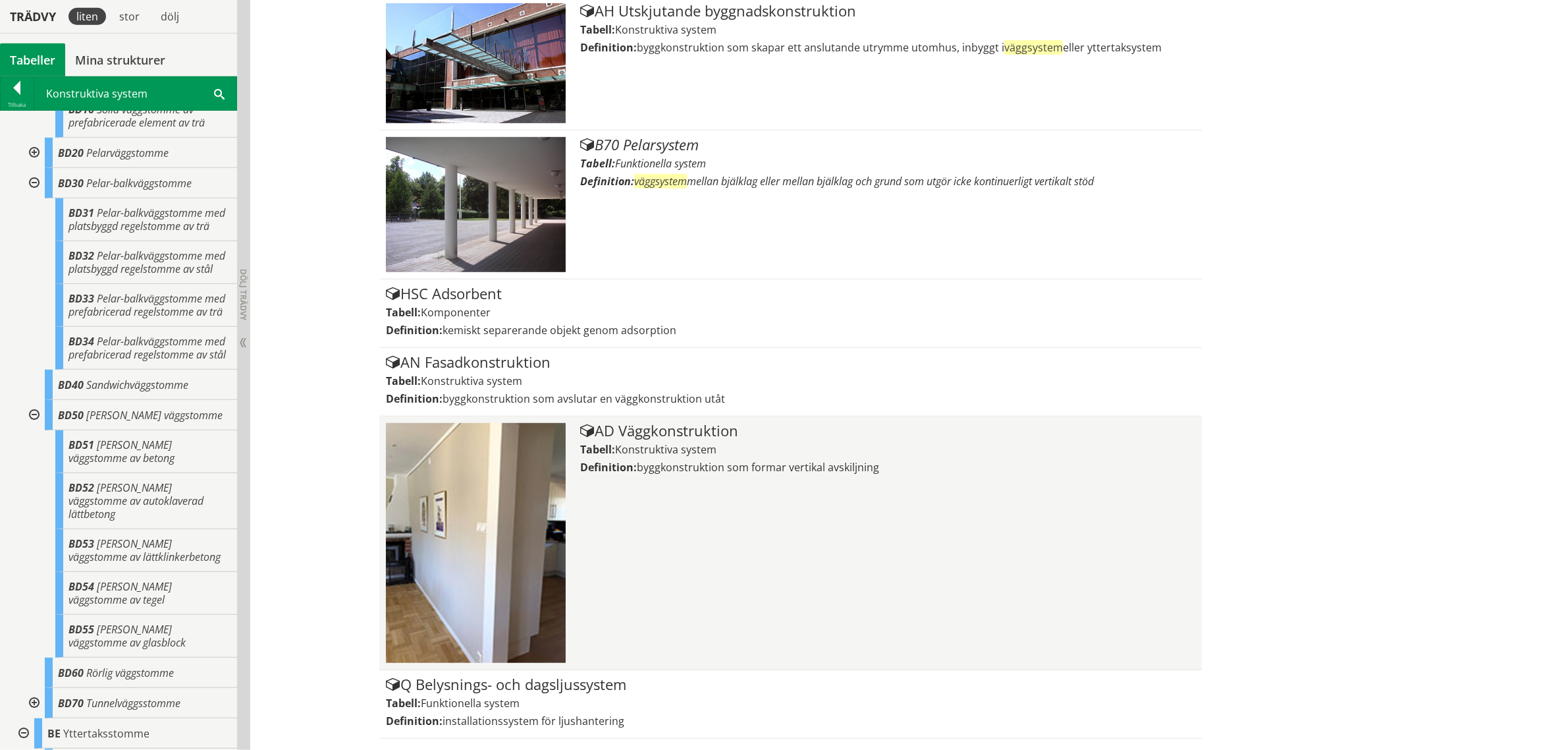
click at [687, 432] on div "AD Väggkonstruktion" at bounding box center [888, 431] width 615 height 16
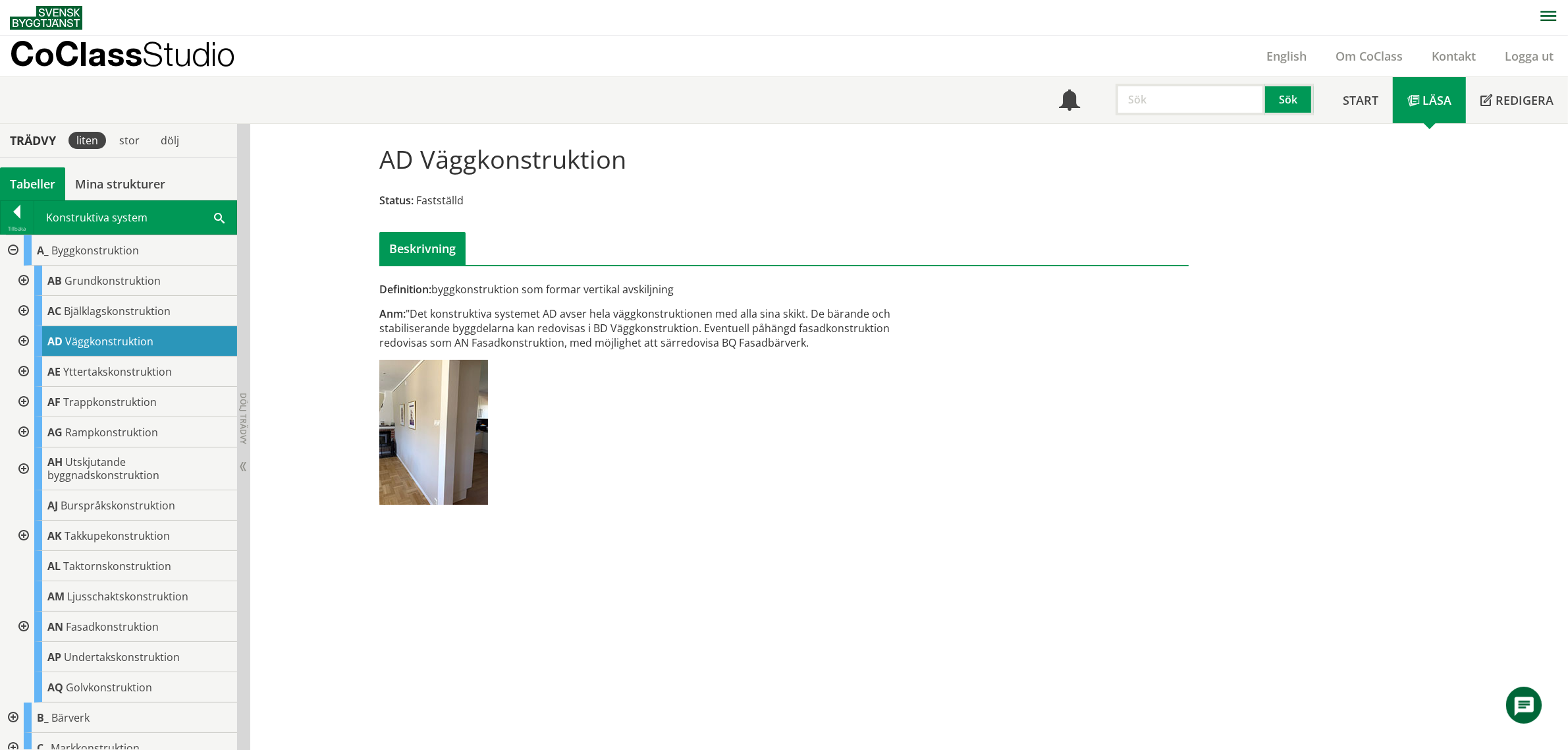
drag, startPoint x: 485, startPoint y: 328, endPoint x: 741, endPoint y: 341, distance: 256.3
click at [741, 341] on div "Anm: "Det konstruktiva systemet AD avser hela väggkonstruktionen med alla sina …" at bounding box center [645, 328] width 532 height 43
click at [24, 343] on div at bounding box center [23, 341] width 23 height 30
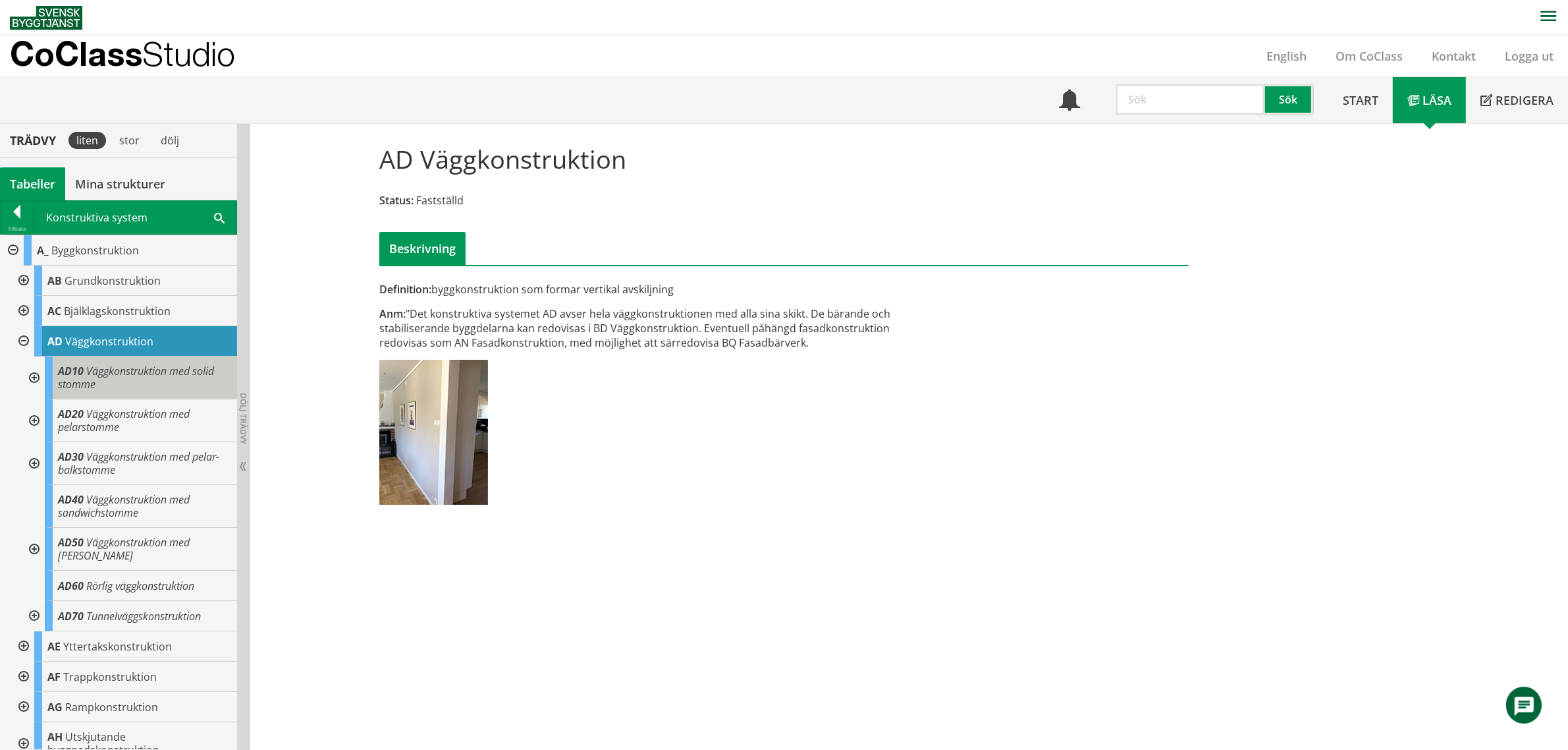
click at [161, 384] on div "AD10 Väggkonstruktion med solid stomme" at bounding box center [141, 378] width 192 height 43
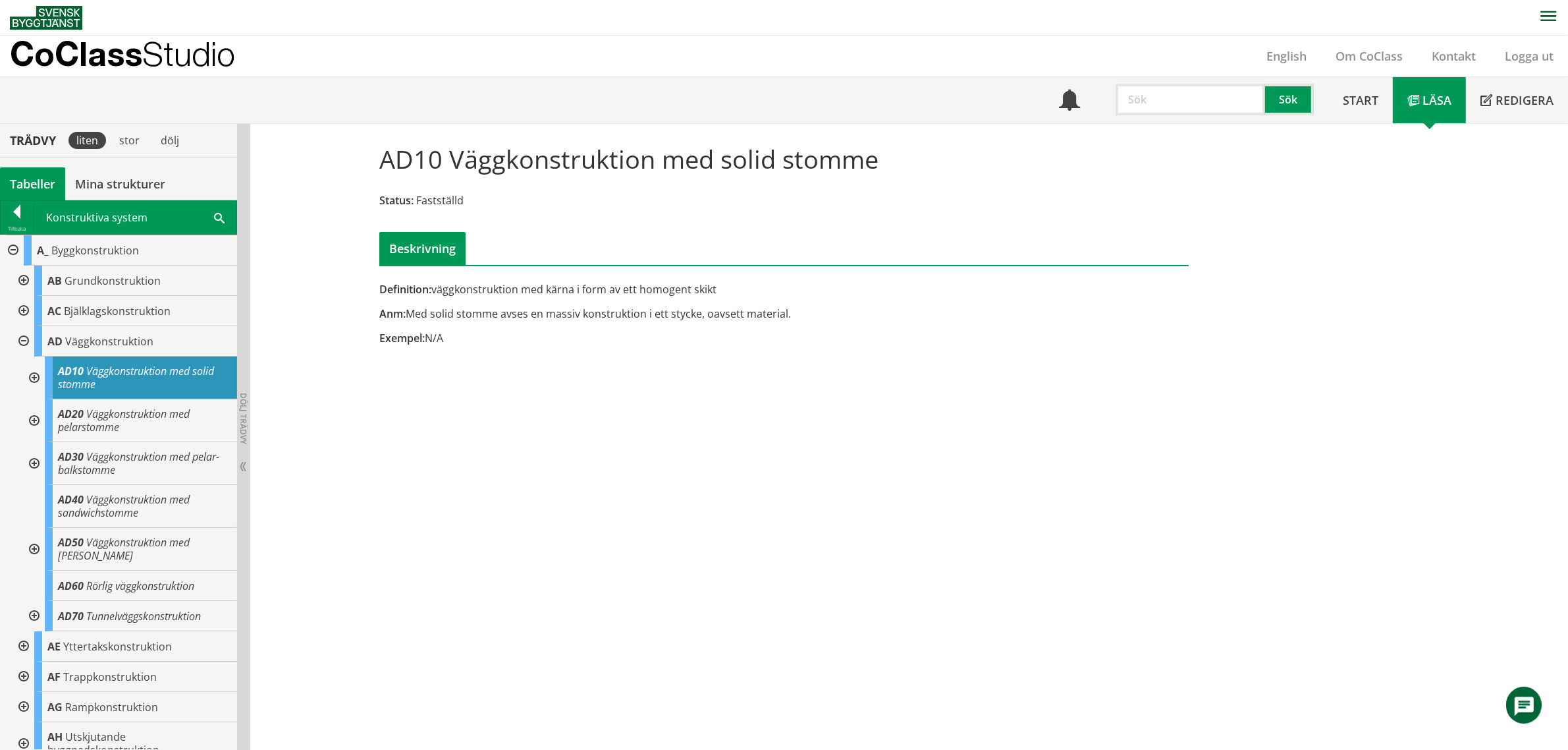
click at [1133, 102] on input "text" at bounding box center [1190, 99] width 150 height 31
type input "klimatberäkning"
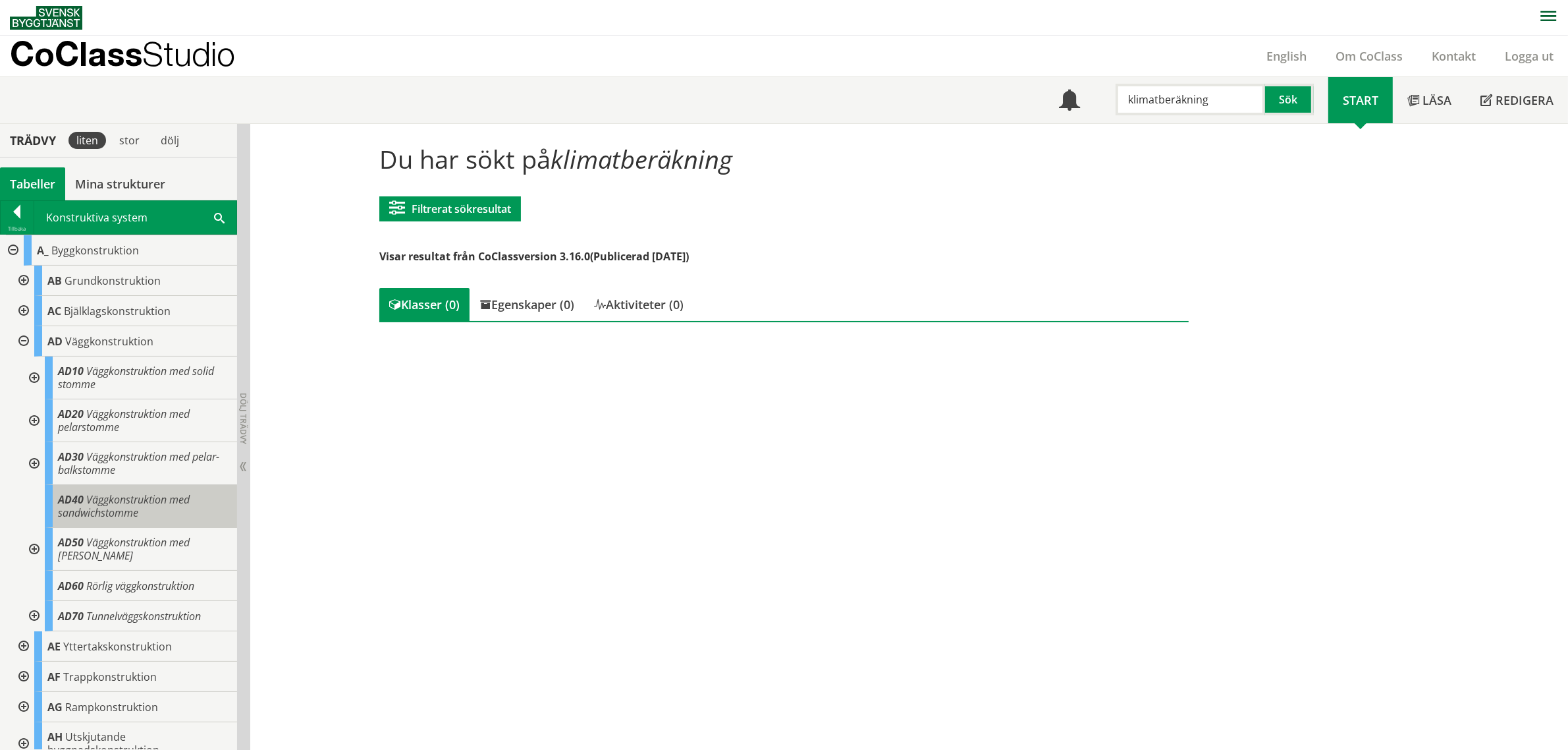
click at [139, 506] on span "Väggkonstruktion med sandwichstomme" at bounding box center [123, 505] width 132 height 27
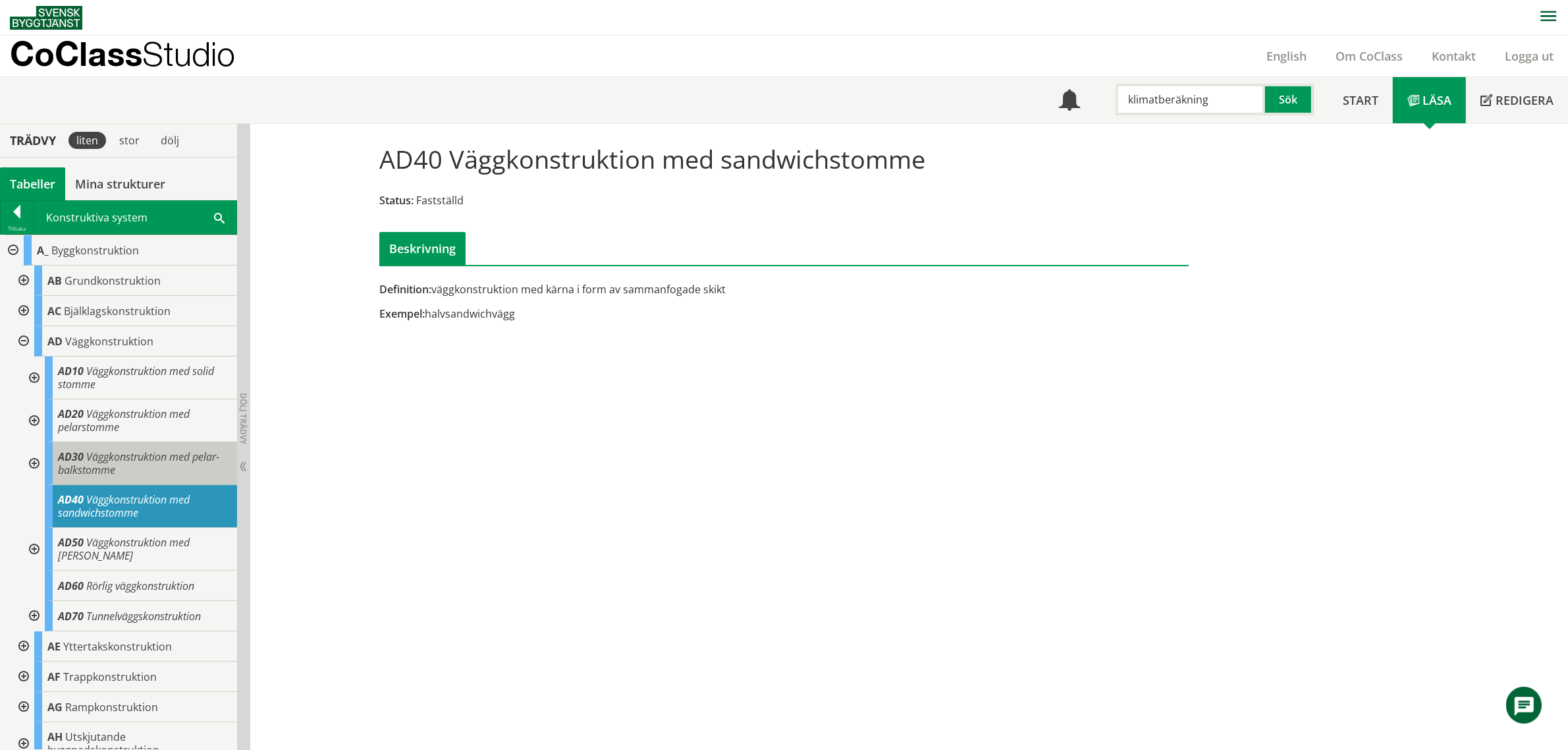
click at [139, 475] on span "Väggkonstruktion med pelar-balkstomme" at bounding box center [138, 463] width 161 height 27
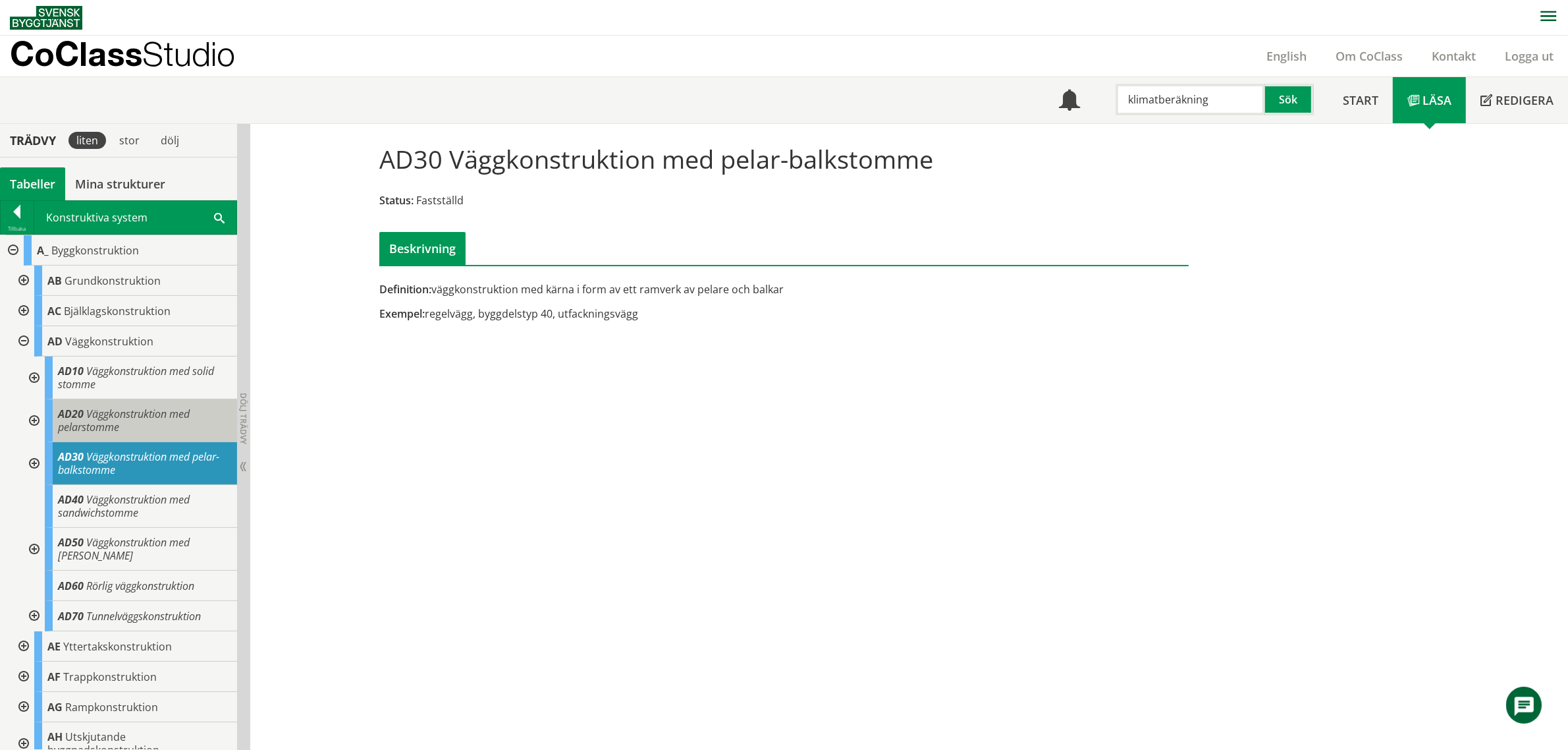
click at [138, 411] on span "Väggkonstruktion med pelarstomme" at bounding box center [123, 420] width 132 height 27
